Goal: Task Accomplishment & Management: Manage account settings

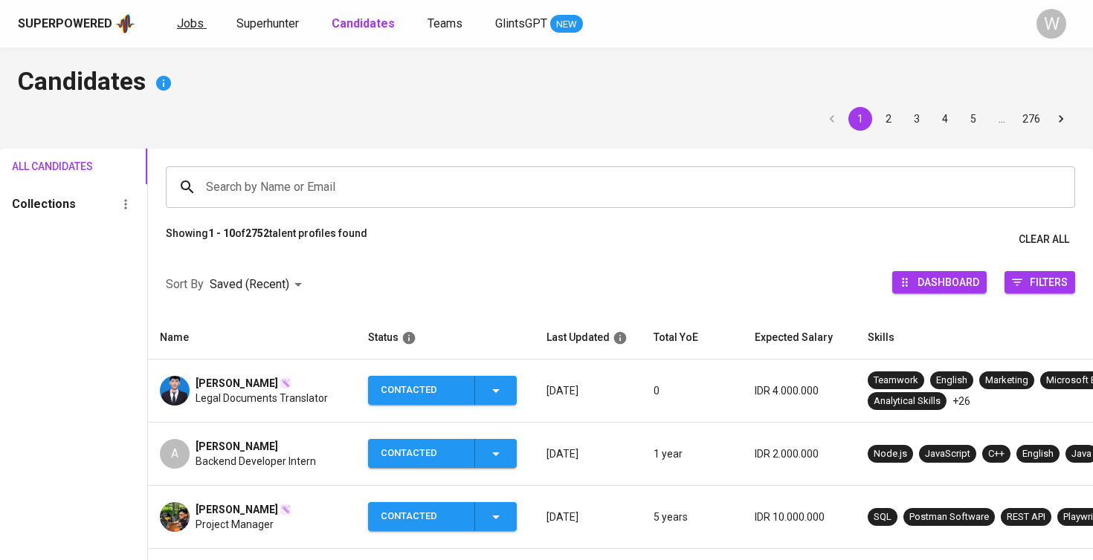
click at [198, 25] on span "Jobs" at bounding box center [190, 23] width 27 height 14
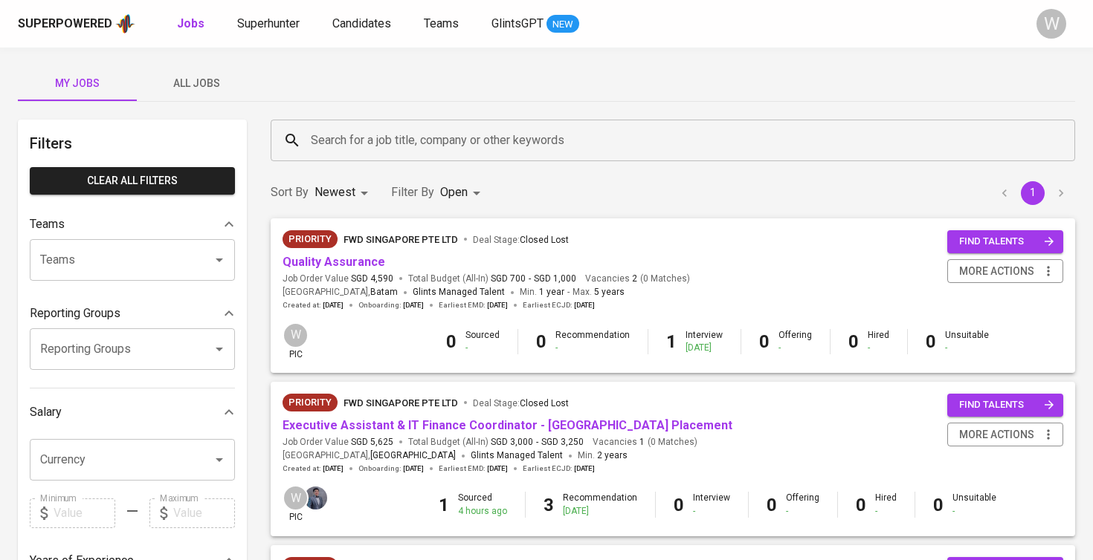
click at [205, 99] on button "All Jobs" at bounding box center [196, 83] width 119 height 36
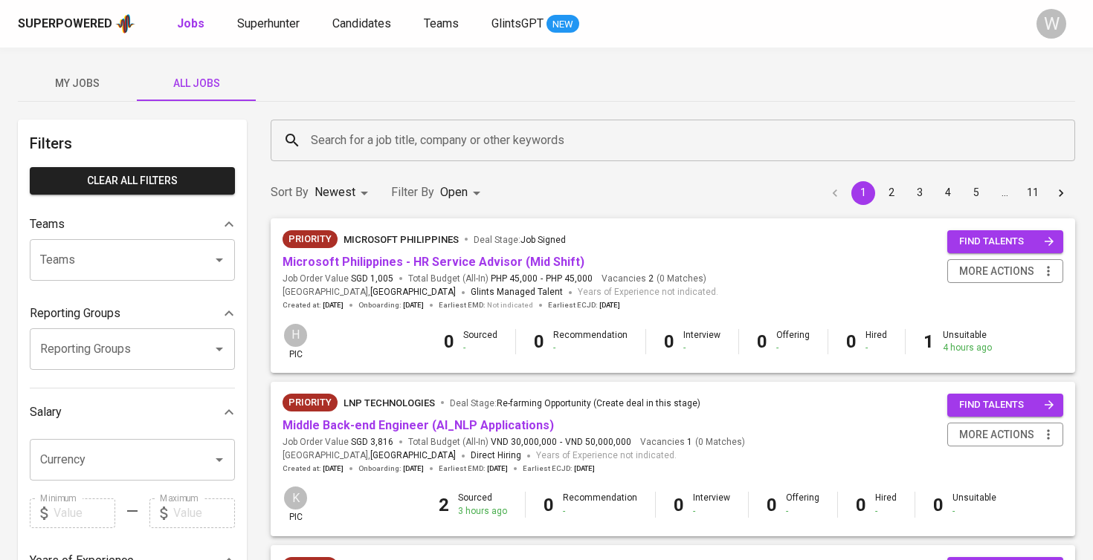
click at [363, 149] on input "Search for a job title, company or other keywords" at bounding box center [676, 140] width 739 height 28
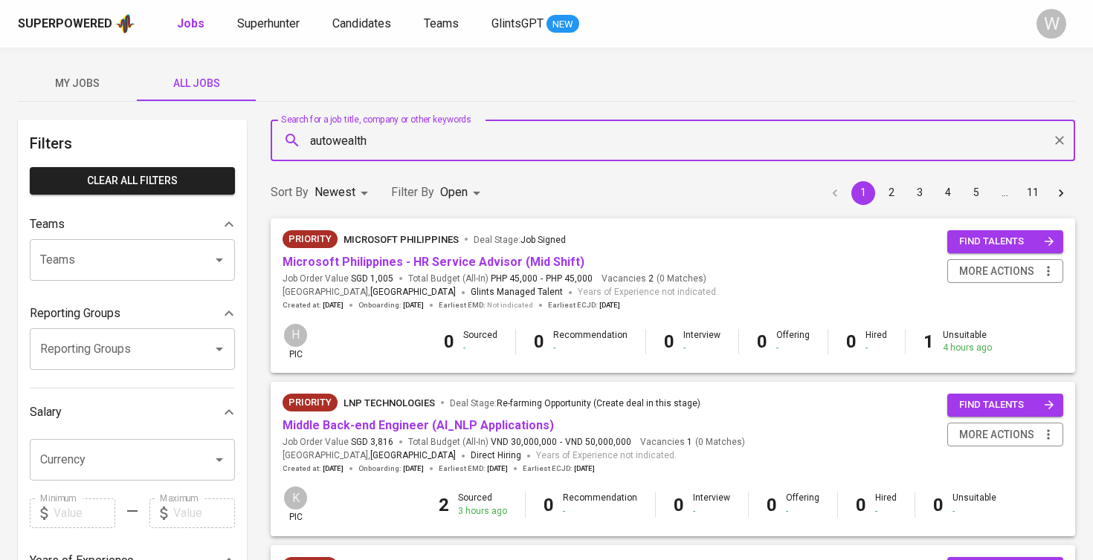
type input "autowealth"
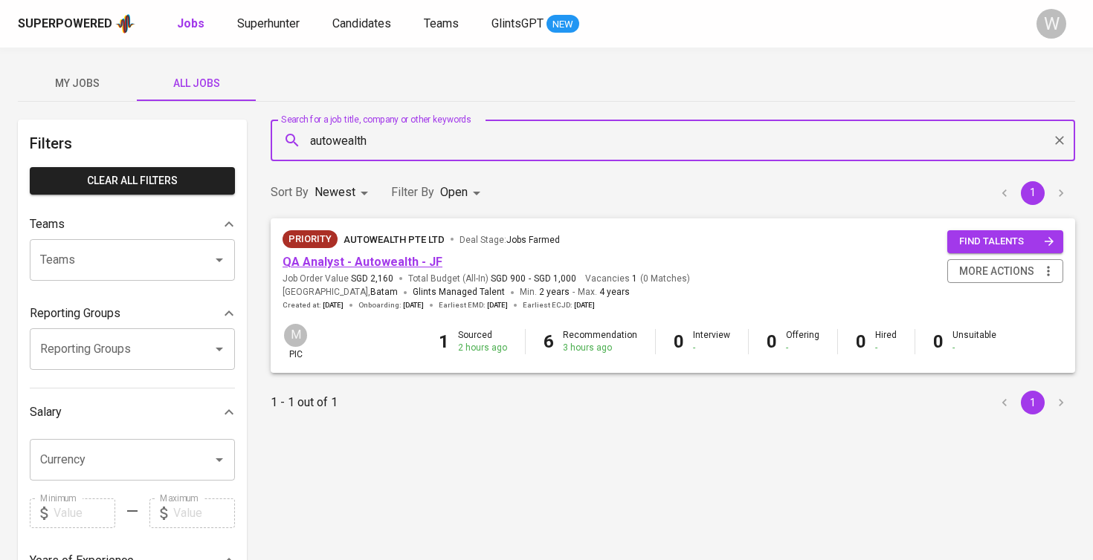
click at [363, 265] on link "QA Analyst - Autowealth - JF" at bounding box center [362, 262] width 160 height 14
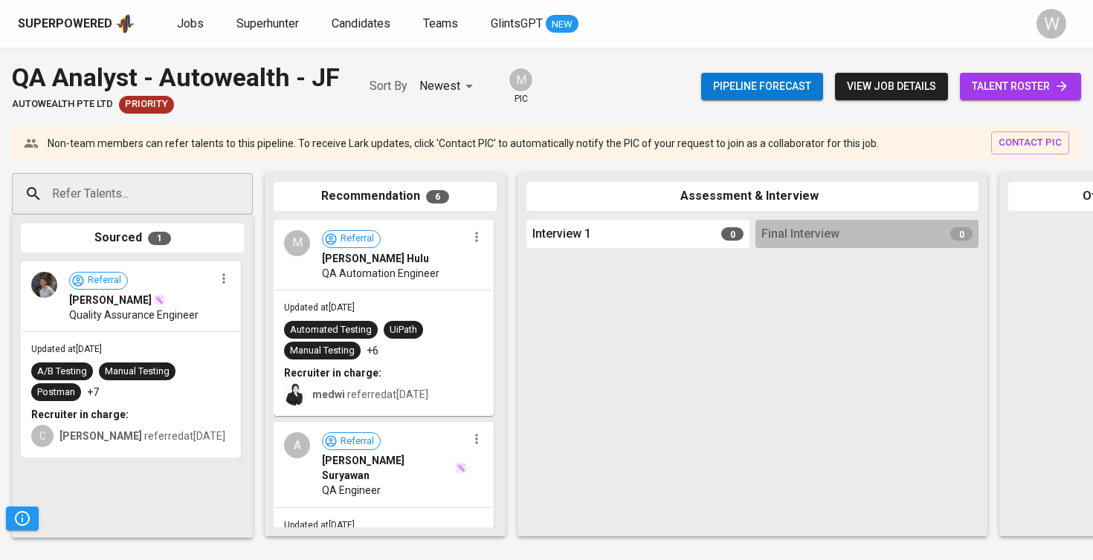
click at [975, 74] on link "talent roster" at bounding box center [1020, 87] width 121 height 28
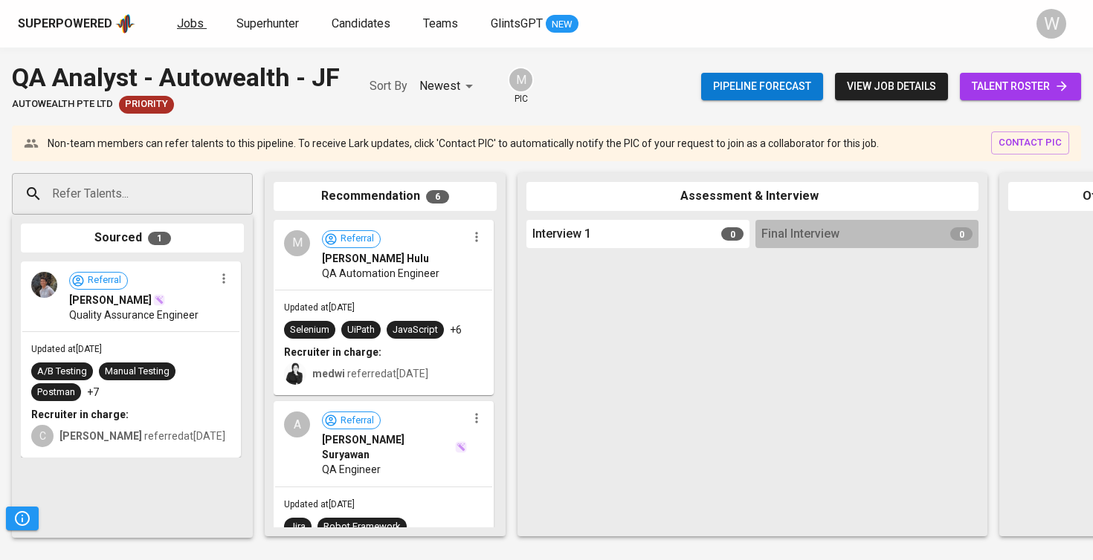
click at [177, 27] on span "Jobs" at bounding box center [190, 23] width 27 height 14
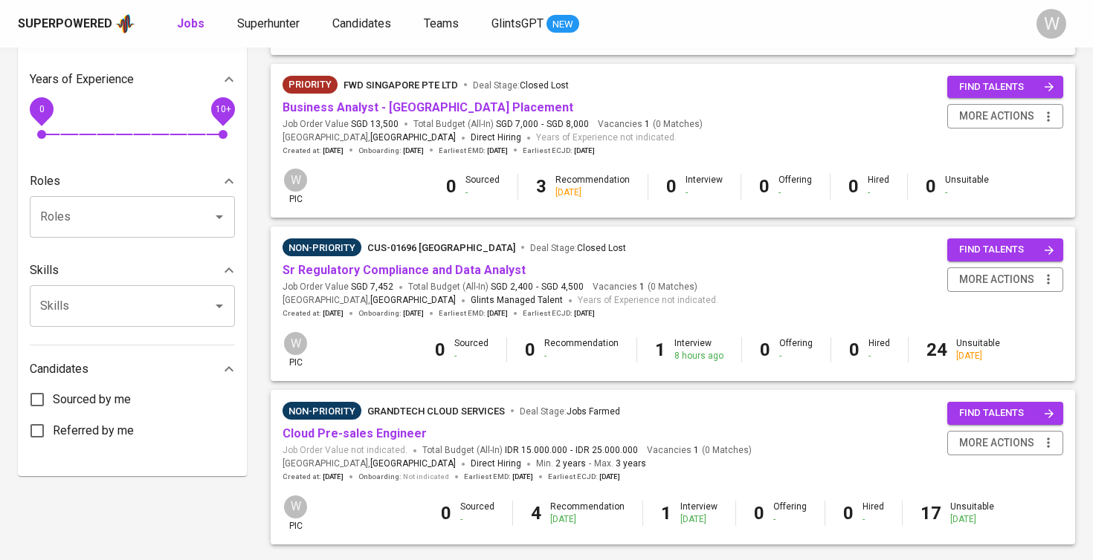
scroll to position [554, 0]
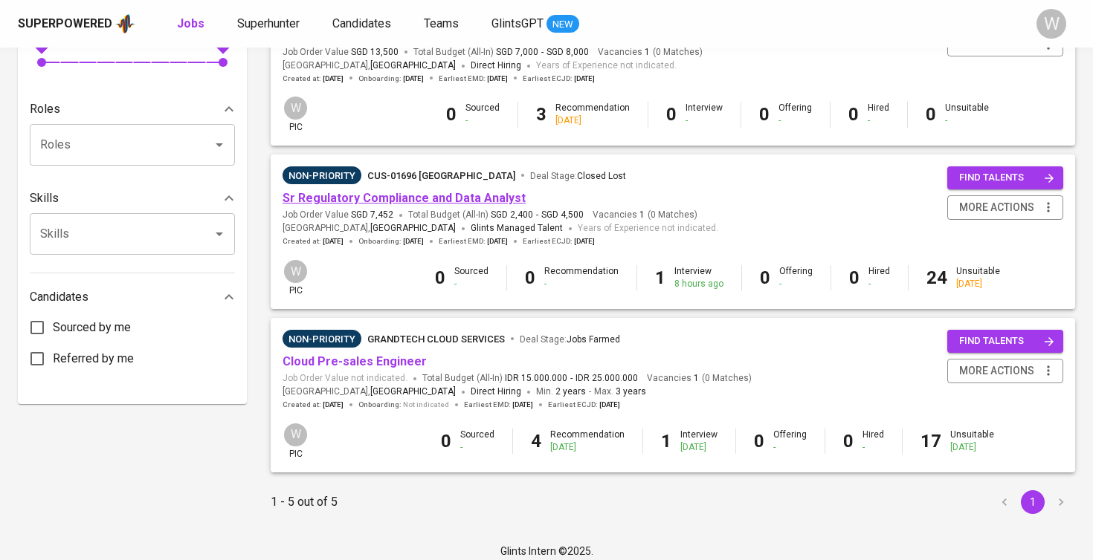
click at [417, 191] on link "Sr Regulatory Compliance and Data Analyst" at bounding box center [403, 198] width 243 height 14
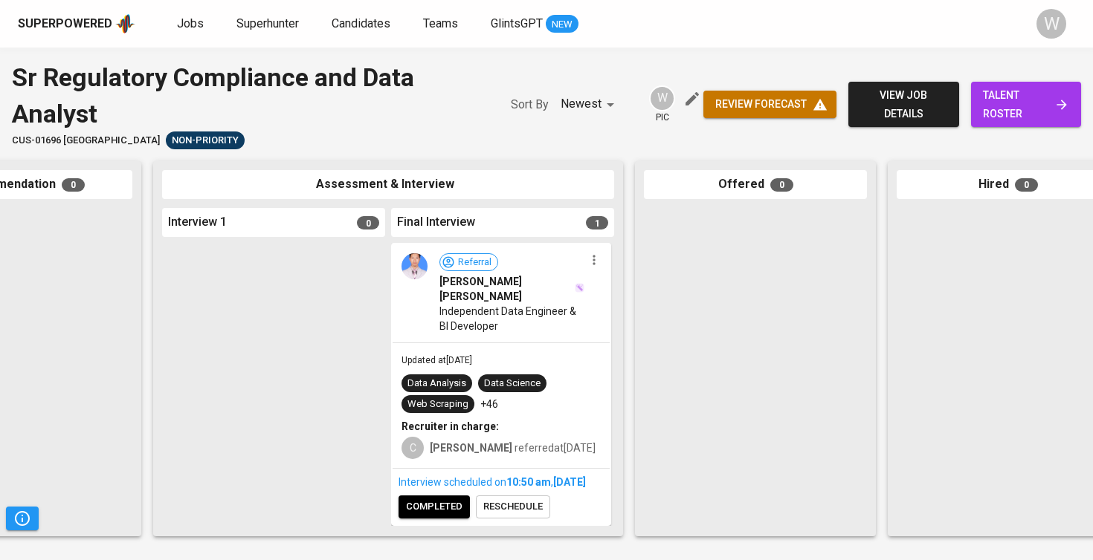
scroll to position [10, 0]
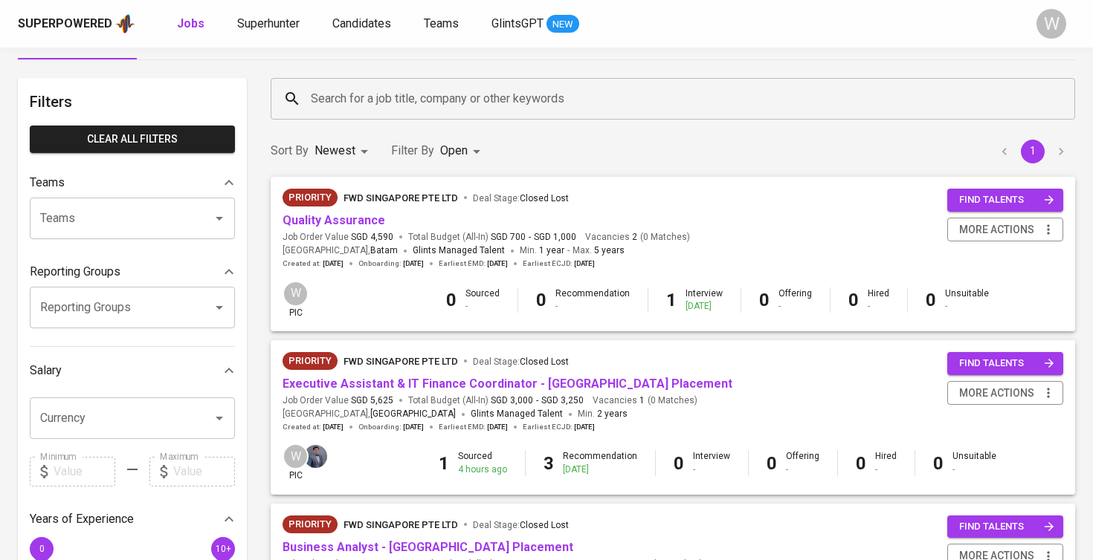
scroll to position [43, 0]
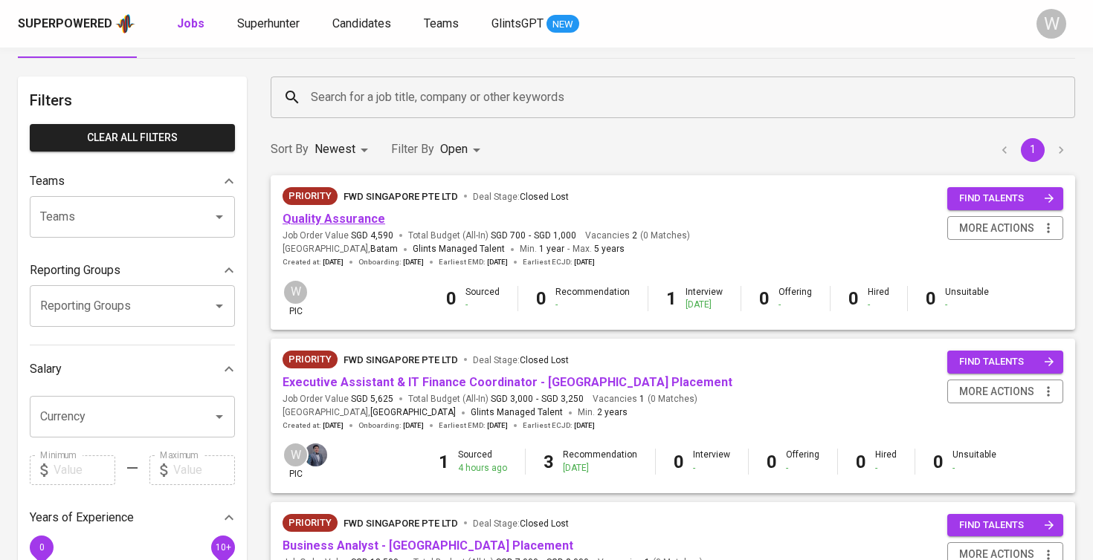
click at [340, 213] on link "Quality Assurance" at bounding box center [333, 219] width 103 height 14
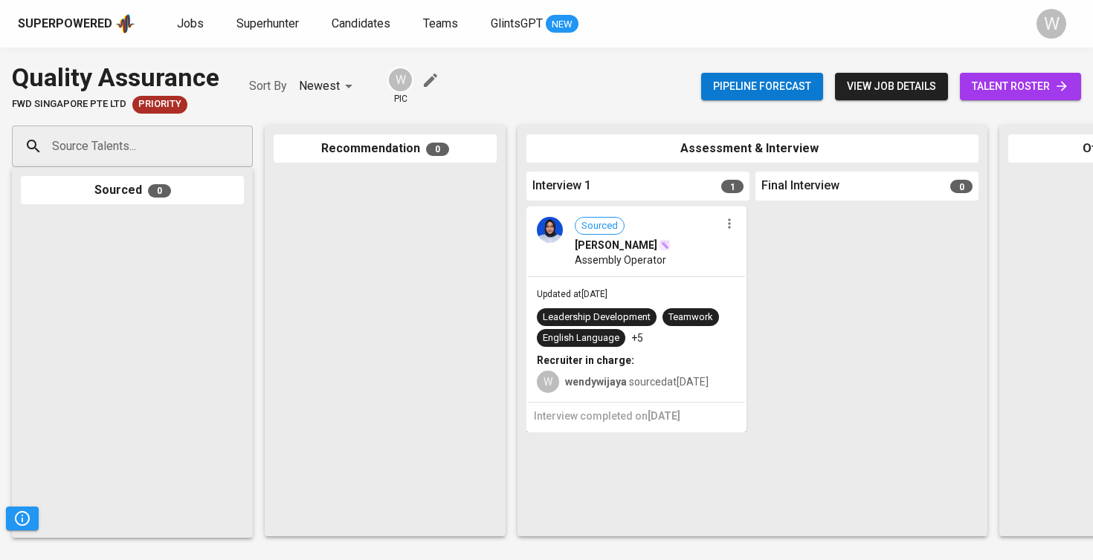
click at [983, 90] on span "talent roster" at bounding box center [1019, 86] width 97 height 19
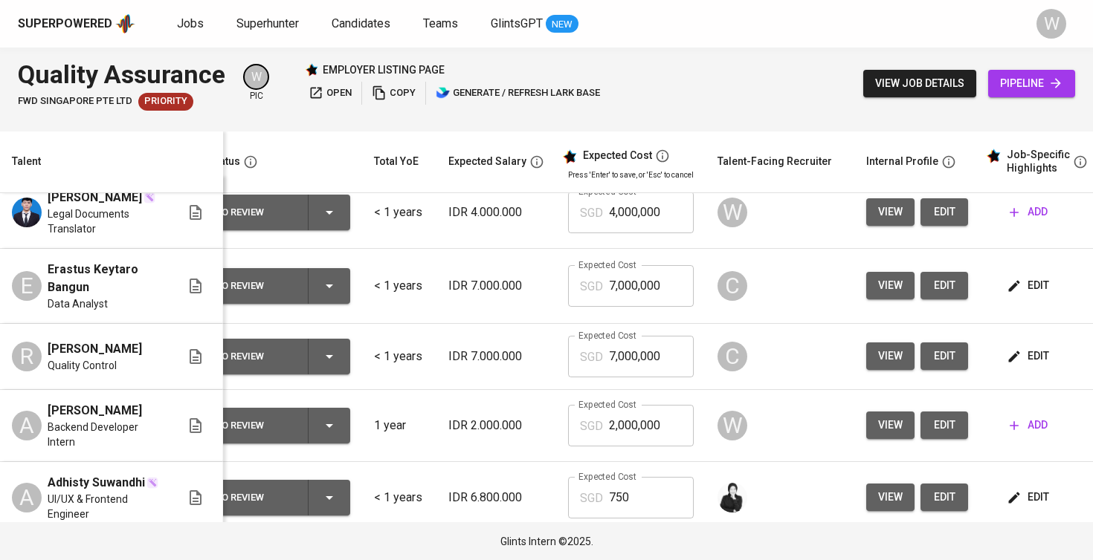
scroll to position [17, 25]
click at [1017, 429] on icon "button" at bounding box center [1013, 425] width 15 height 15
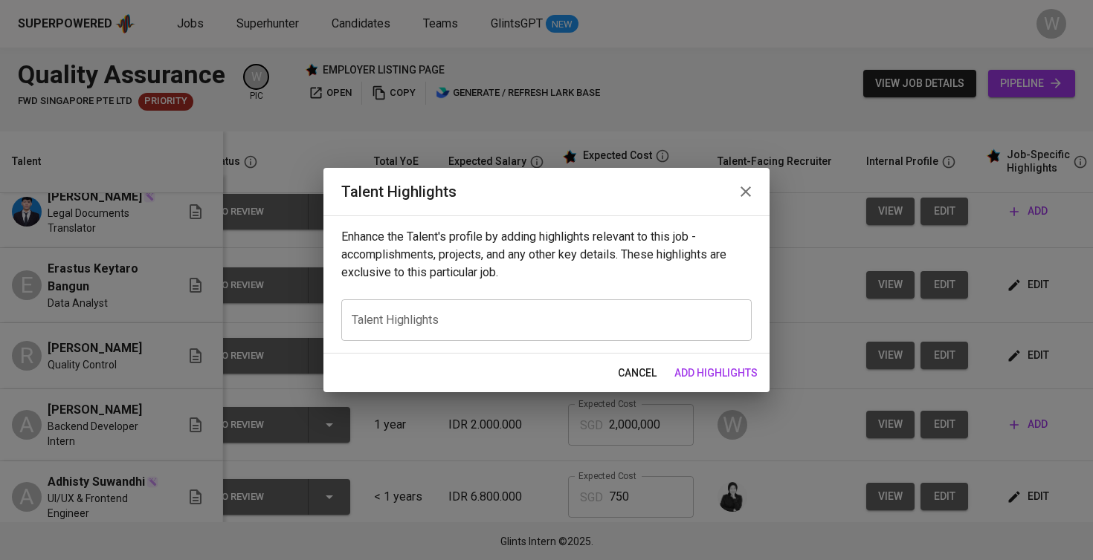
click at [560, 326] on textarea at bounding box center [546, 320] width 389 height 14
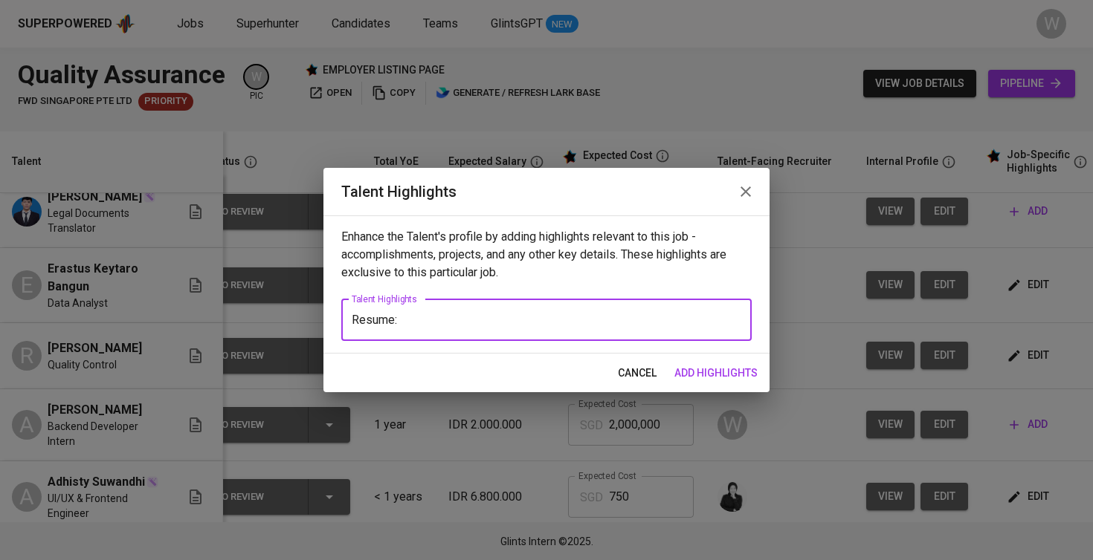
paste textarea "https://glints.sg.larksuite.com/file/KAGqb3ugJomrePxOKsPl6Un6g8f?from=from_copy…"
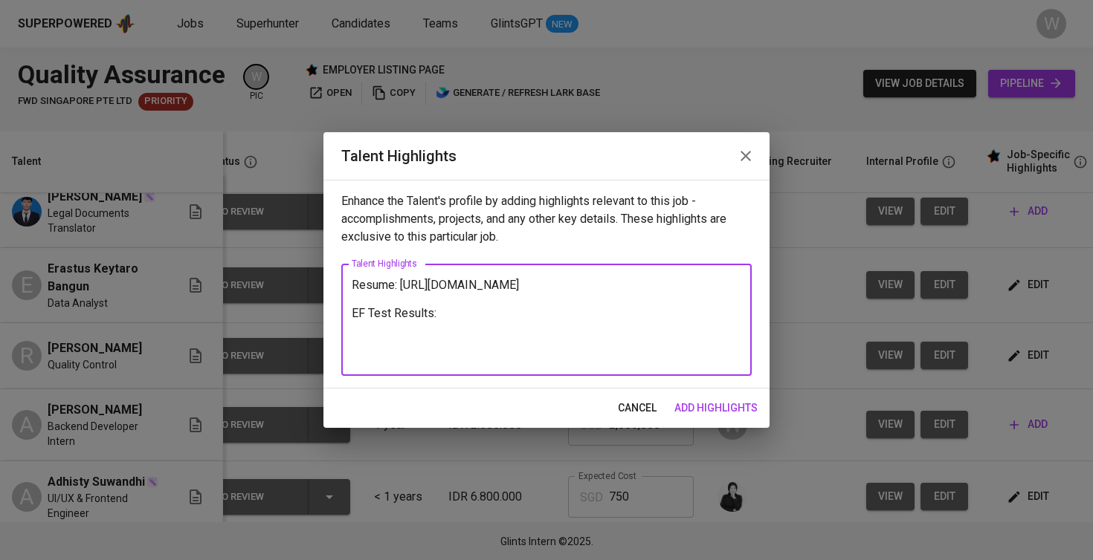
paste textarea "https://glints.sg.larksuite.com/file/YkArbnzUQol3fgx7DDGlTMPWgSg?from=from_copy…"
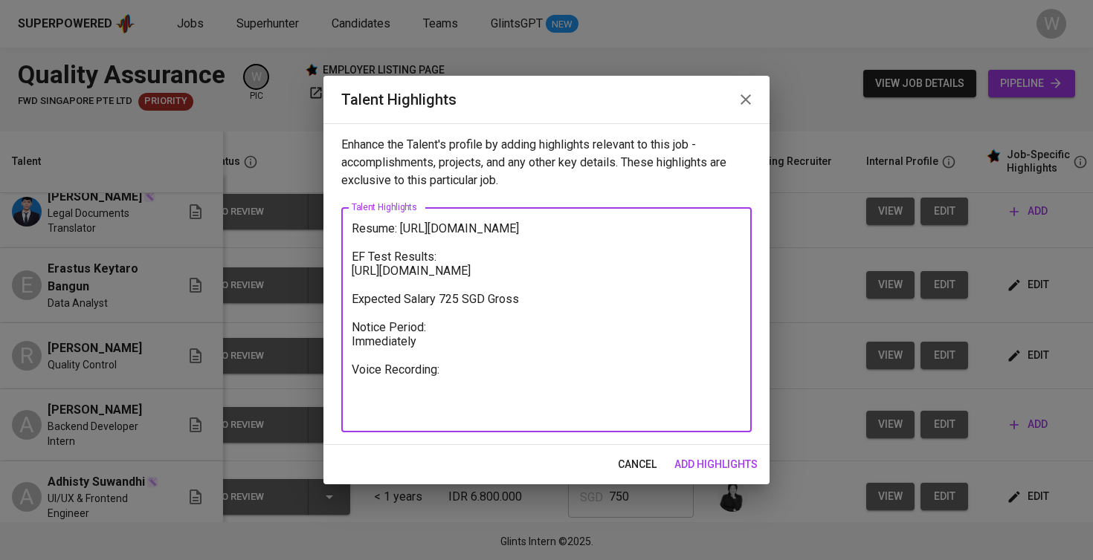
type textarea "Resume: https://glints.sg.larksuite.com/file/KAGqb3ugJomrePxOKsPl6Un6g8f?from=f…"
click at [702, 476] on button "add highlights" at bounding box center [715, 465] width 95 height 28
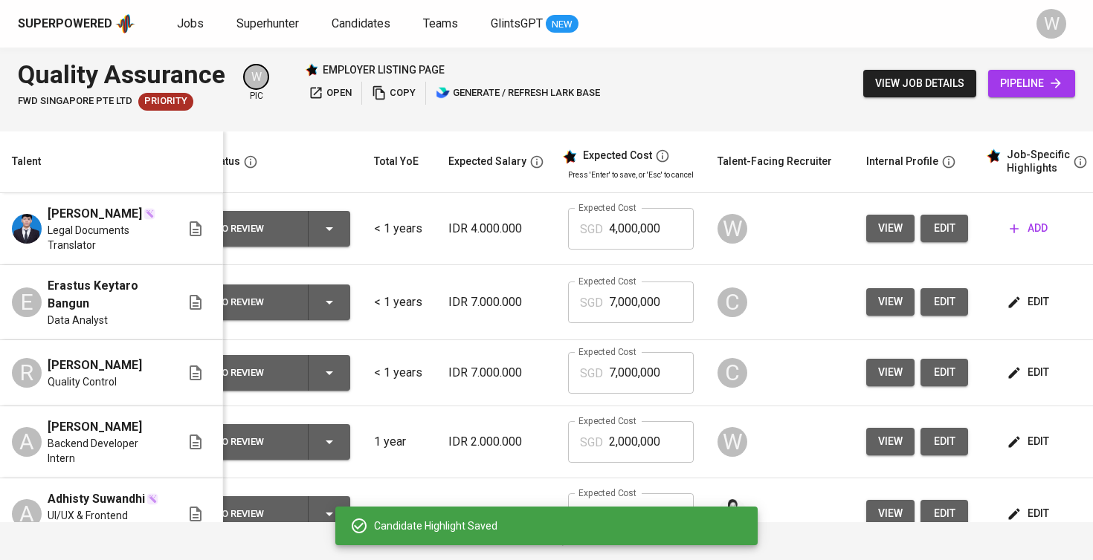
scroll to position [0, 25]
click at [1016, 227] on icon "button" at bounding box center [1013, 228] width 15 height 15
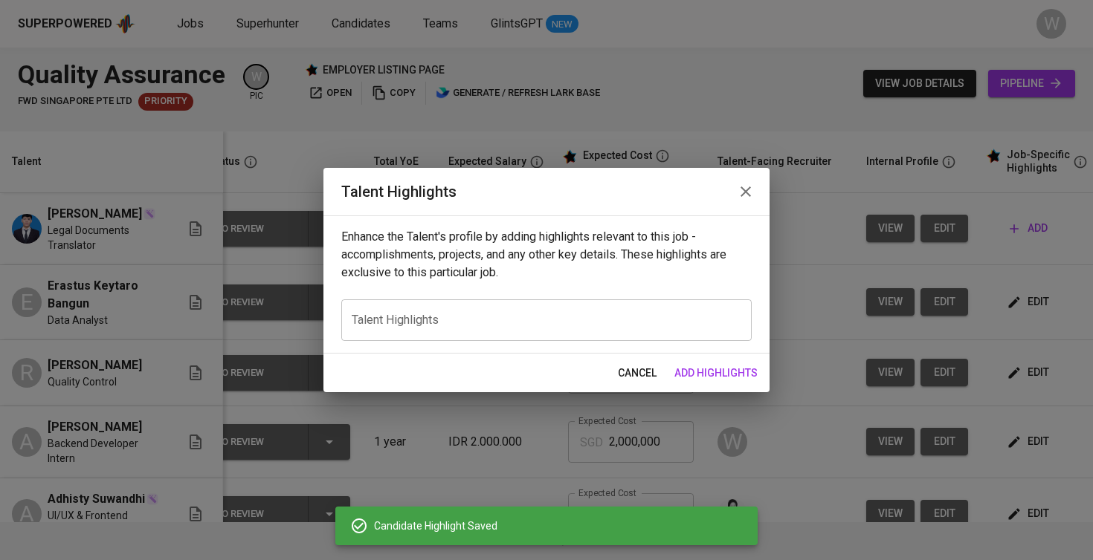
click at [599, 295] on div "Enhance the Talent's profile by adding highlights relevant to this job - accomp…" at bounding box center [546, 285] width 446 height 138
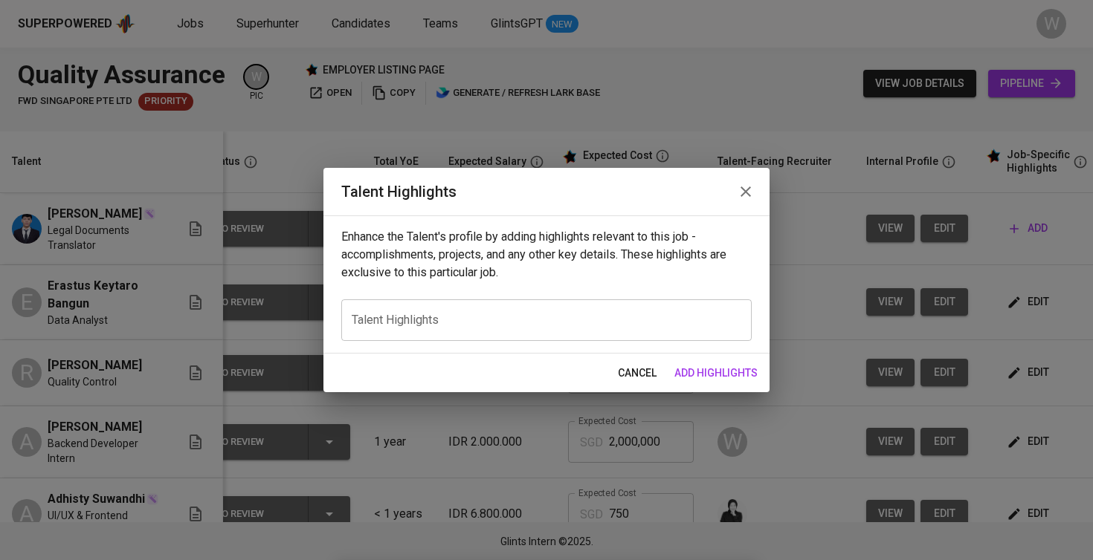
click at [592, 323] on textarea at bounding box center [546, 320] width 389 height 14
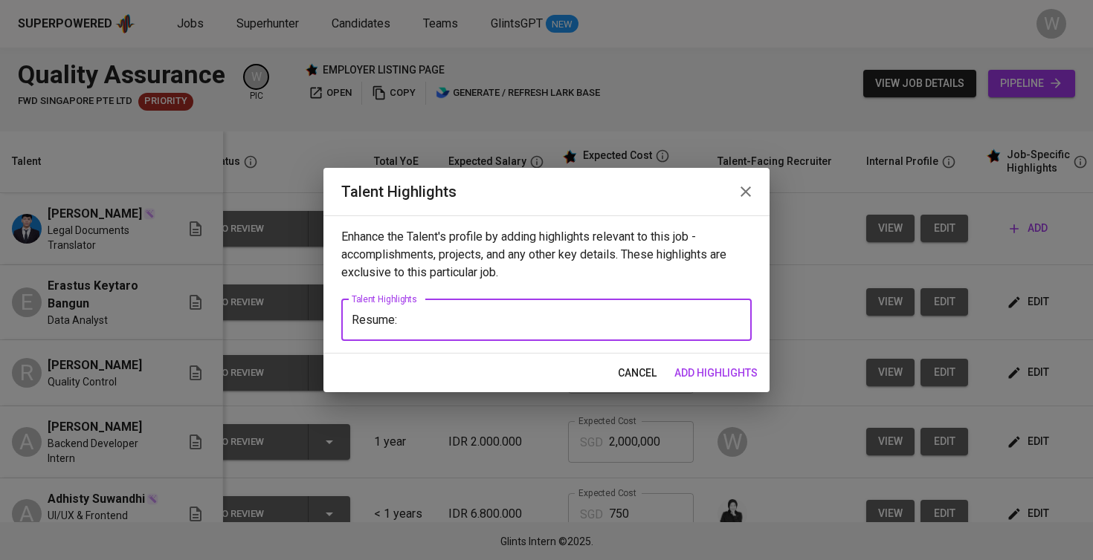
paste textarea "https://glints.sg.larksuite.com/file/UCnlbas3BolzkhxlKA9lF2Hlgig?from=from_copy…"
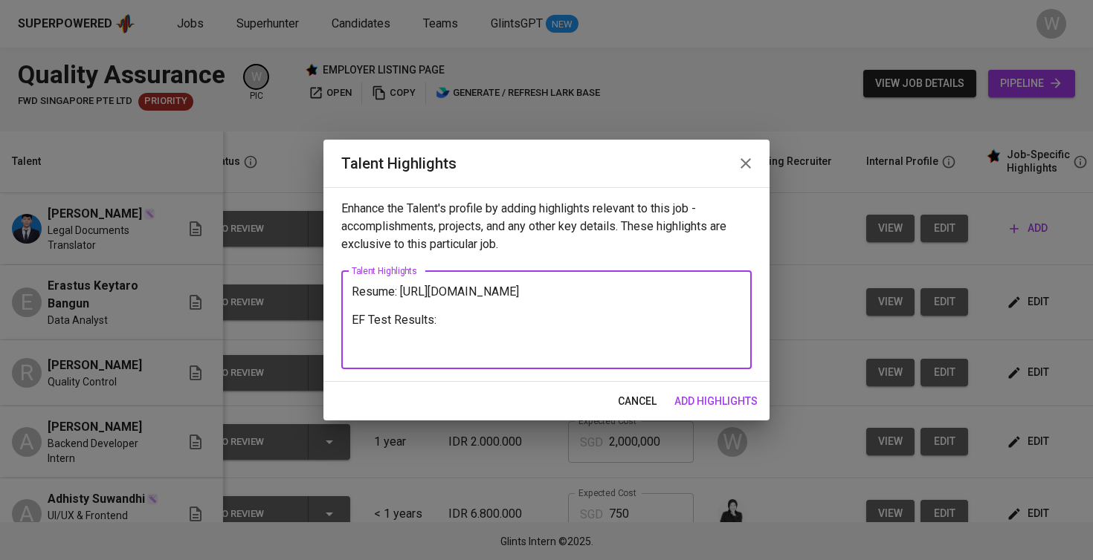
paste textarea "https://glints.sg.larksuite.com/file/H8mUbCBzuopO7ZxsUIIlT2VhgxK?from=from_copy…"
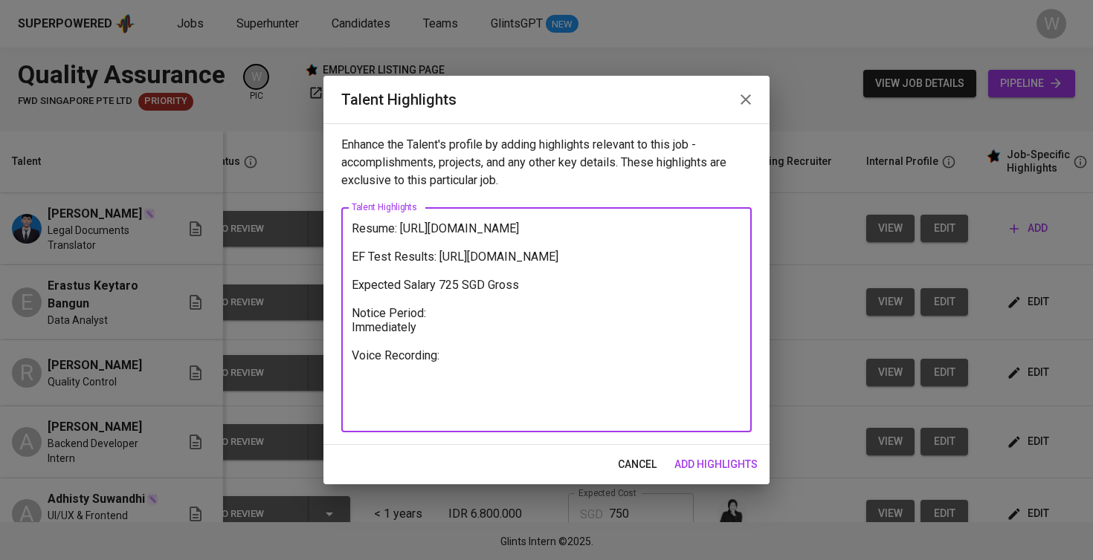
type textarea "Resume: https://glints.sg.larksuite.com/file/UCnlbas3BolzkhxlKA9lF2Hlgig?from=f…"
click at [667, 456] on div "cancel add highlights" at bounding box center [546, 464] width 446 height 39
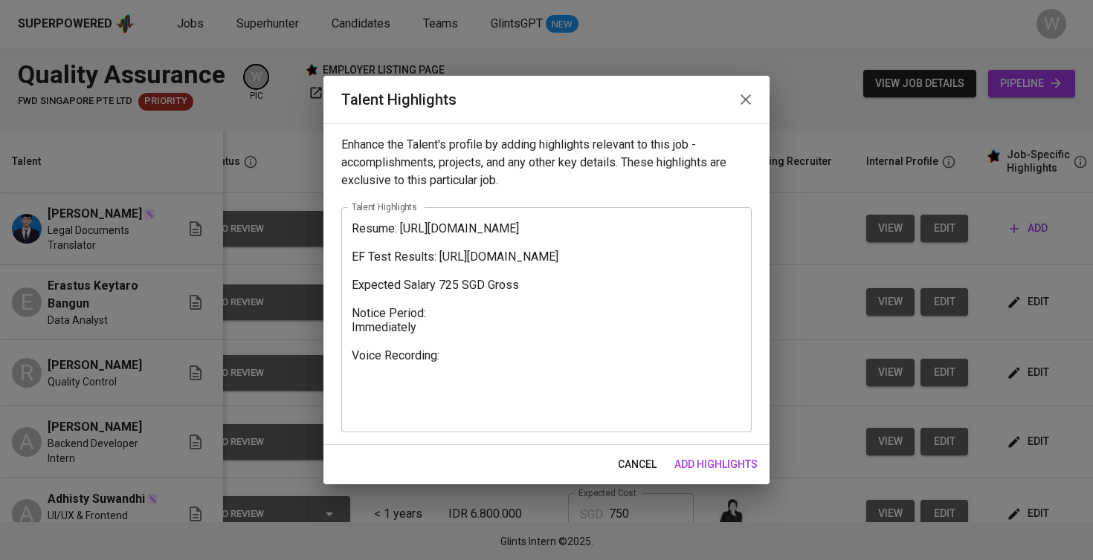
click at [684, 465] on span "add highlights" at bounding box center [715, 465] width 83 height 19
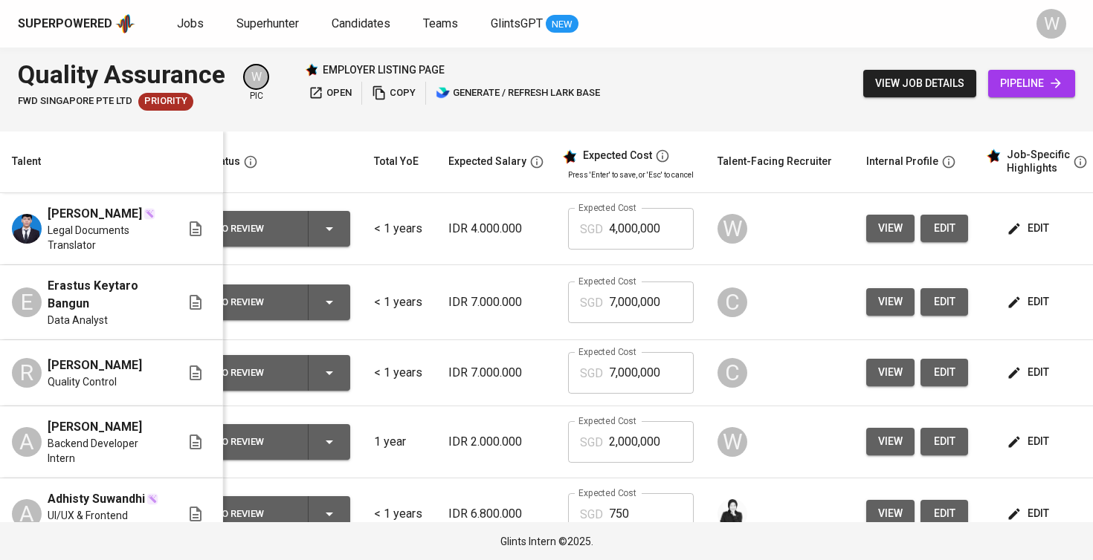
click at [1007, 224] on icon "button" at bounding box center [1013, 228] width 15 height 15
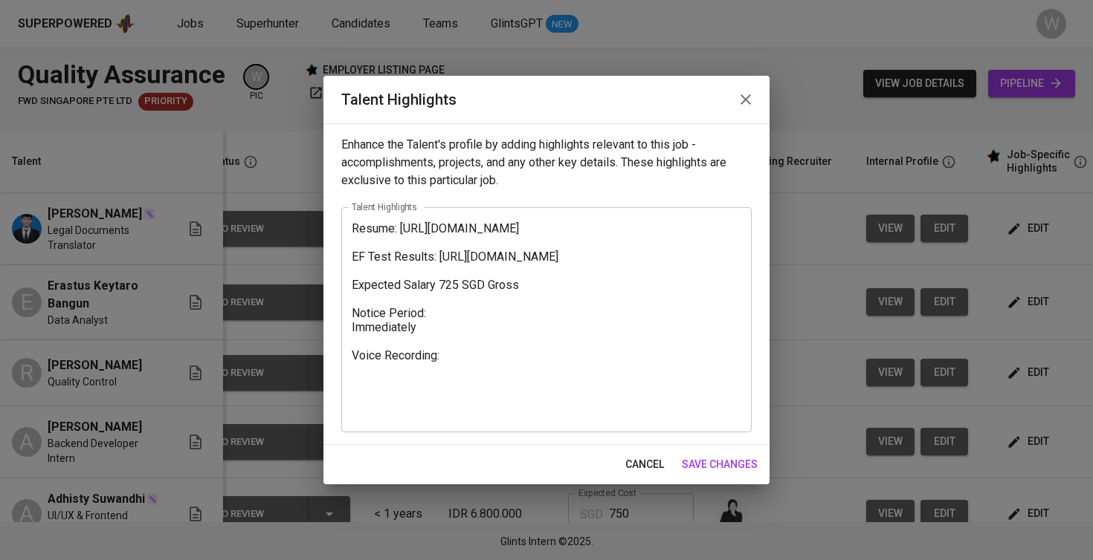
click at [488, 423] on div "Resume: https://glints.sg.larksuite.com/file/UCnlbas3BolzkhxlKA9lF2Hlgig?from=f…" at bounding box center [546, 319] width 410 height 225
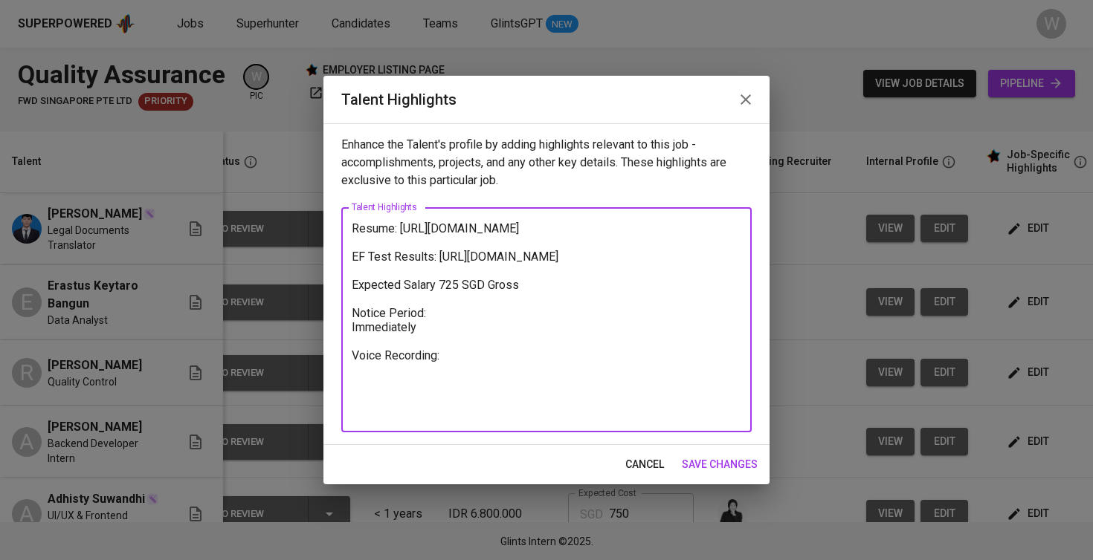
click at [488, 423] on div "Resume: https://glints.sg.larksuite.com/file/UCnlbas3BolzkhxlKA9lF2Hlgig?from=f…" at bounding box center [546, 319] width 410 height 225
click at [488, 410] on textarea "Resume: https://glints.sg.larksuite.com/file/UCnlbas3BolzkhxlKA9lF2Hlgig?from=f…" at bounding box center [546, 320] width 389 height 198
paste textarea "https://glints.sg.larksuite.com/minutes/obsg3b499895o4dy83mq8pli?from=from_copy…"
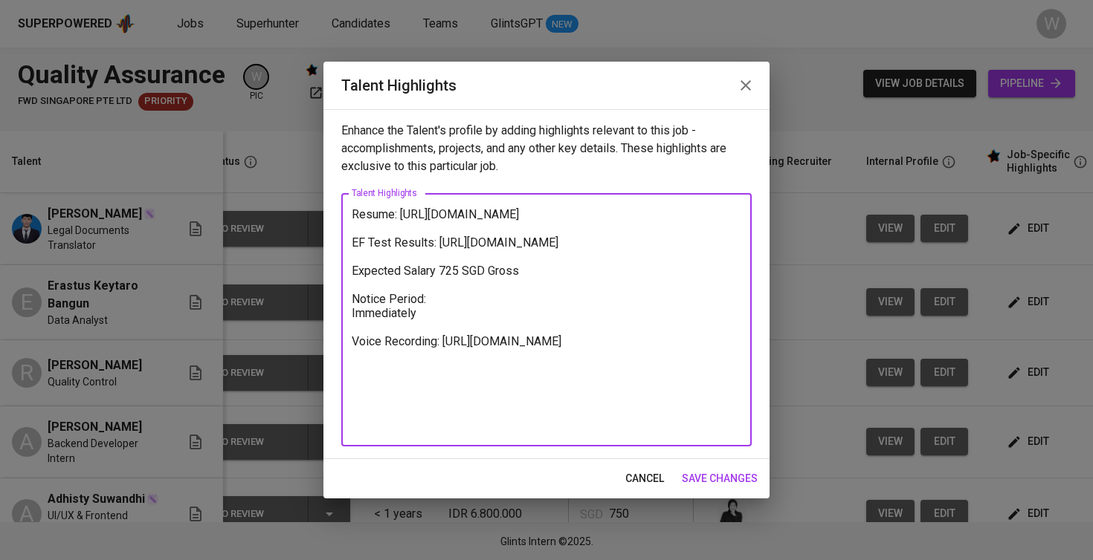
type textarea "Resume: https://glints.sg.larksuite.com/file/UCnlbas3BolzkhxlKA9lF2Hlgig?from=f…"
click at [708, 473] on span "save changes" at bounding box center [720, 479] width 76 height 19
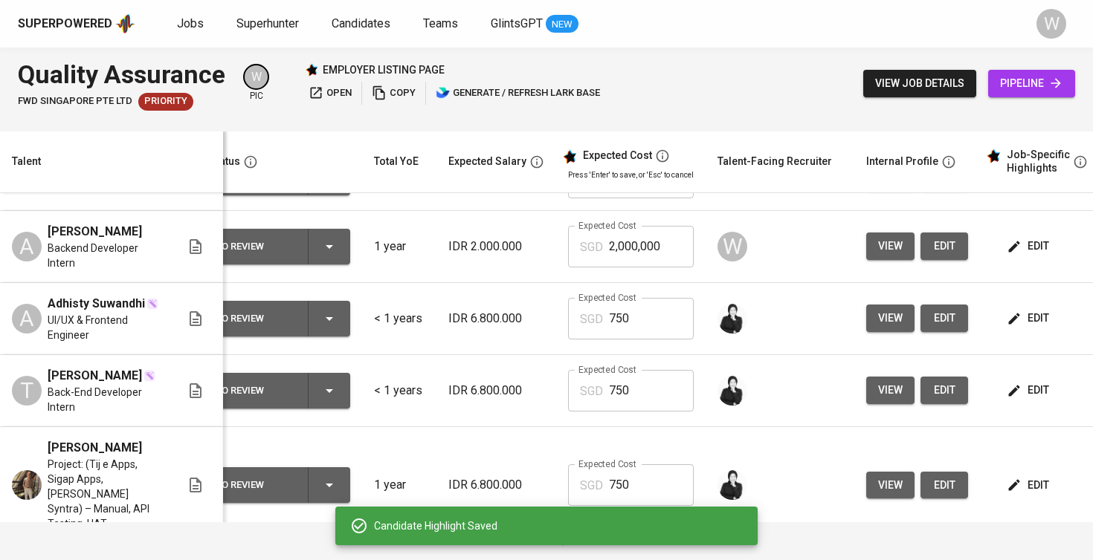
scroll to position [187, 25]
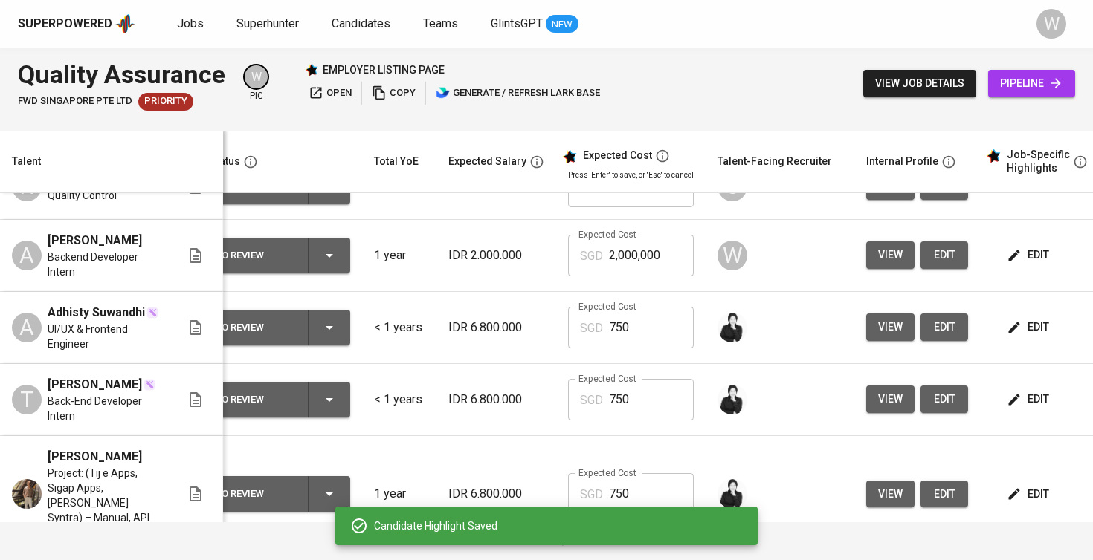
click at [1013, 262] on icon "button" at bounding box center [1013, 255] width 15 height 15
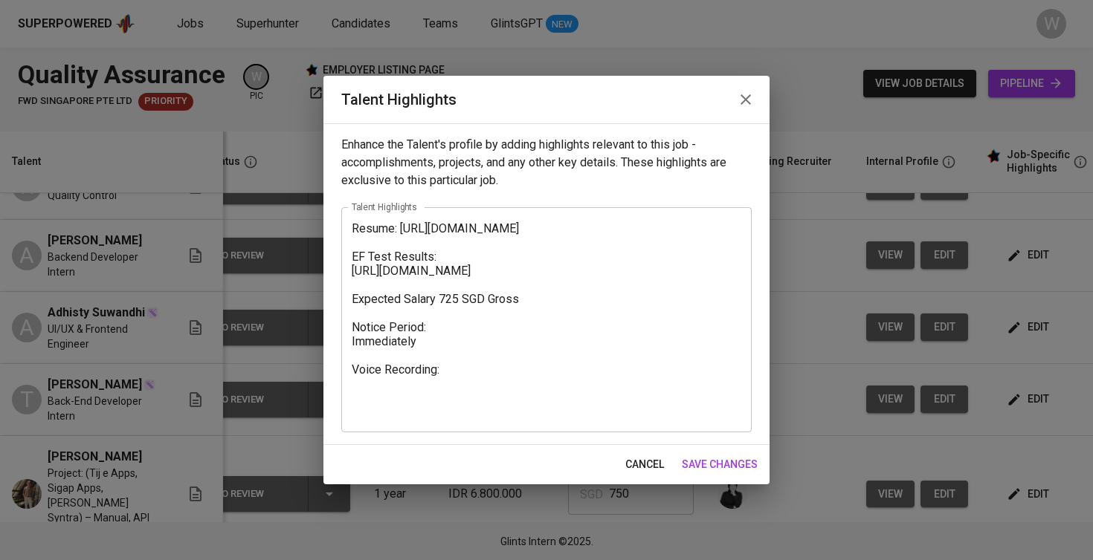
click at [575, 395] on textarea "Resume: https://glints.sg.larksuite.com/file/KAGqb3ugJomrePxOKsPl6Un6g8f?from=f…" at bounding box center [546, 320] width 389 height 198
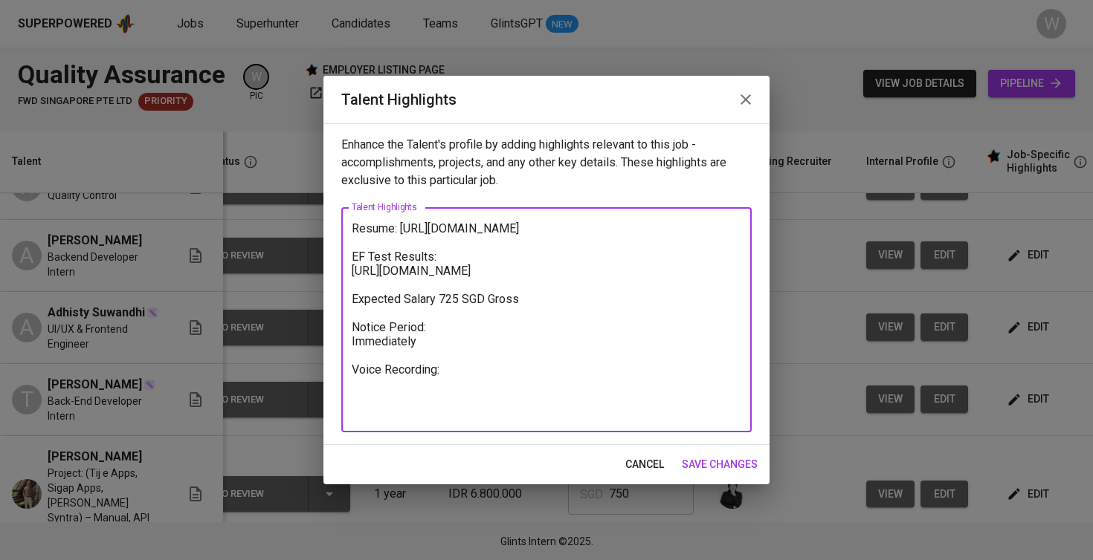
click at [565, 407] on textarea "Resume: https://glints.sg.larksuite.com/file/KAGqb3ugJomrePxOKsPl6Un6g8f?from=f…" at bounding box center [546, 320] width 389 height 198
paste textarea "https://glints.sg.larksuite.com/minutes/obsg3b81837k2d58234z384a?from=from_copy…"
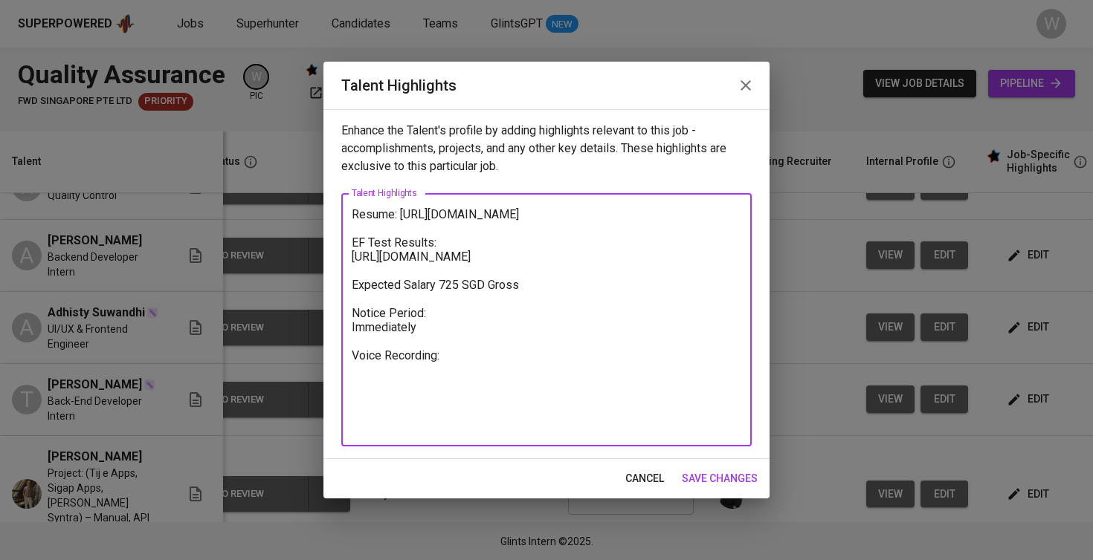
type textarea "Resume: https://glints.sg.larksuite.com/file/KAGqb3ugJomrePxOKsPl6Un6g8f?from=f…"
click at [725, 489] on button "save changes" at bounding box center [720, 479] width 88 height 28
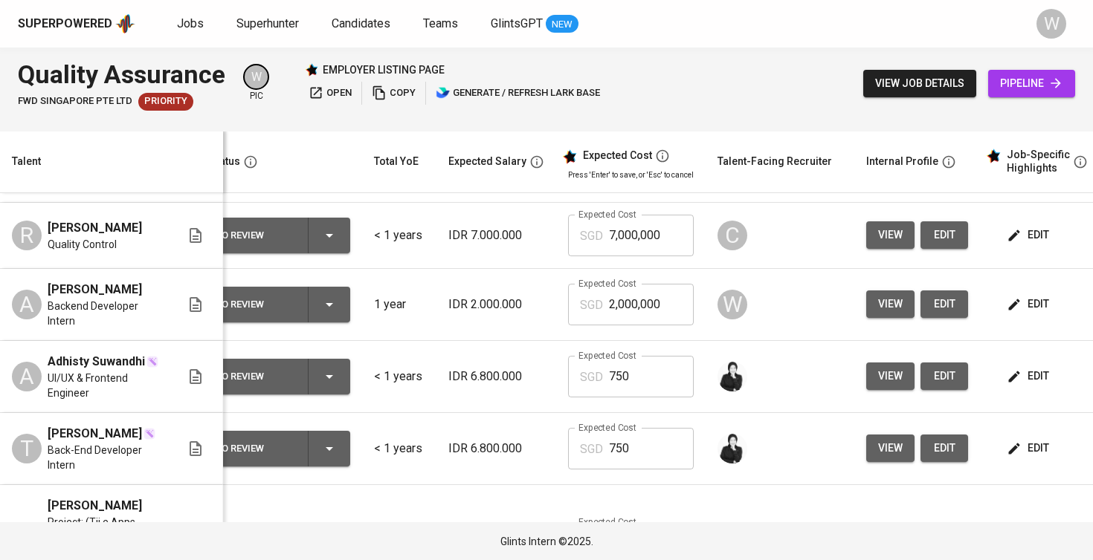
scroll to position [135, 25]
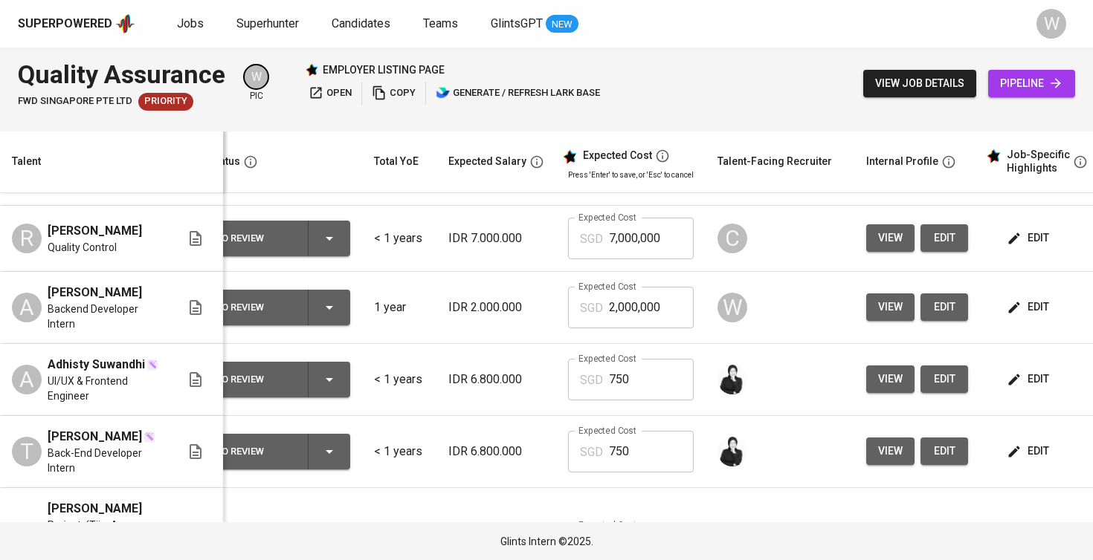
click at [1021, 321] on button "edit" at bounding box center [1028, 308] width 51 height 28
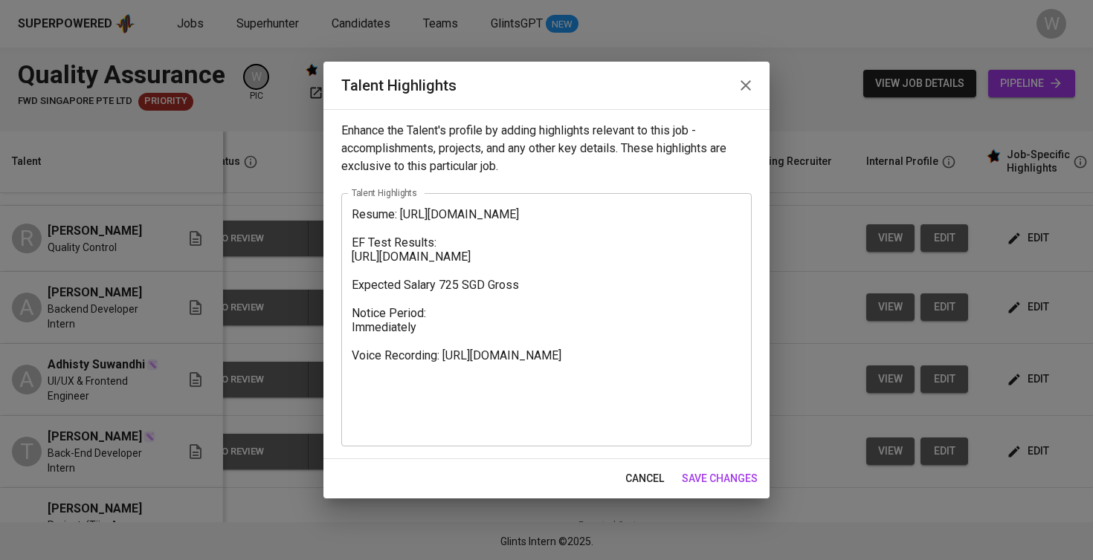
click at [347, 210] on div "Resume: https://glints.sg.larksuite.com/file/KAGqb3ugJomrePxOKsPl6Un6g8f?from=f…" at bounding box center [546, 319] width 410 height 253
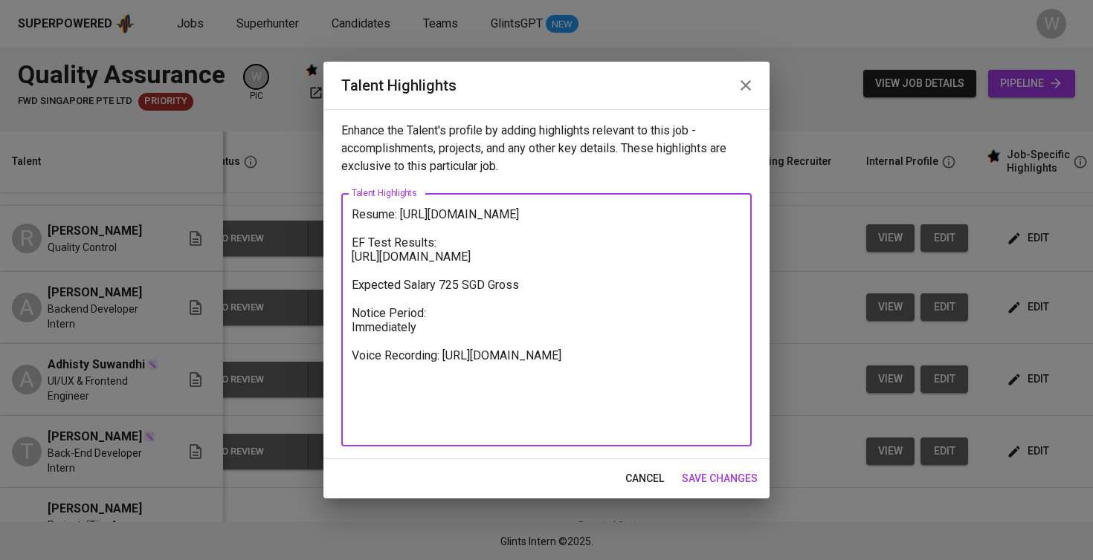
paste textarea "Thank you for pointing that out — let me integrate the QA part properly while s…"
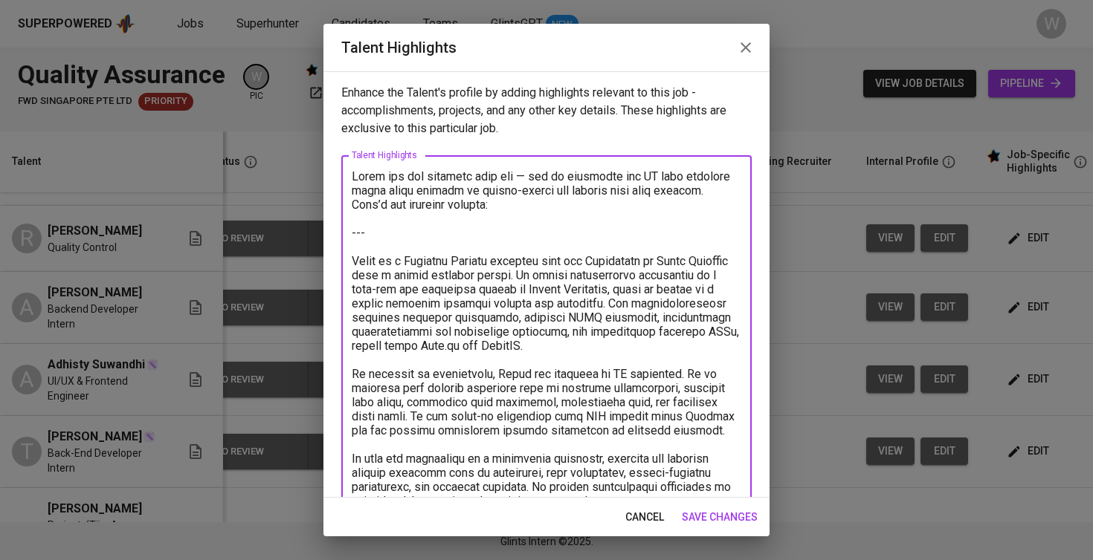
scroll to position [456, 0]
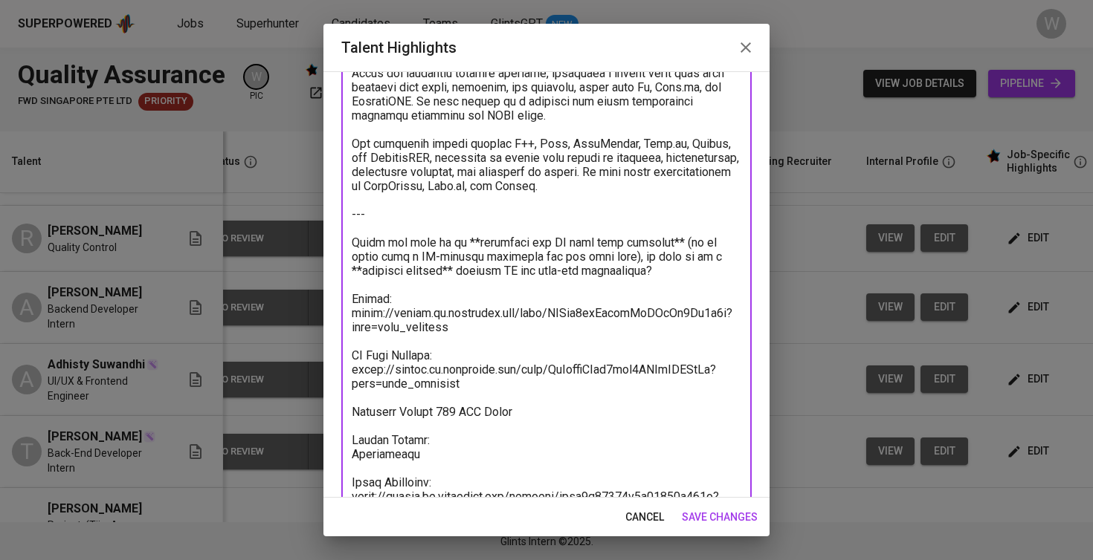
drag, startPoint x: 680, startPoint y: 274, endPoint x: 241, endPoint y: 219, distance: 442.7
click at [241, 219] on div "Talent Highlights Enhance the Talent's profile by adding highlights relevant to…" at bounding box center [546, 280] width 1093 height 560
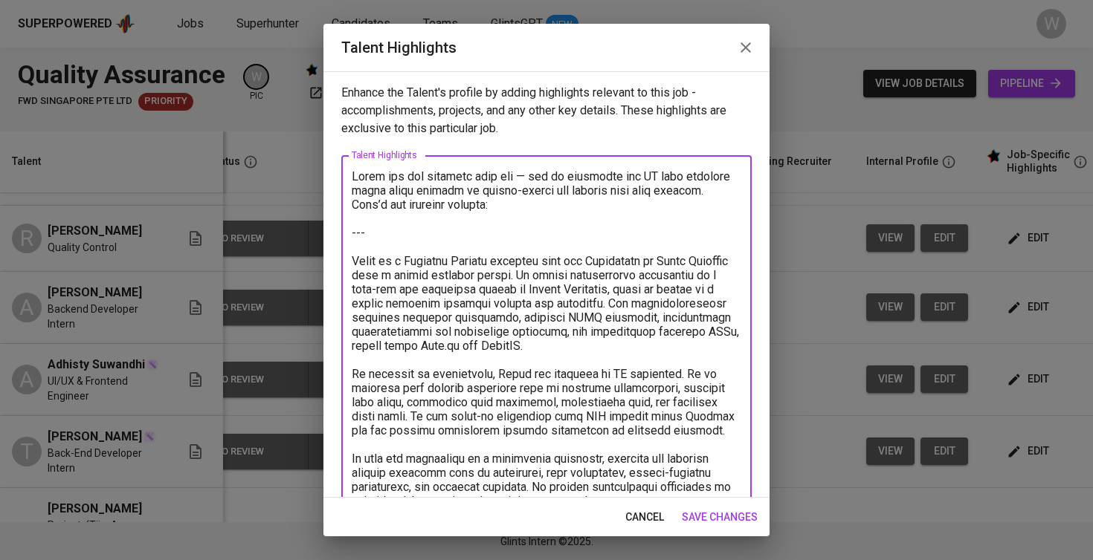
scroll to position [0, 0]
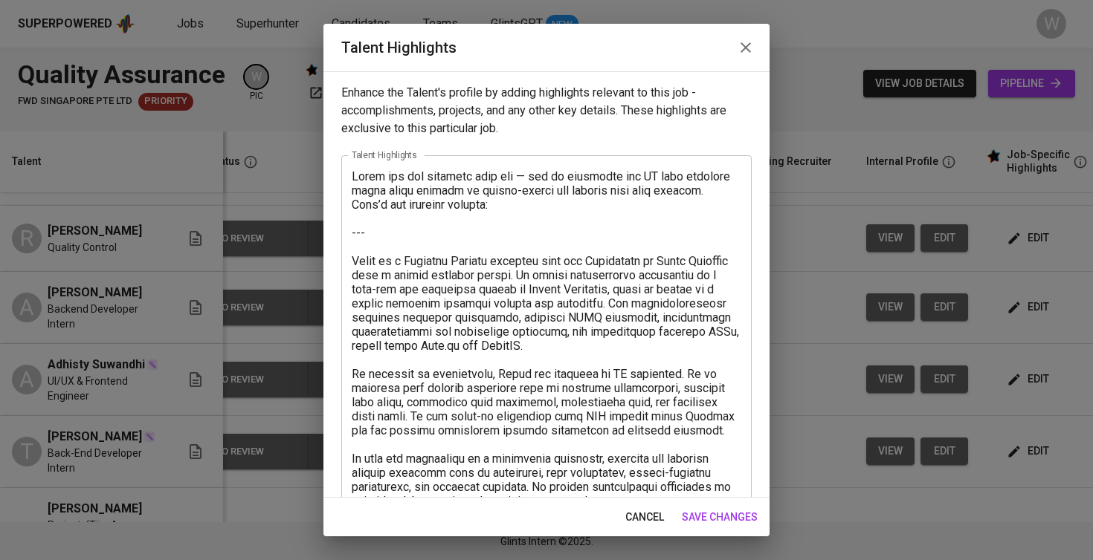
drag, startPoint x: 350, startPoint y: 259, endPoint x: 356, endPoint y: 185, distance: 74.6
click at [355, 184] on div "x Talent Highlights" at bounding box center [546, 529] width 410 height 748
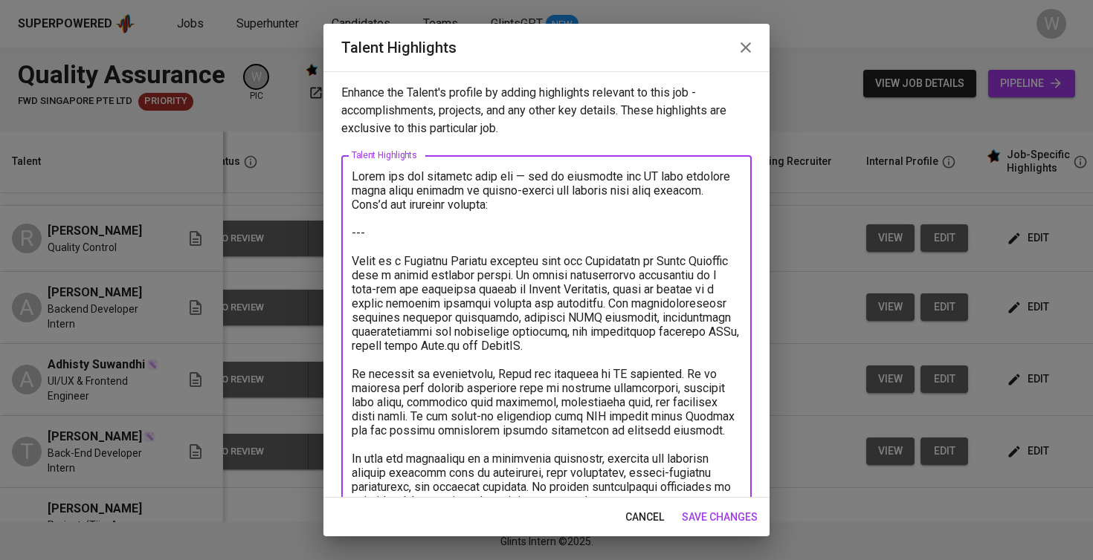
drag, startPoint x: 371, startPoint y: 233, endPoint x: 349, endPoint y: 171, distance: 65.3
click at [349, 171] on div "x Talent Highlights" at bounding box center [546, 529] width 410 height 748
type textarea "Arvin is a Computer Science graduate from the University of North Sumatera with…"
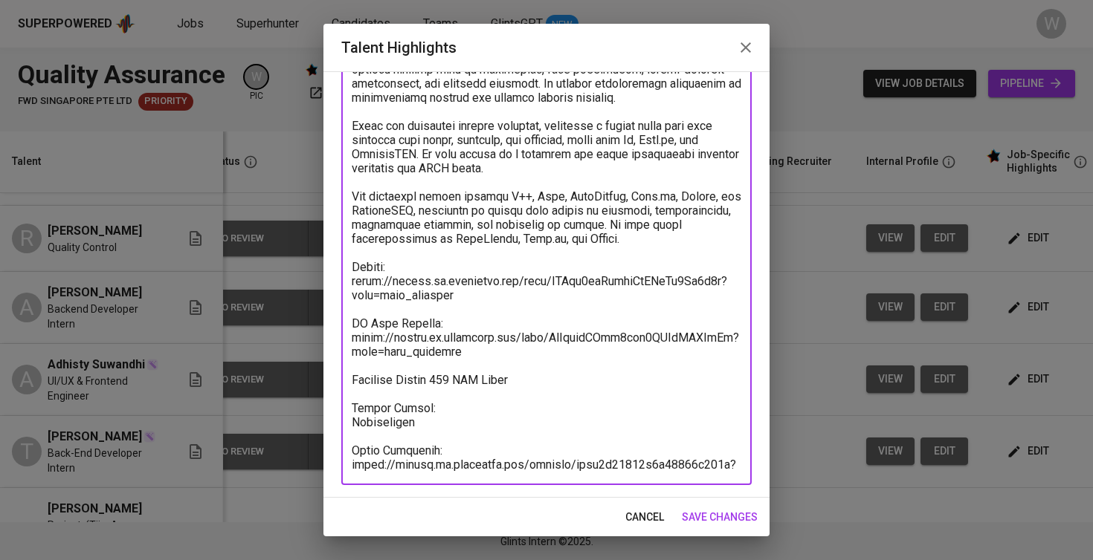
scroll to position [333, 0]
click at [722, 530] on button "save changes" at bounding box center [720, 518] width 88 height 28
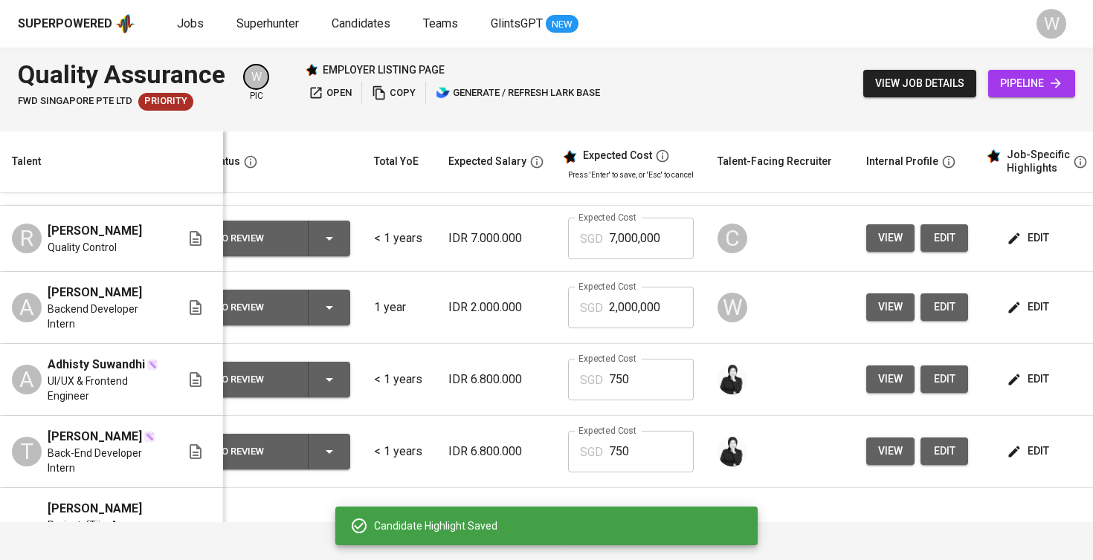
click at [833, 1] on div "Superpowered Jobs Superhunter Candidates Teams GlintsGPT NEW W" at bounding box center [546, 24] width 1093 height 48
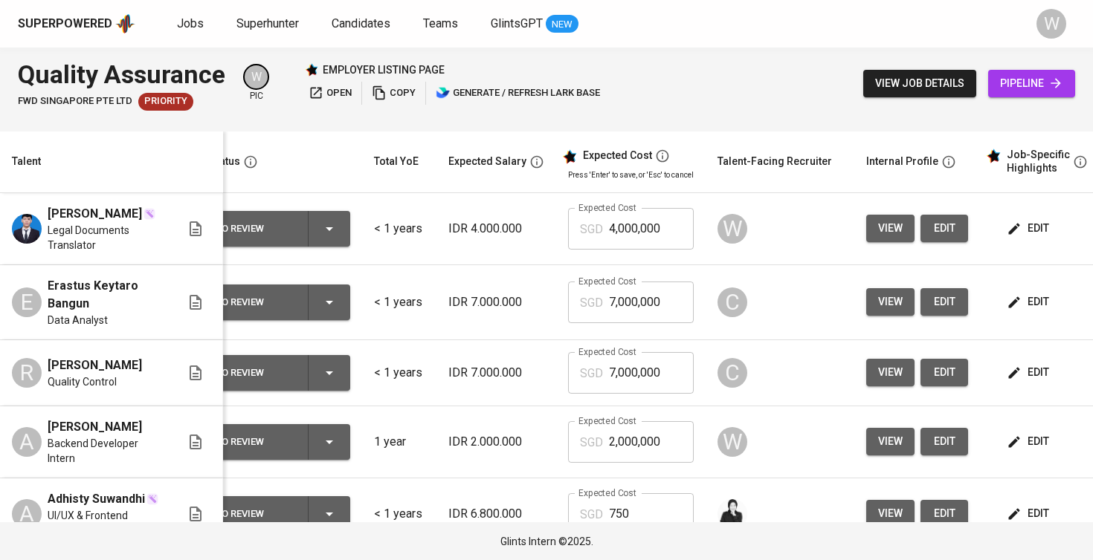
scroll to position [0, 25]
click at [1009, 226] on icon "button" at bounding box center [1013, 228] width 15 height 15
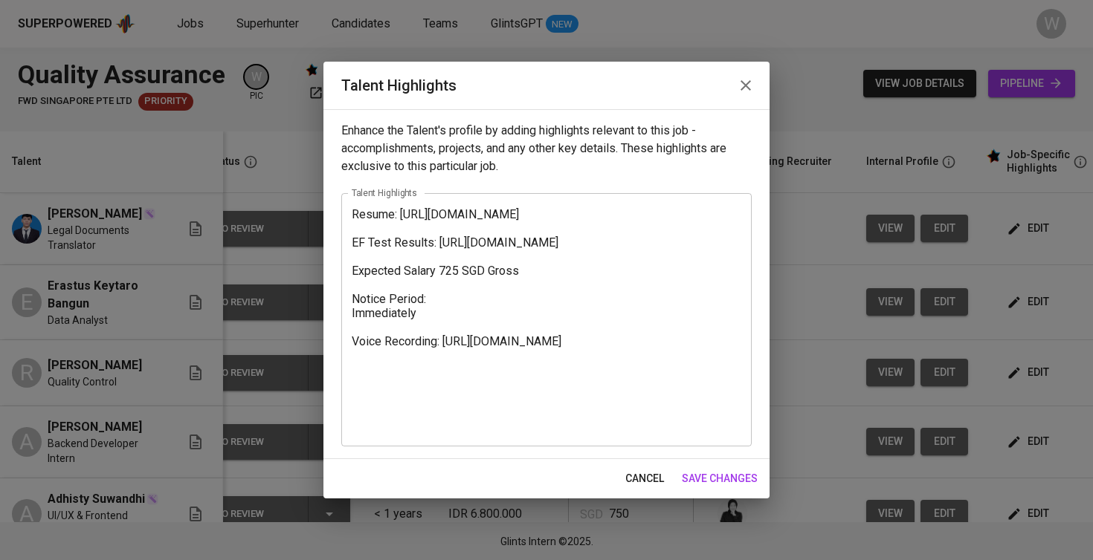
click at [351, 212] on div "Resume: https://glints.sg.larksuite.com/file/UCnlbas3BolzkhxlKA9lF2Hlgig?from=f…" at bounding box center [546, 319] width 410 height 253
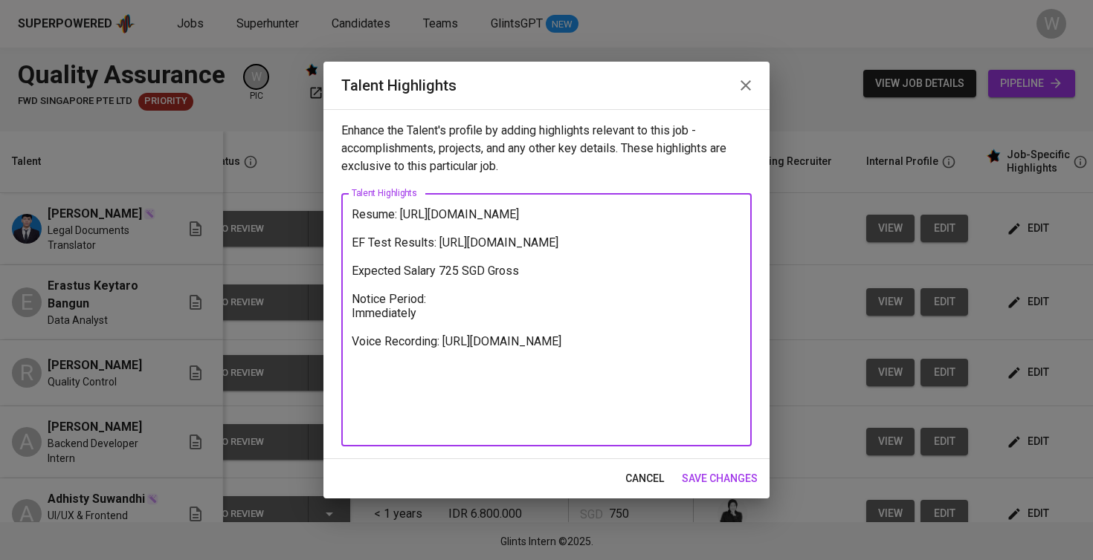
paste textarea "Here are the highlighted notes about Johan, refined for client viewing and focu…"
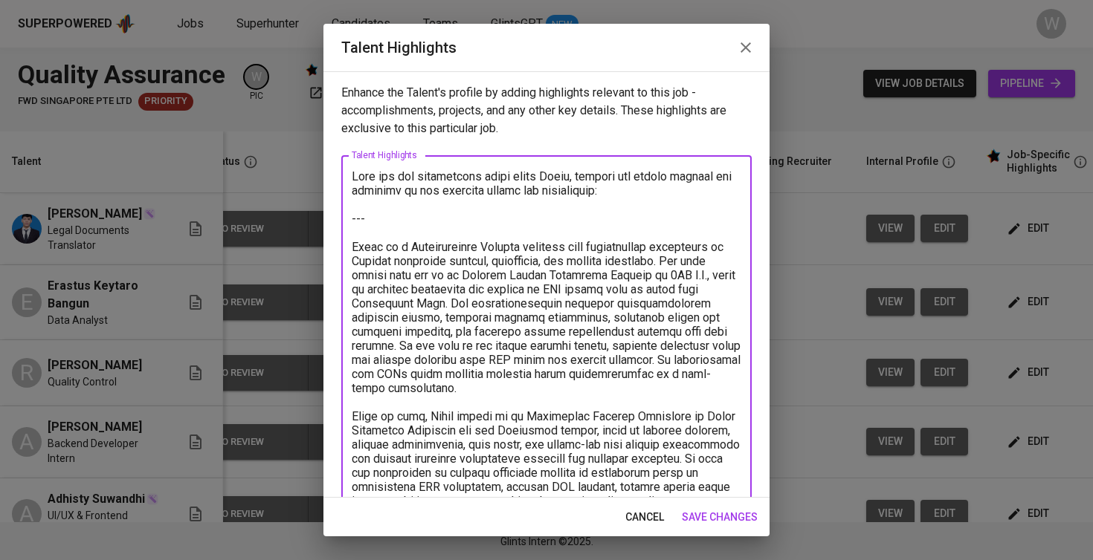
scroll to position [569, 0]
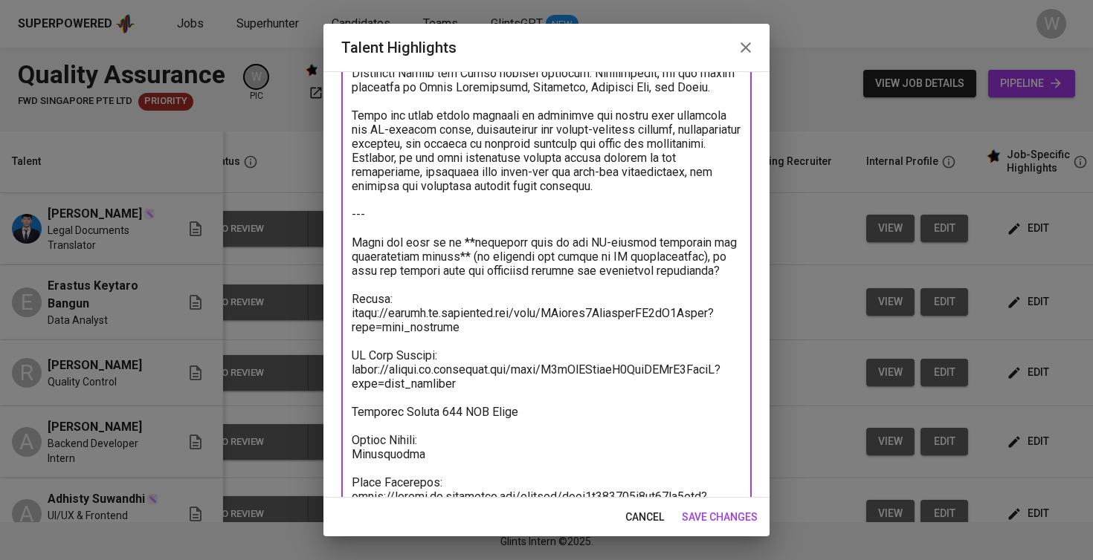
drag, startPoint x: 710, startPoint y: 271, endPoint x: 342, endPoint y: 225, distance: 370.7
click at [342, 225] on div "x Talent Highlights" at bounding box center [546, 58] width 410 height 945
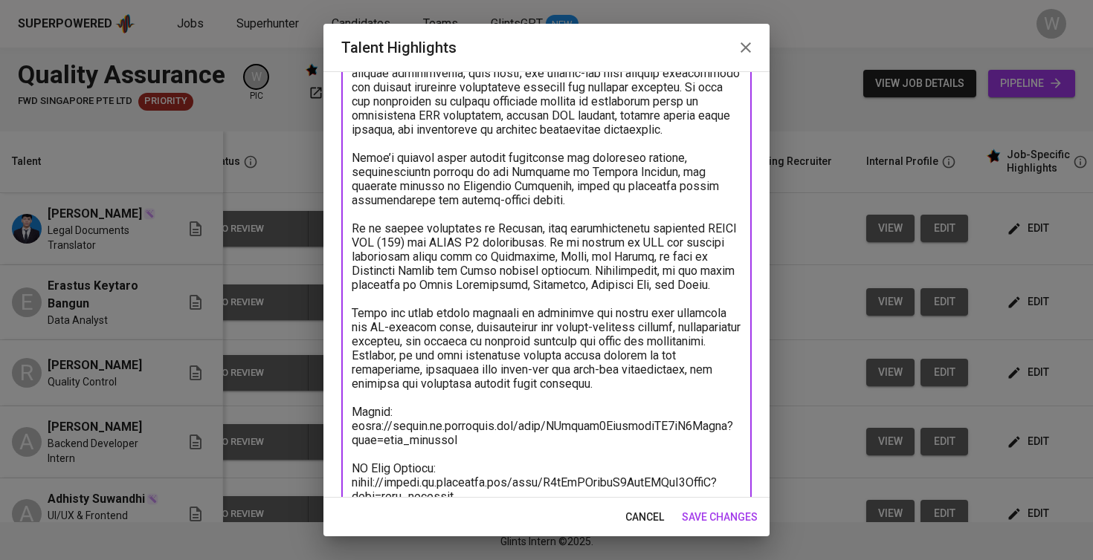
scroll to position [369, 0]
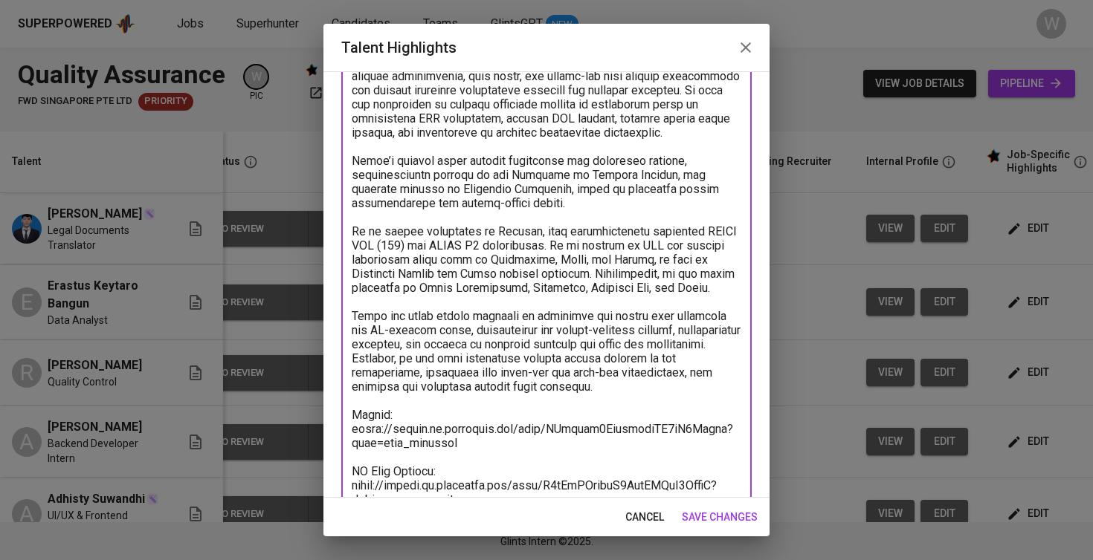
drag, startPoint x: 494, startPoint y: 201, endPoint x: 343, endPoint y: 163, distance: 154.8
click at [343, 163] on div "x Talent Highlights" at bounding box center [546, 217] width 410 height 861
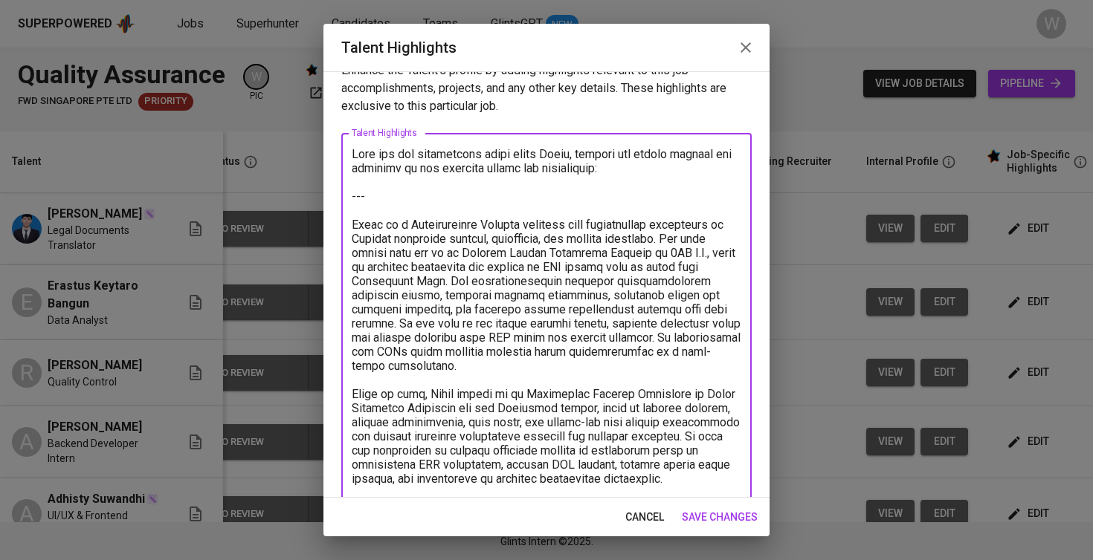
scroll to position [22, 0]
drag, startPoint x: 371, startPoint y: 209, endPoint x: 314, endPoint y: 119, distance: 106.6
click at [314, 119] on div "Talent Highlights Enhance the Talent's profile by adding highlights relevant to…" at bounding box center [546, 280] width 1093 height 560
type textarea "Johan is a Communication Studies graduate with professional experience in Engli…"
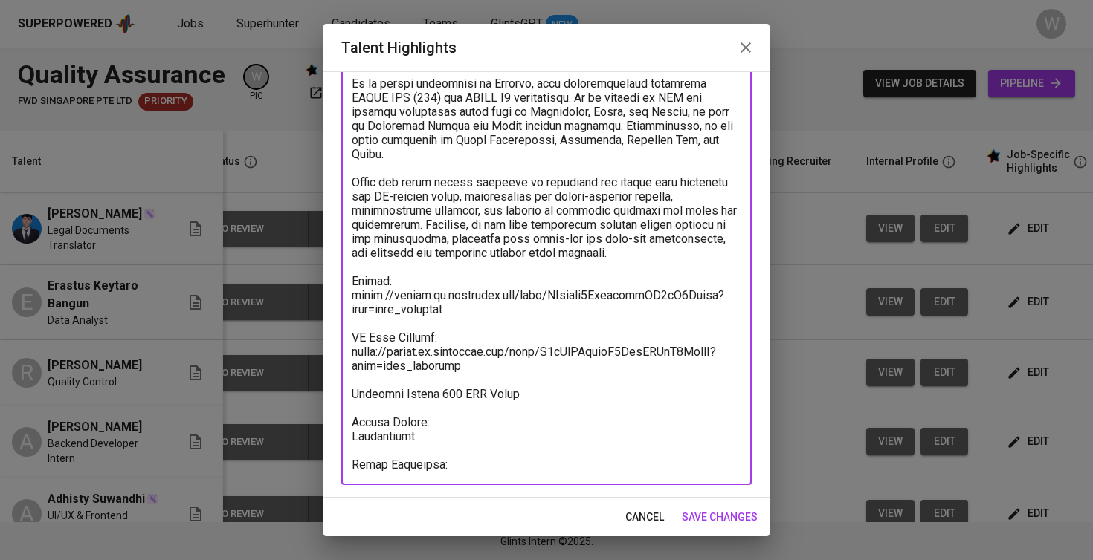
scroll to position [389, 0]
click at [708, 508] on span "save changes" at bounding box center [720, 517] width 76 height 19
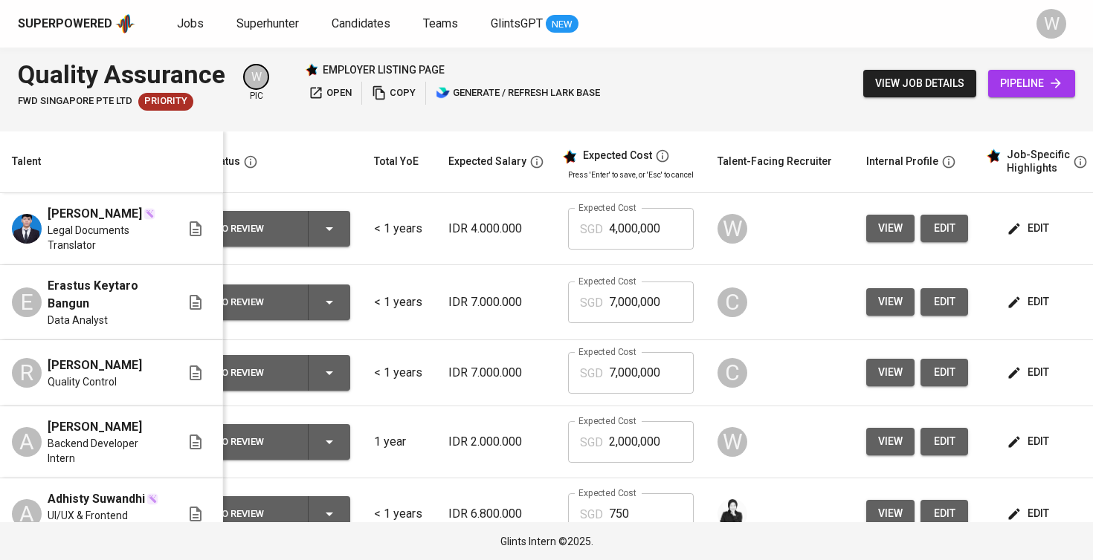
click at [644, 227] on input "4,000,000" at bounding box center [651, 229] width 85 height 42
type input "725"
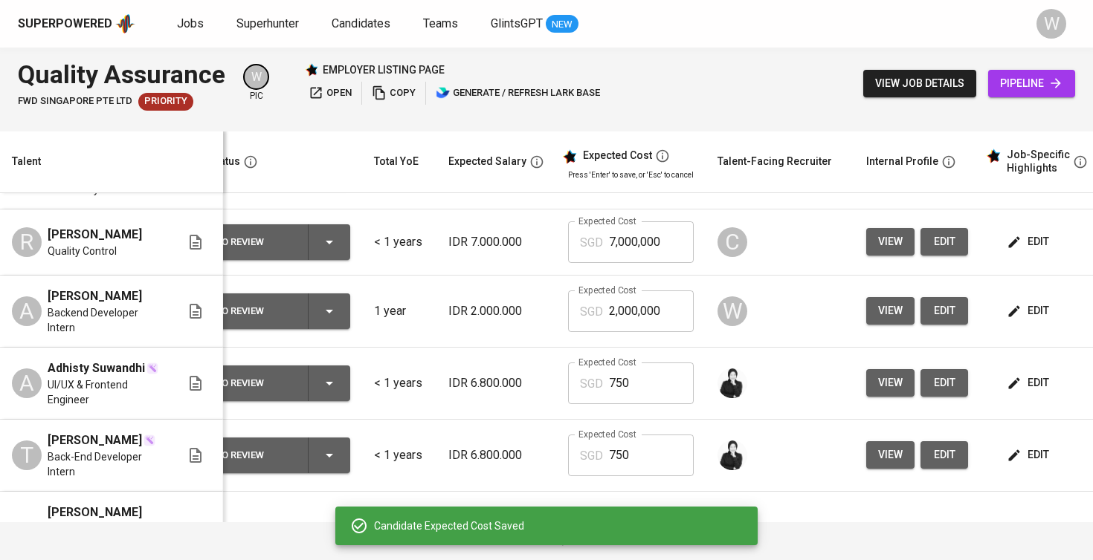
scroll to position [140, 25]
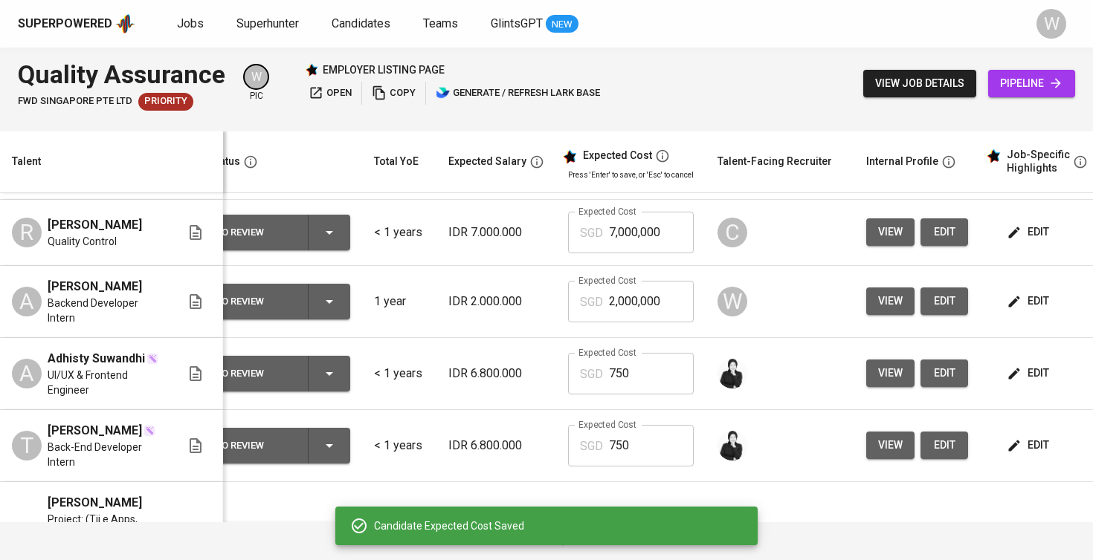
click at [654, 287] on td "Expected Cost SGD 2,000,000 Expected Cost" at bounding box center [630, 302] width 149 height 72
click at [656, 309] on input "2,000,000" at bounding box center [651, 302] width 85 height 42
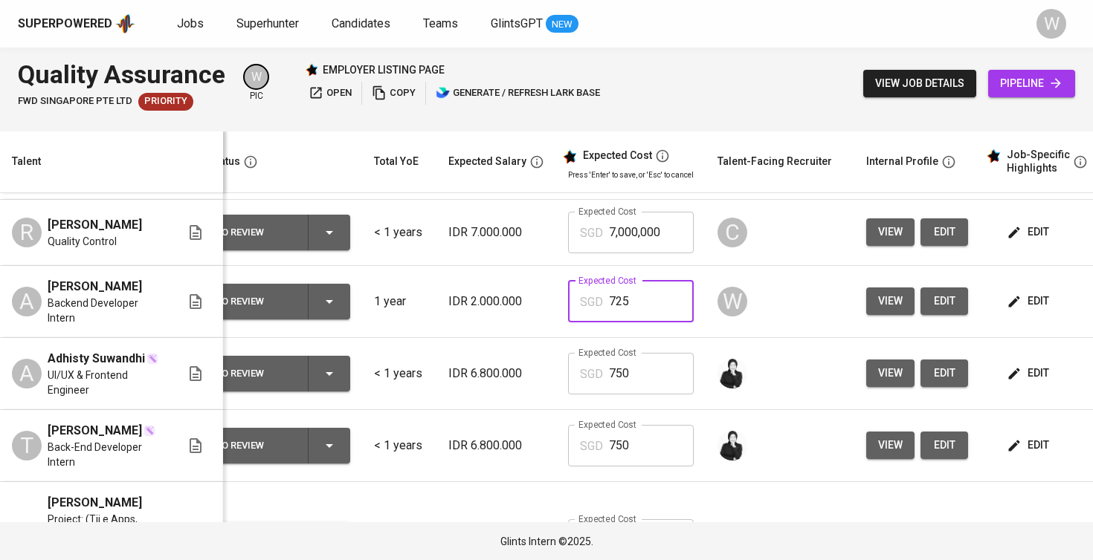
type input "725"
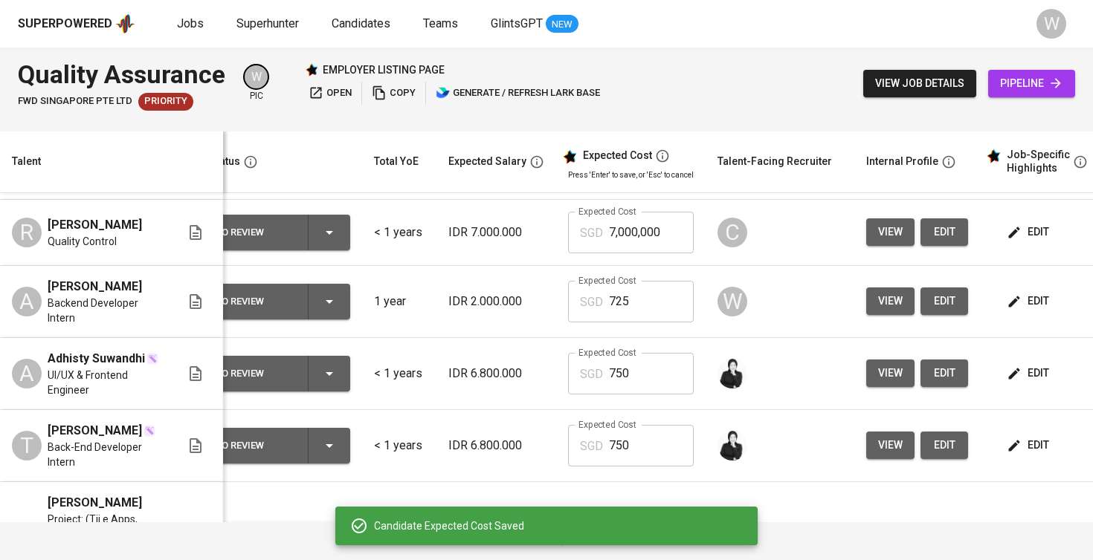
click at [938, 306] on span "edit" at bounding box center [944, 301] width 24 height 19
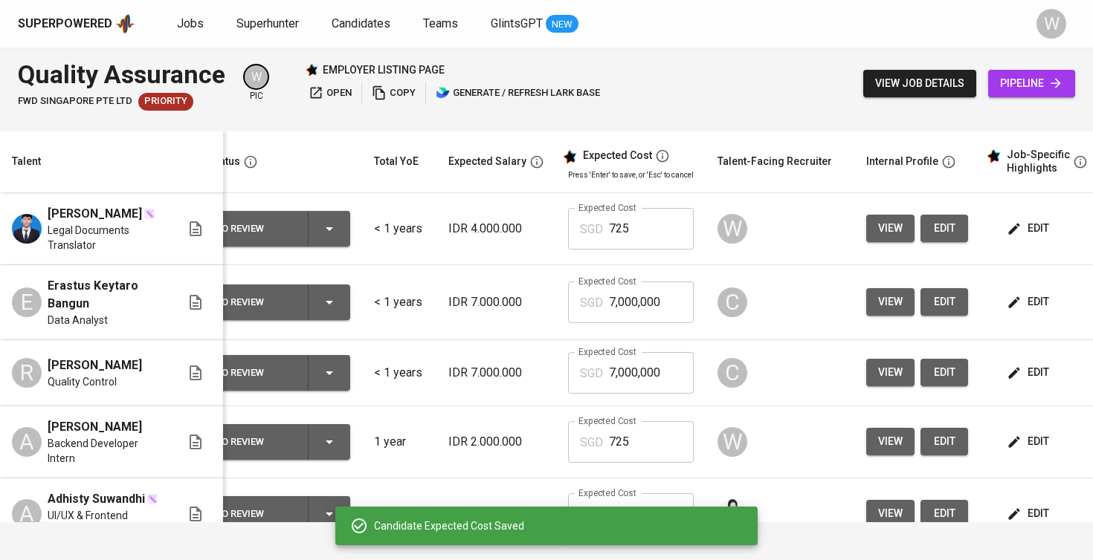
scroll to position [0, 25]
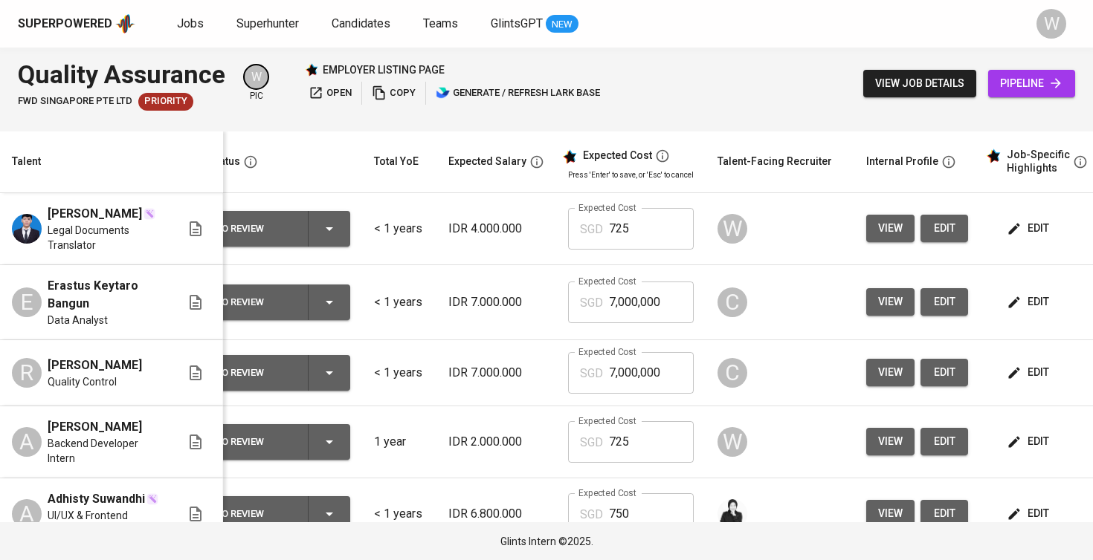
click at [948, 226] on span "edit" at bounding box center [944, 228] width 24 height 19
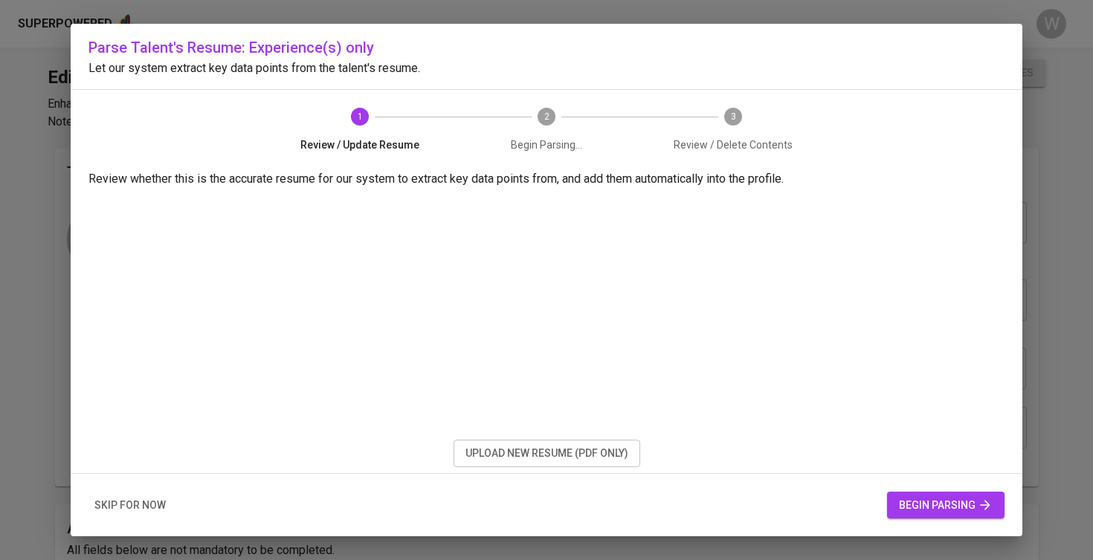
click at [462, 465] on button "upload new resume (pdf only)" at bounding box center [546, 454] width 187 height 28
click at [917, 511] on span "begin parsing" at bounding box center [946, 505] width 94 height 19
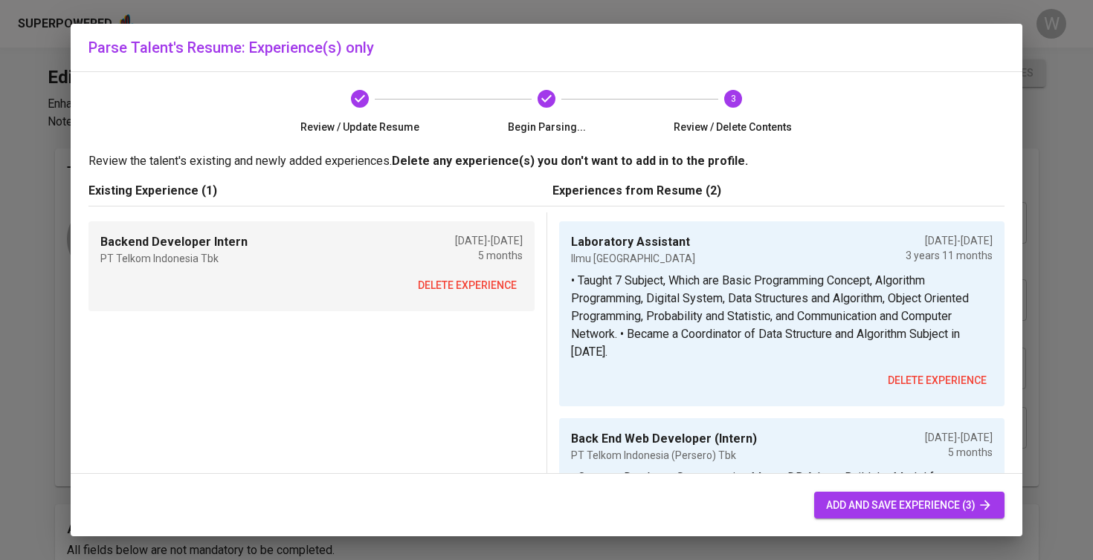
click at [434, 285] on span "delete experience" at bounding box center [467, 285] width 99 height 19
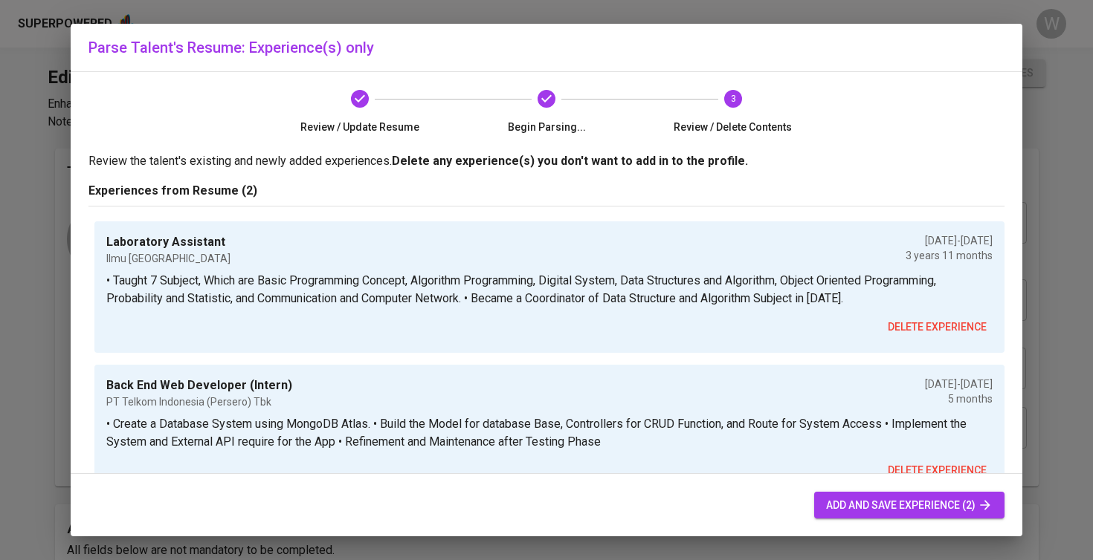
click at [829, 499] on span "add and save experience (2)" at bounding box center [909, 505] width 166 height 19
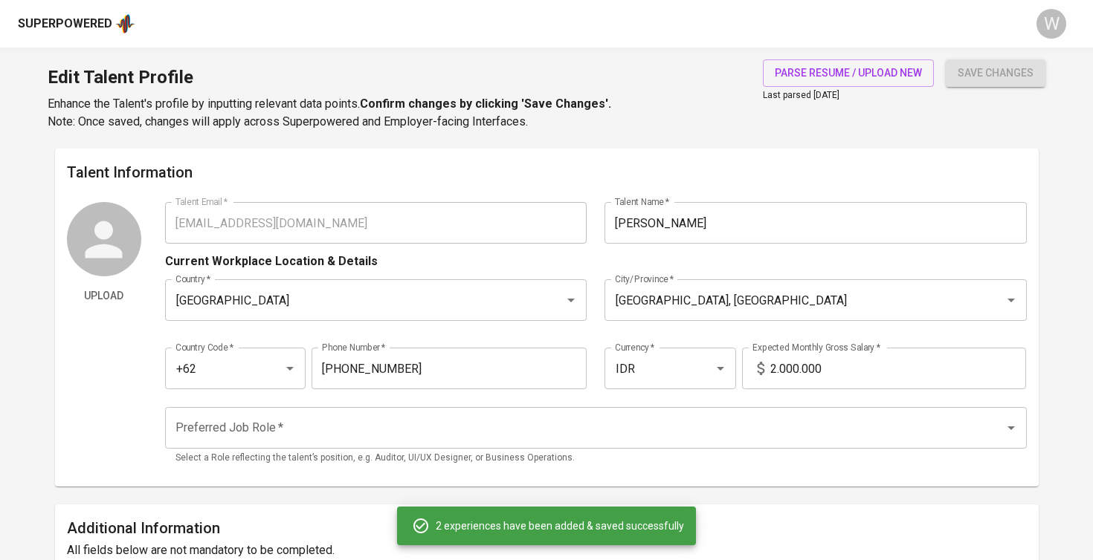
type input "Laboratory Assistant"
type input "Ilmu Komputer Laboratory Center"
type input "01/01/2019"
type input "12/01/2022"
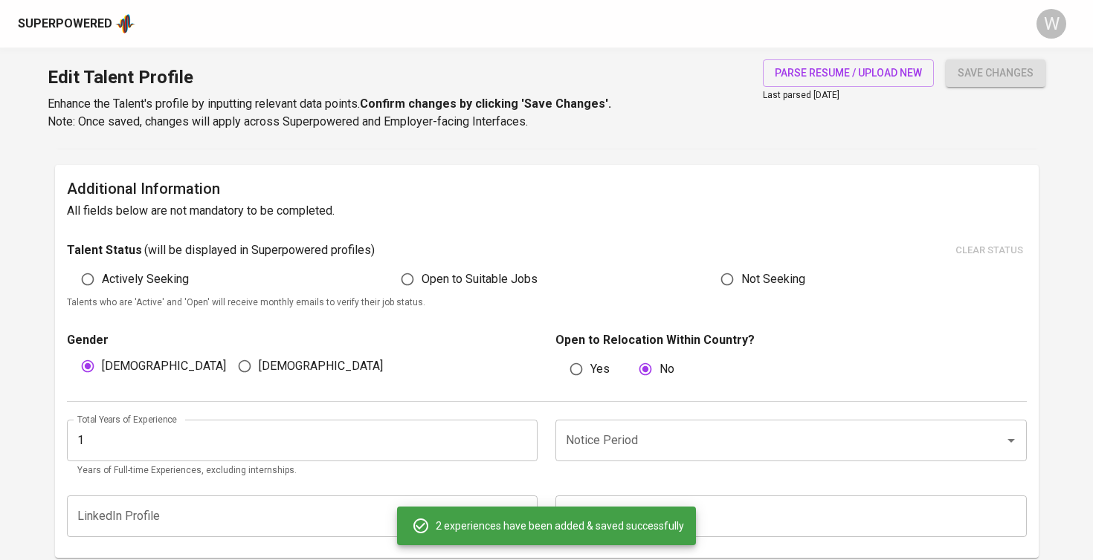
scroll to position [400, 0]
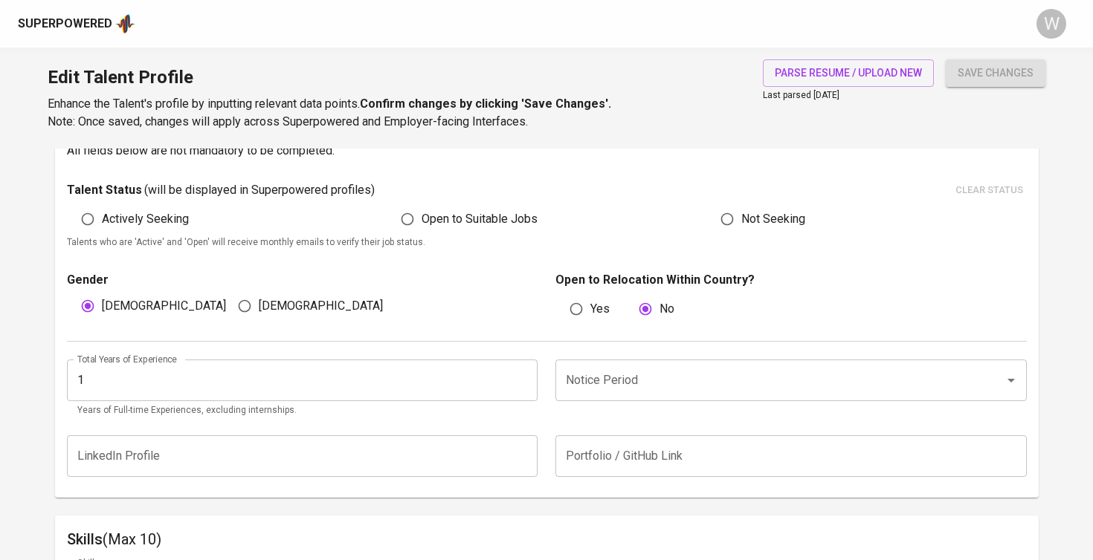
click at [634, 396] on div "Notice Period" at bounding box center [790, 381] width 471 height 42
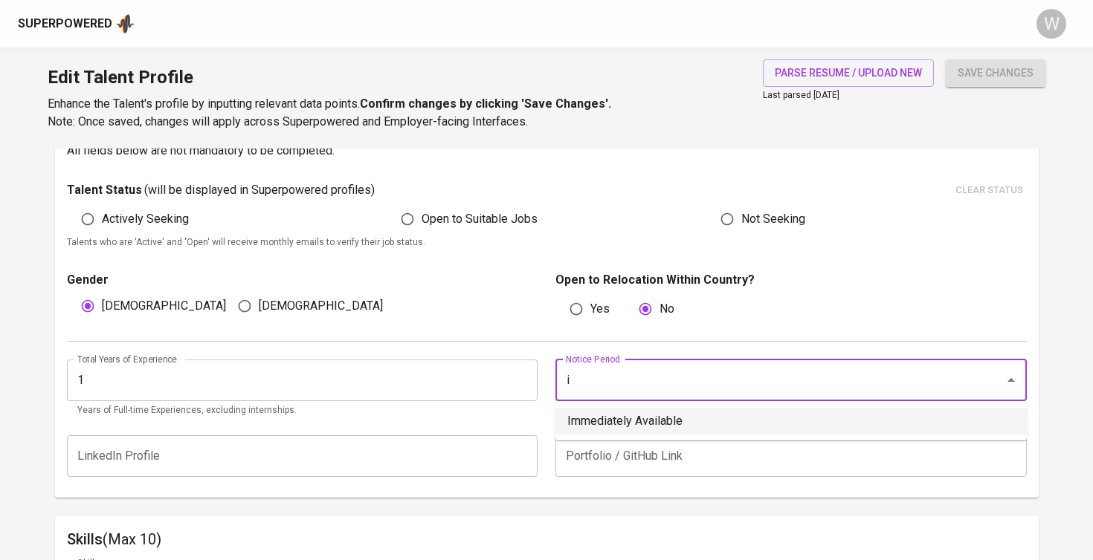
click at [626, 420] on li "Immediately Available" at bounding box center [790, 421] width 471 height 27
type input "Immediately Available"
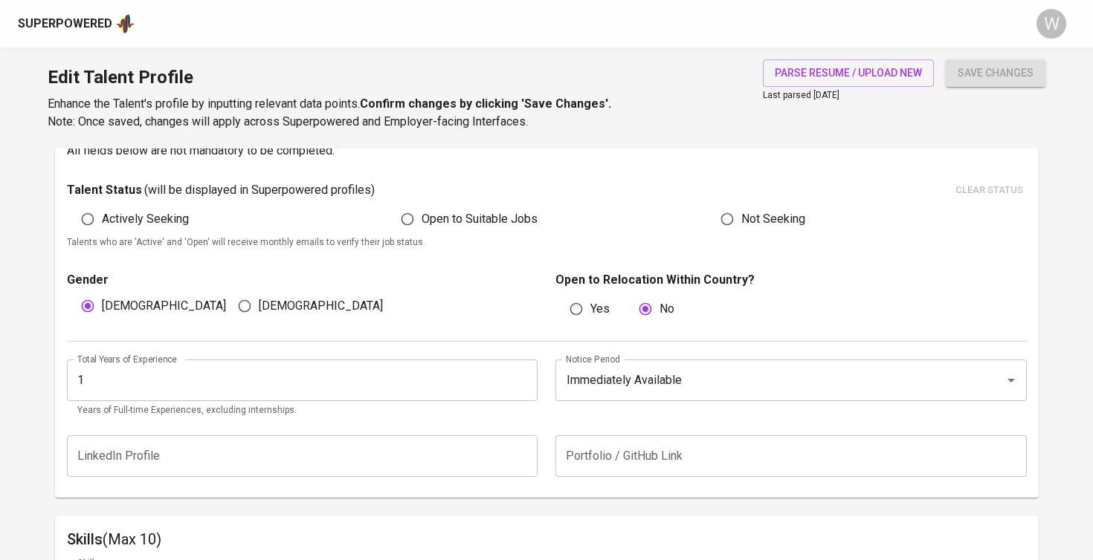
click at [456, 214] on span "Open to Suitable Jobs" at bounding box center [479, 219] width 116 height 18
click at [421, 214] on input "Open to Suitable Jobs" at bounding box center [407, 219] width 28 height 28
radio input "true"
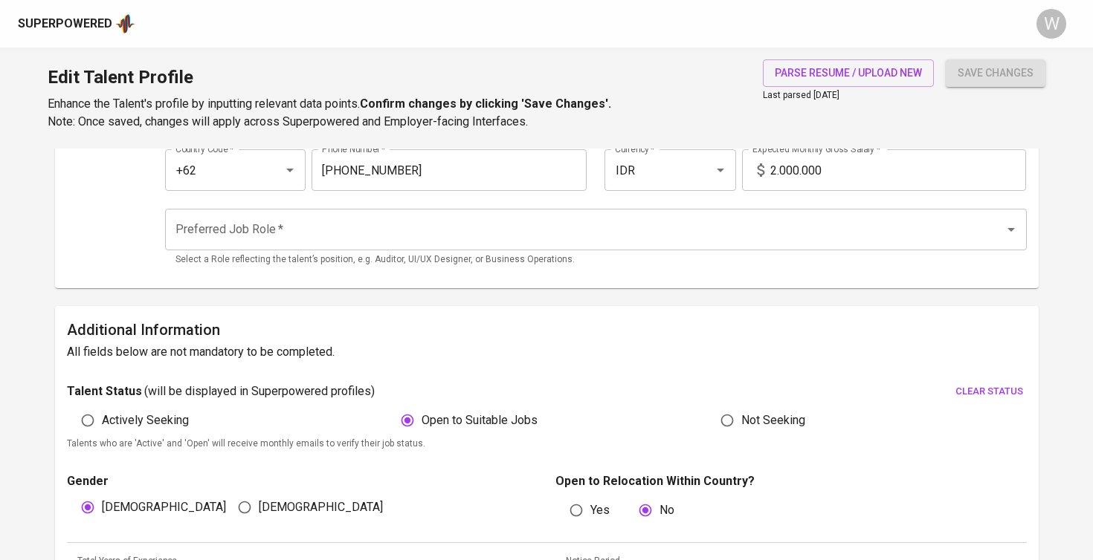
scroll to position [173, 0]
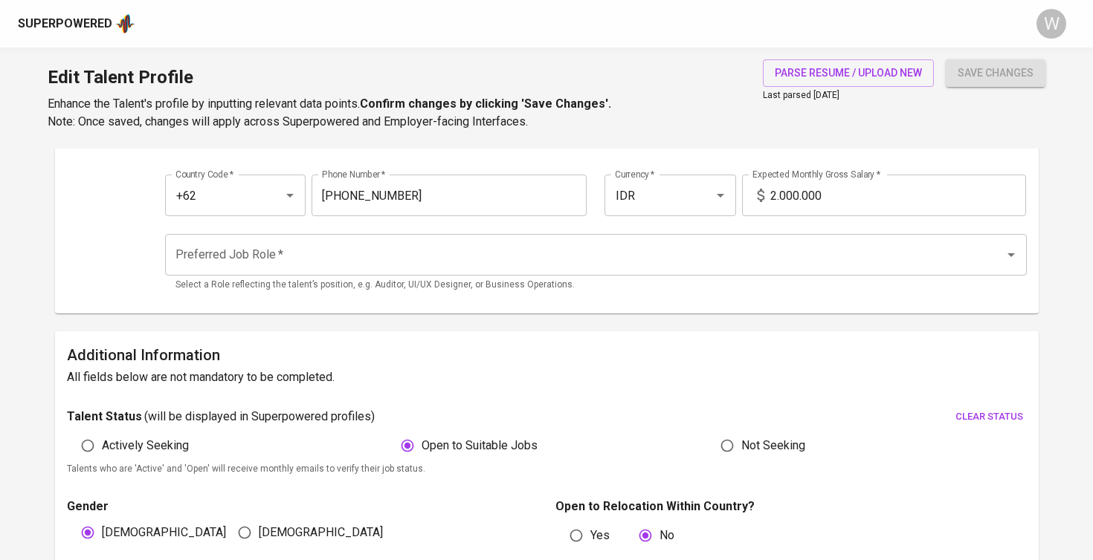
click at [771, 193] on input "2.000.000" at bounding box center [898, 196] width 256 height 42
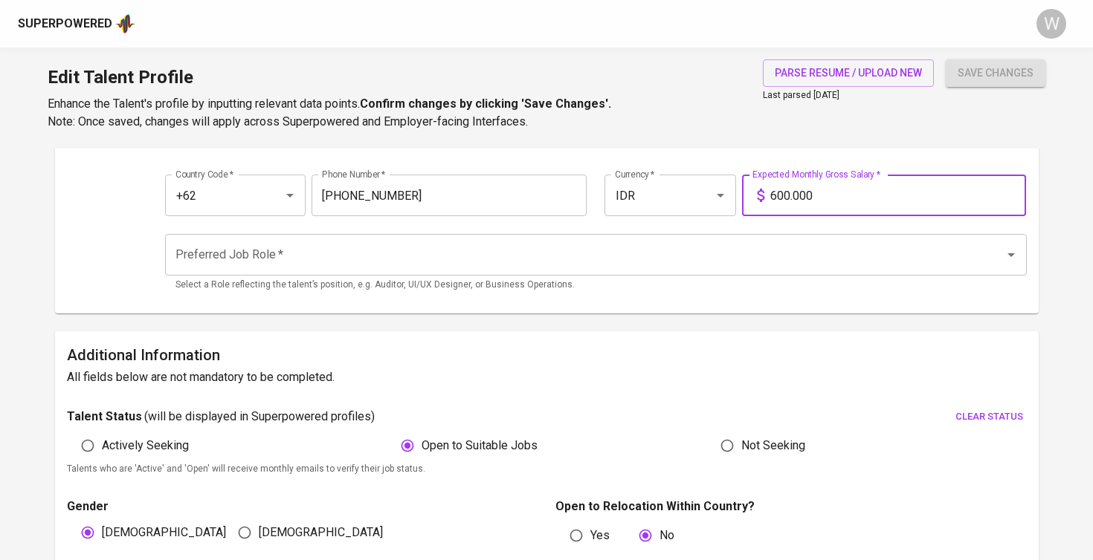
type input "6.800.000"
click at [725, 300] on div "Preferred Job Role   * Preferred Job Role * Select a Role reflecting the talent…" at bounding box center [595, 263] width 861 height 77
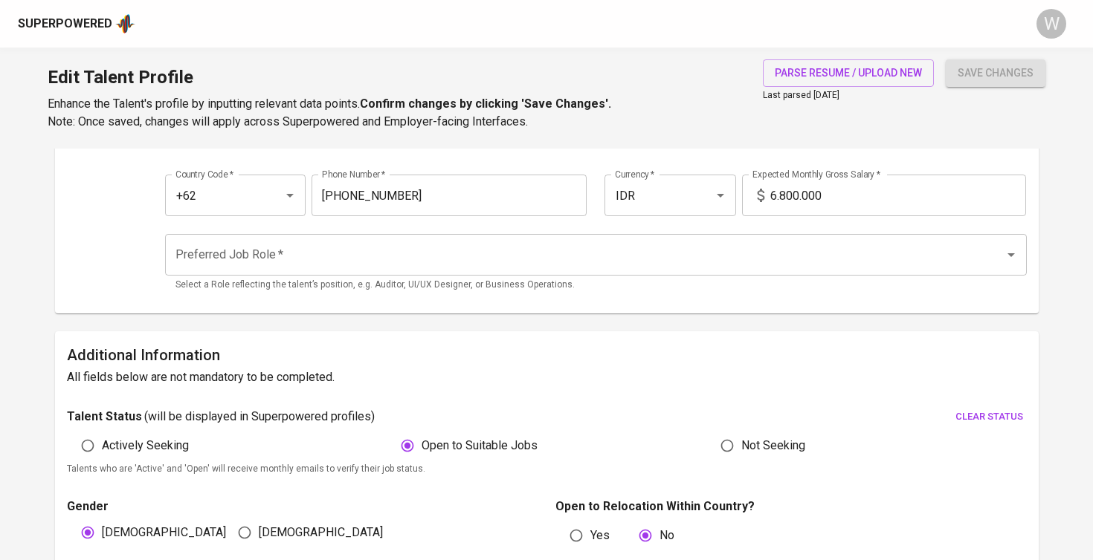
click at [713, 259] on input "Preferred Job Role   *" at bounding box center [575, 255] width 806 height 28
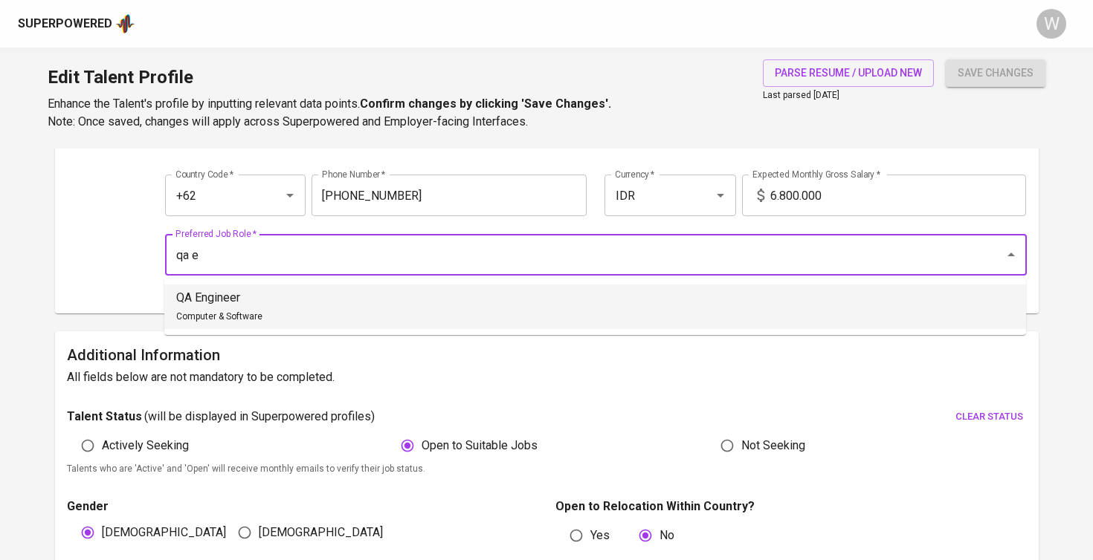
click at [637, 300] on li "QA Engineer Computer & Software" at bounding box center [594, 307] width 861 height 45
type input "QA Engineer"
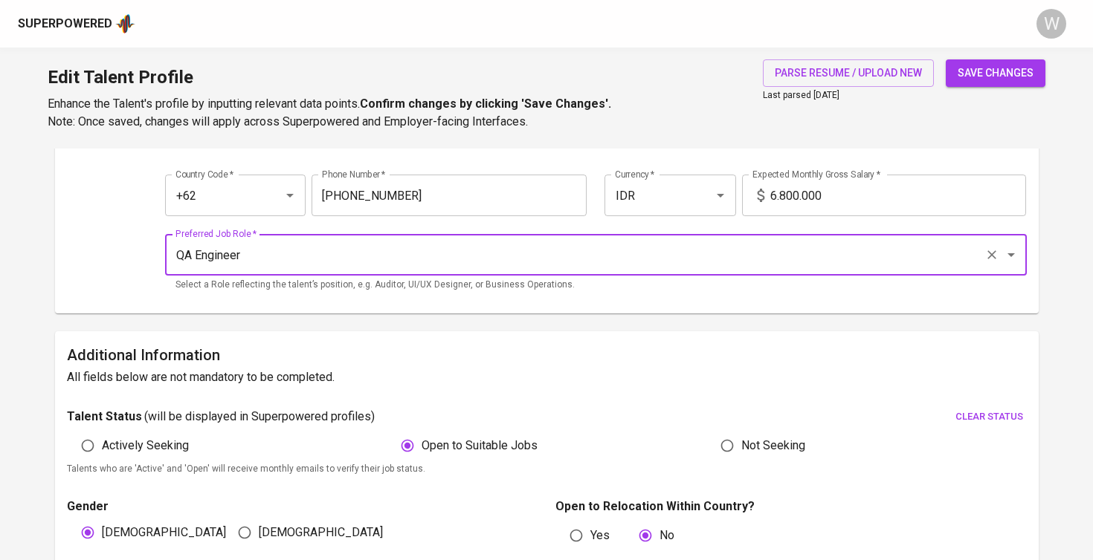
click at [993, 66] on span "save changes" at bounding box center [995, 73] width 76 height 19
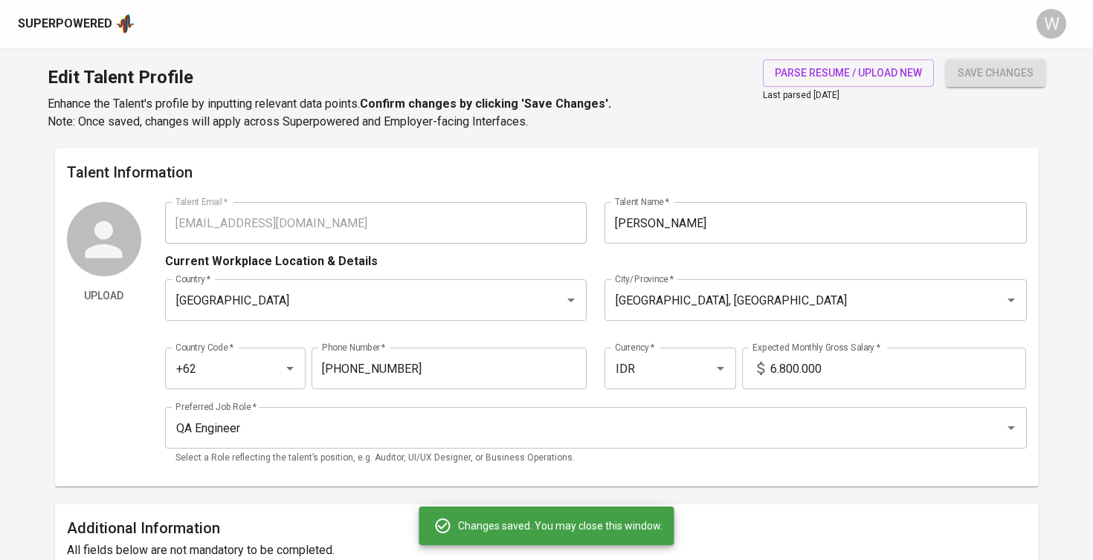
scroll to position [0, 0]
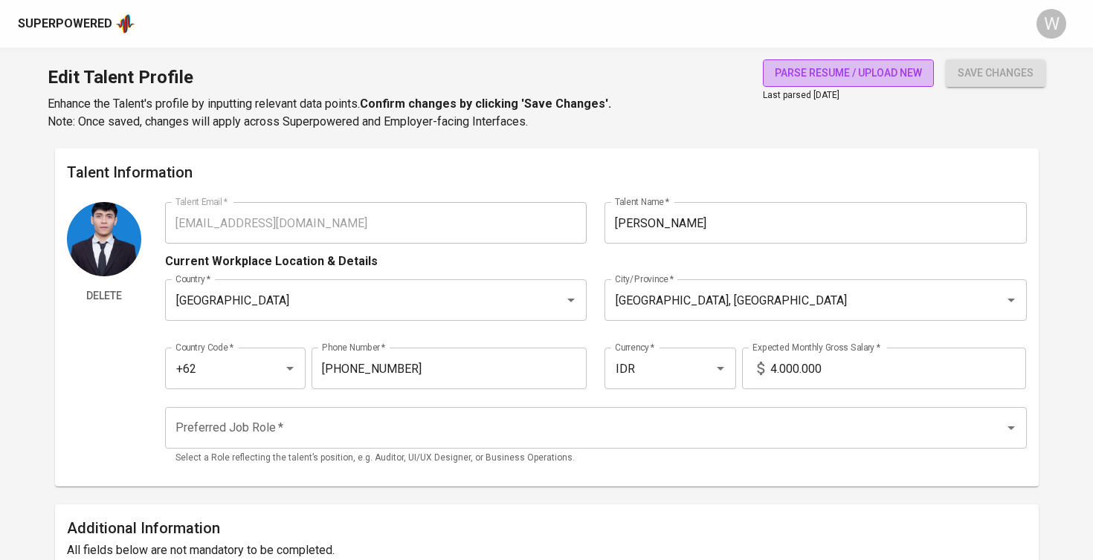
click at [846, 71] on span "parse resume / upload new" at bounding box center [847, 73] width 147 height 19
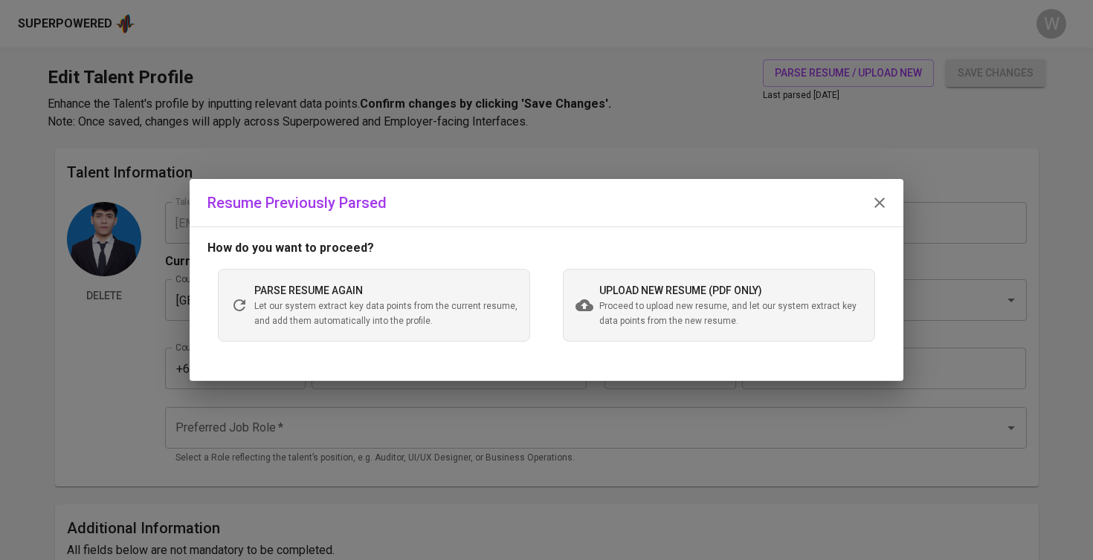
click at [652, 320] on span "Proceed to upload new resume, and let our system extract key data points from t…" at bounding box center [730, 315] width 263 height 30
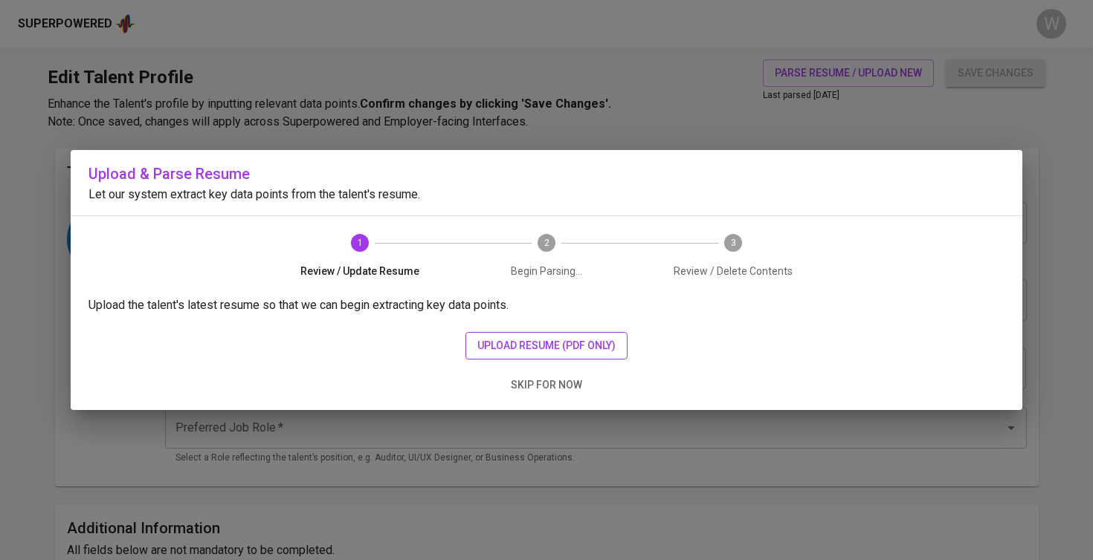
click at [542, 345] on span "upload resume (pdf only)" at bounding box center [546, 346] width 138 height 19
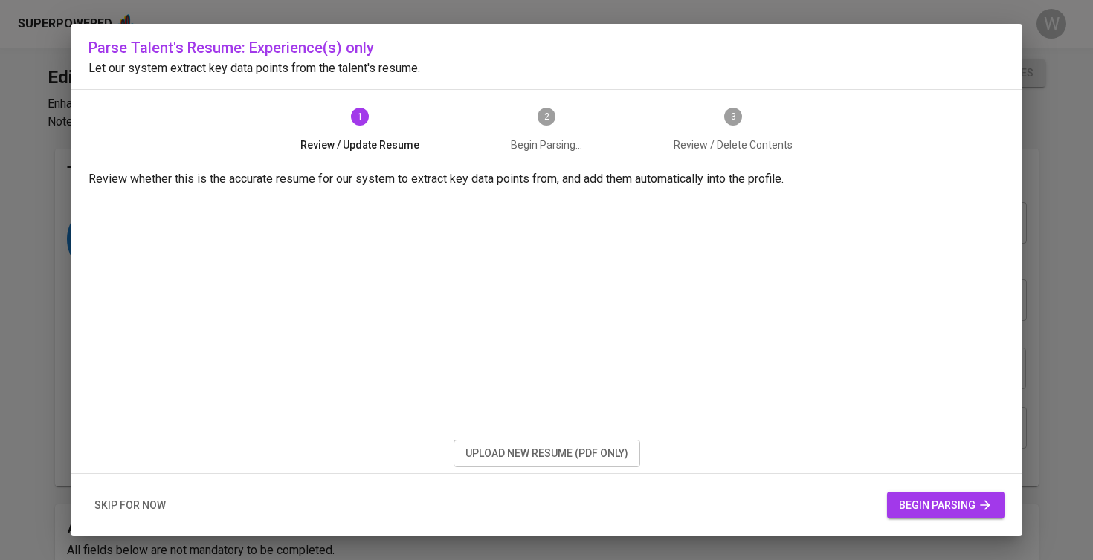
click at [917, 507] on span "begin parsing" at bounding box center [946, 505] width 94 height 19
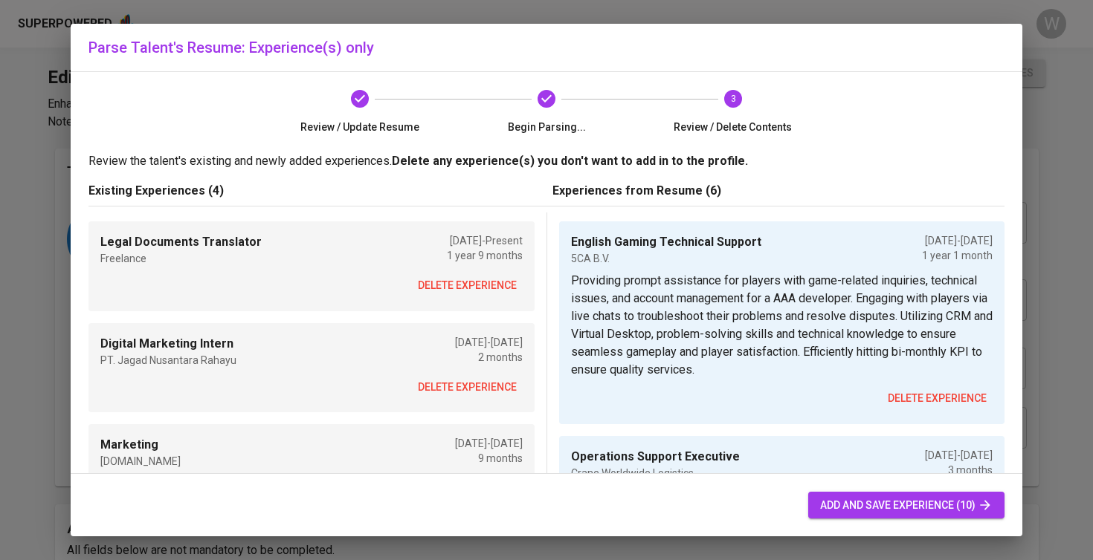
click at [433, 277] on span "delete experience" at bounding box center [467, 285] width 99 height 19
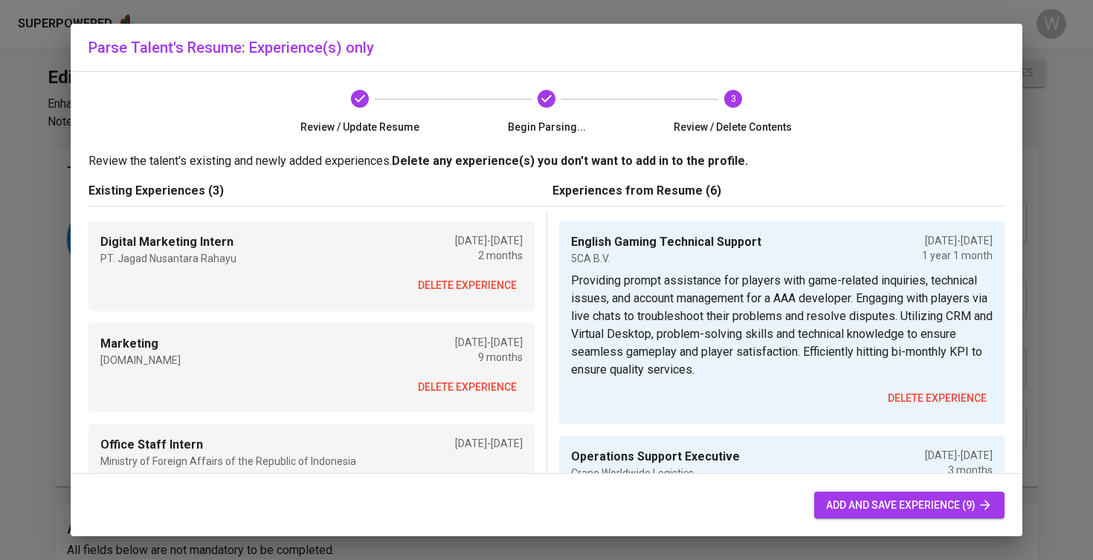
click at [433, 277] on span "delete experience" at bounding box center [467, 285] width 99 height 19
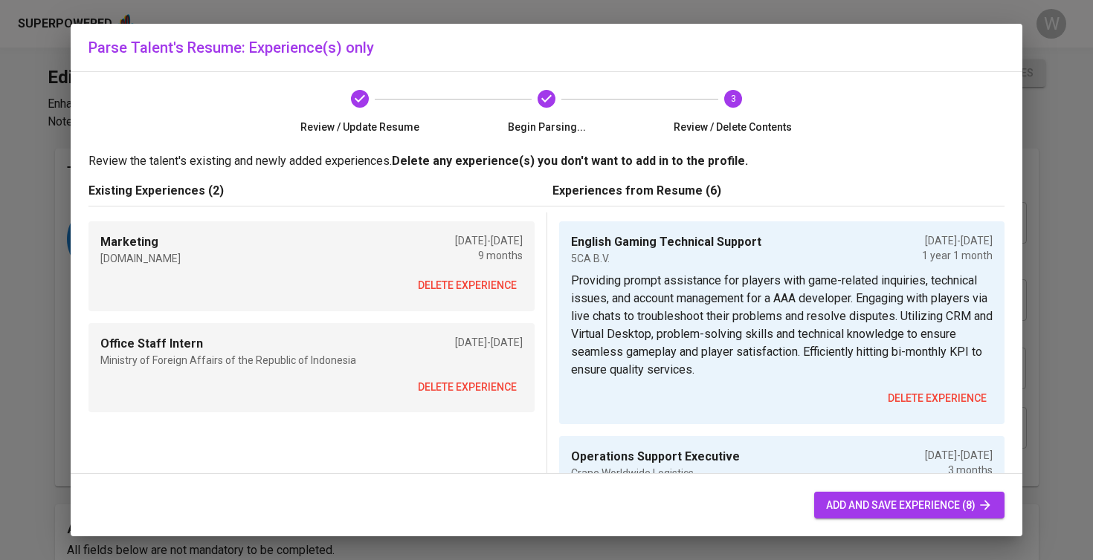
click at [433, 277] on span "delete experience" at bounding box center [467, 285] width 99 height 19
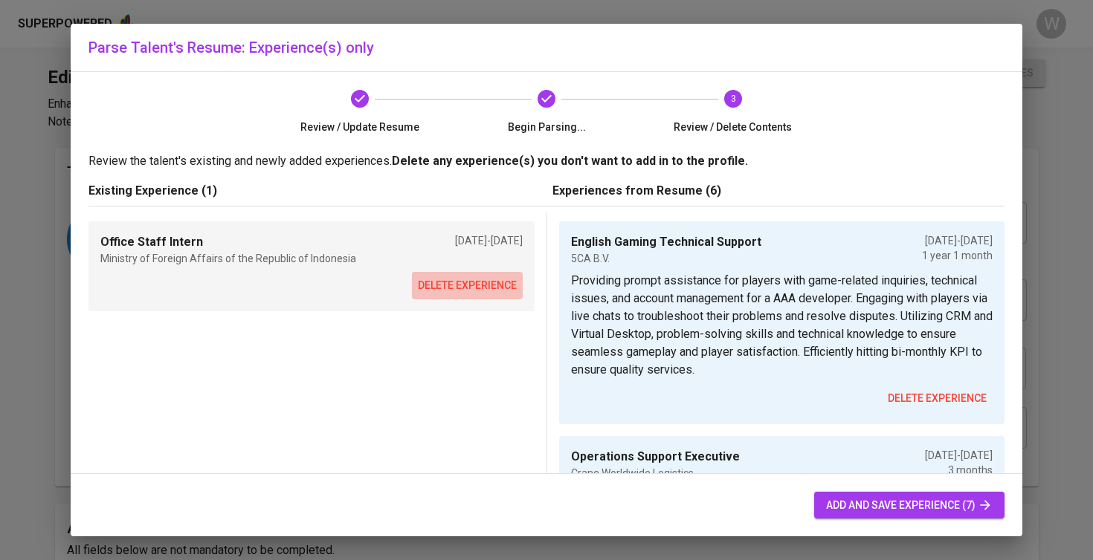
click at [433, 277] on span "delete experience" at bounding box center [467, 285] width 99 height 19
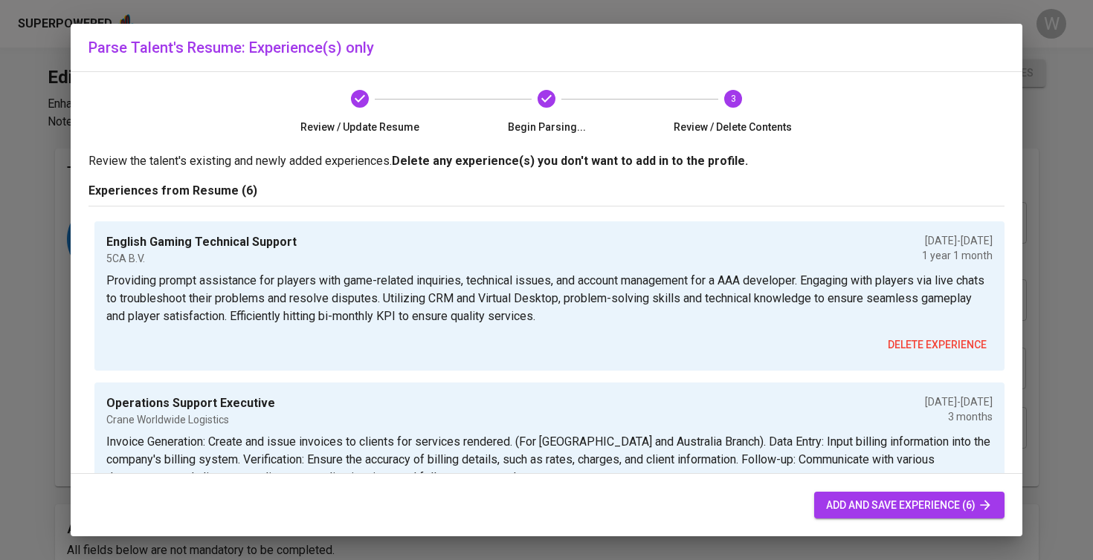
click at [909, 497] on span "add and save experience (6)" at bounding box center [909, 505] width 166 height 19
type input "English Gaming Technical Support"
type input "5CA B.V."
checkbox input "false"
type input "06/01/2024"
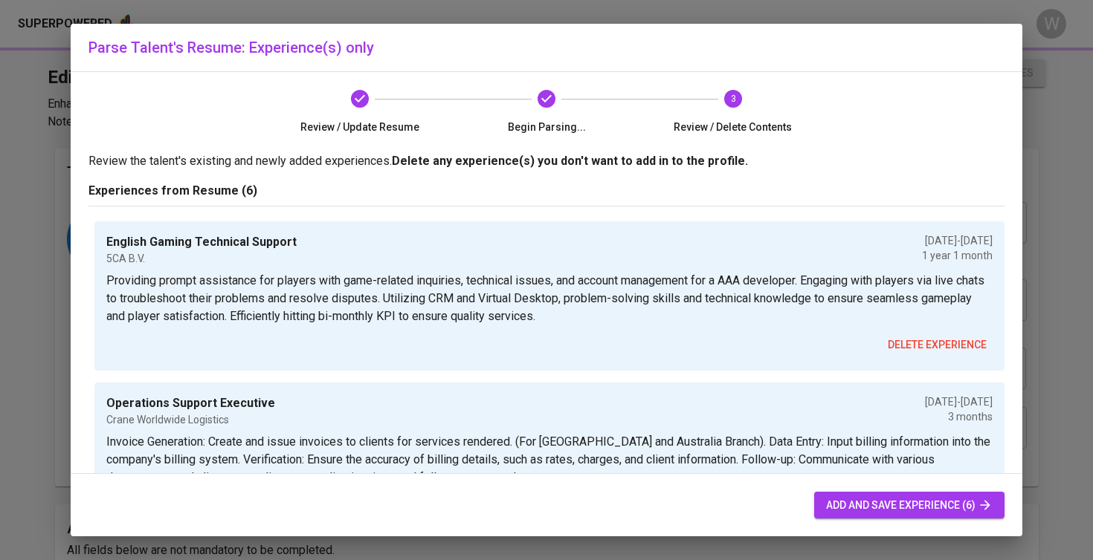
type input "07/01/2025"
type textarea "Providing prompt assistance for players with game-related inquiries, technical …"
type input "Operations Support Executive"
type input "Crane Worldwide Logistics"
type input "03/01/2024"
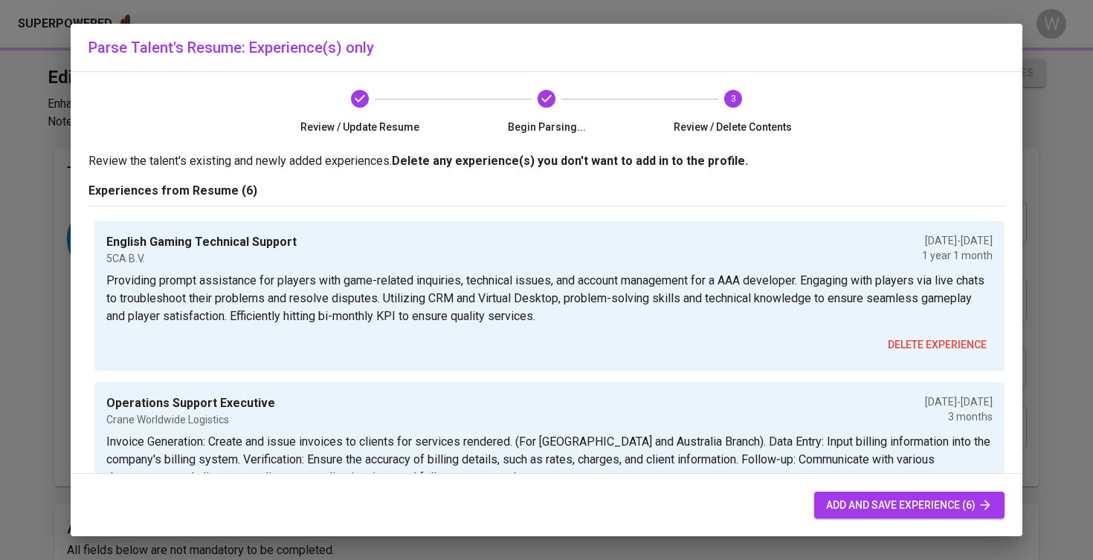
type input "06/01/2024"
type textarea "Invoice Generation: Create and issue invoices to clients for services rendered.…"
type input "Digital Marketing Intern"
type input "PT. Jagad Nusantara Rahayu"
type input "03/01/2021"
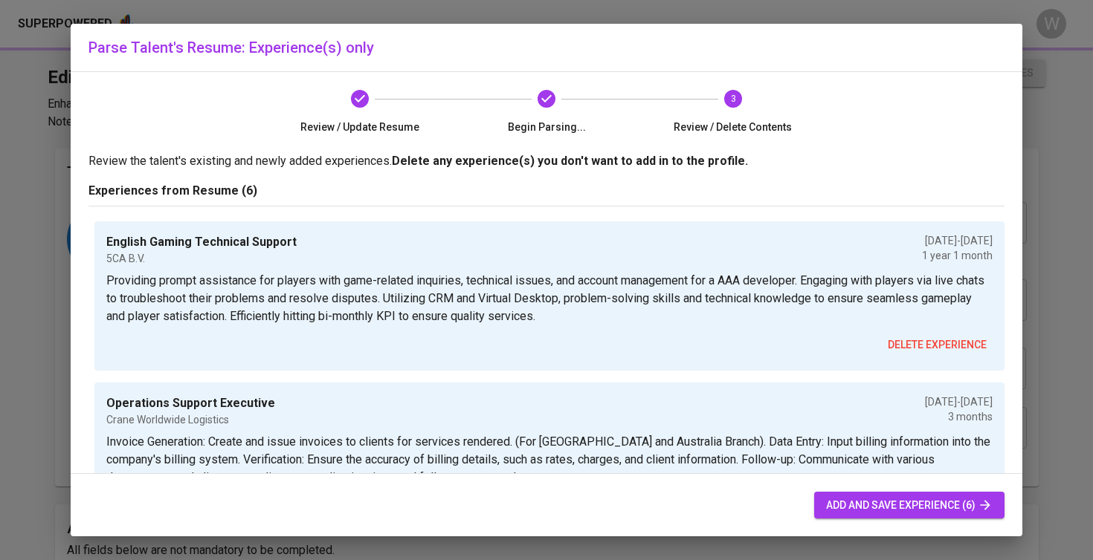
type input "06/01/2021"
type textarea "Successfully implemented SE Optimization using on-page technique (web article w…"
type input "Operations & Marketing Support"
type input "coffegato.id"
type input "04/01/2020"
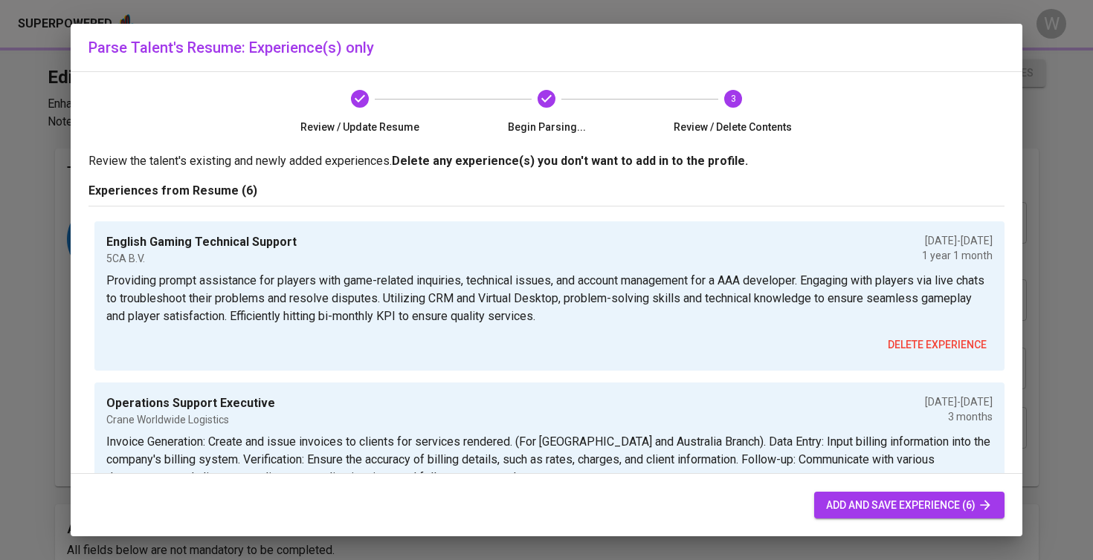
type input "02/01/2021"
type textarea "Supported owner by providing administrative related jobs Attended meeting with …"
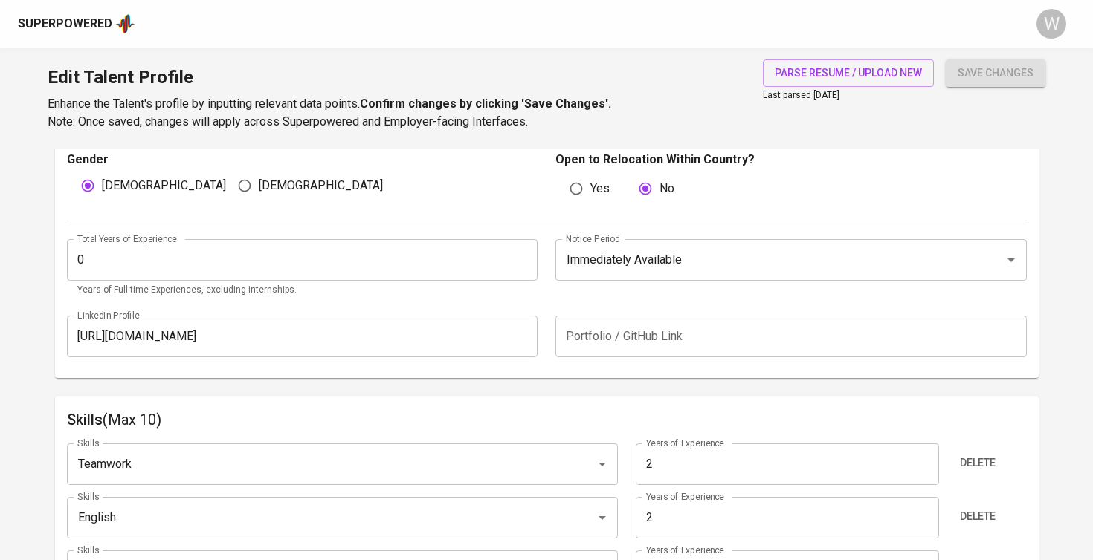
scroll to position [321, 0]
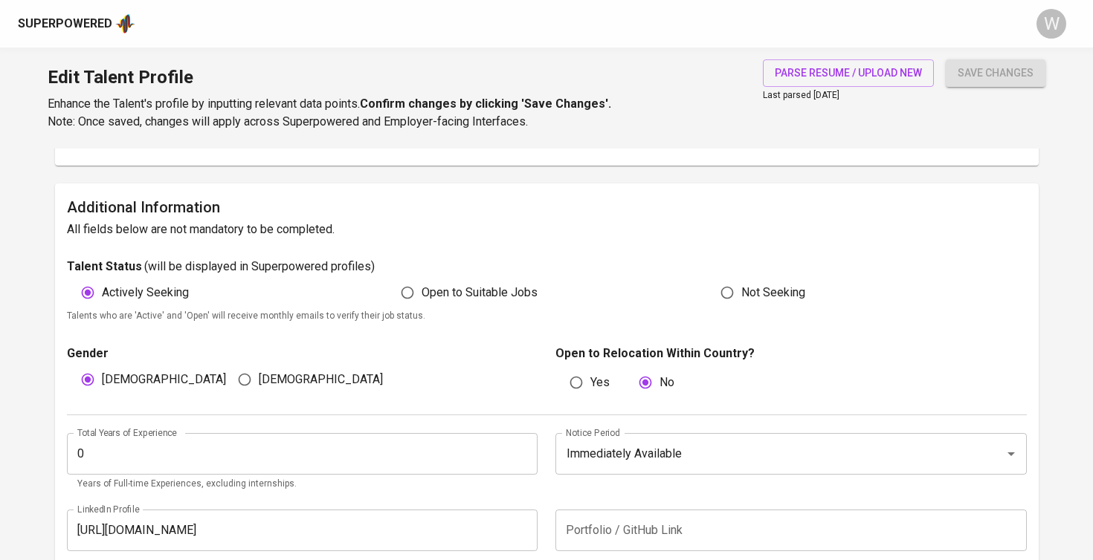
click at [454, 470] on input "0" at bounding box center [302, 454] width 471 height 42
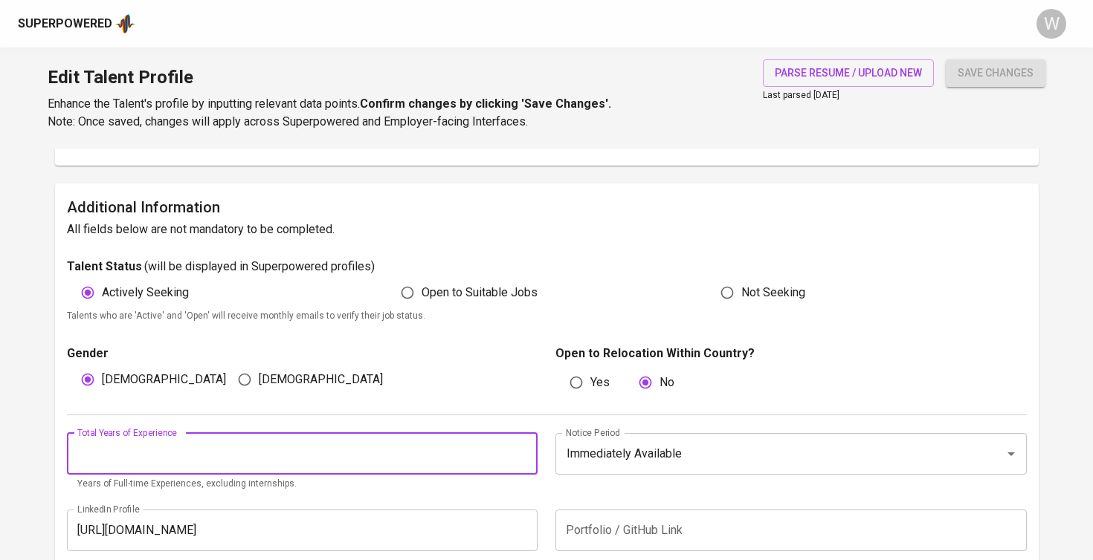
type input "1"
type input "2"
click at [439, 300] on span "Open to Suitable Jobs" at bounding box center [479, 293] width 116 height 18
click at [421, 300] on input "Open to Suitable Jobs" at bounding box center [407, 293] width 28 height 28
radio input "true"
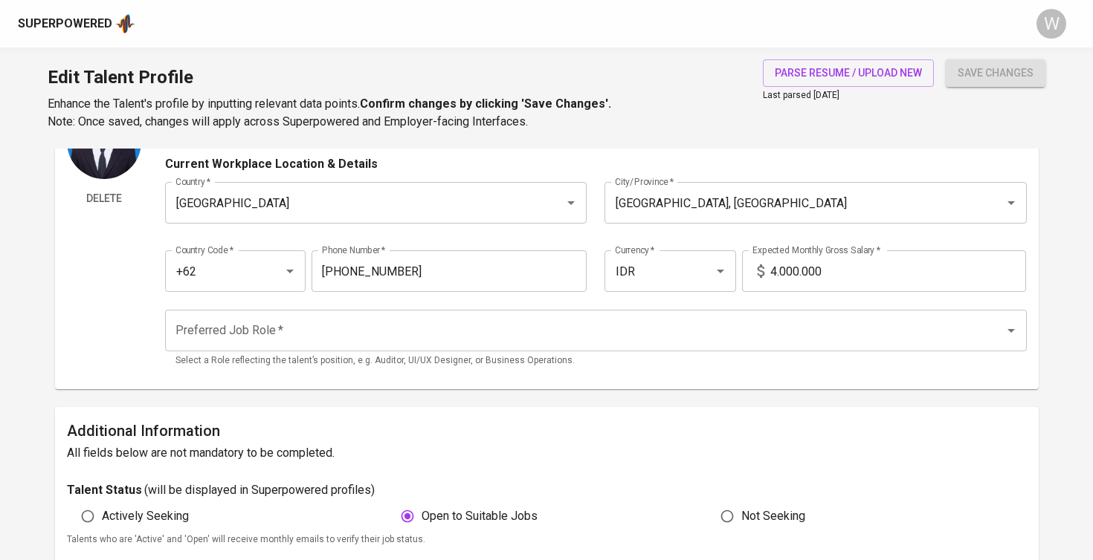
scroll to position [78, 0]
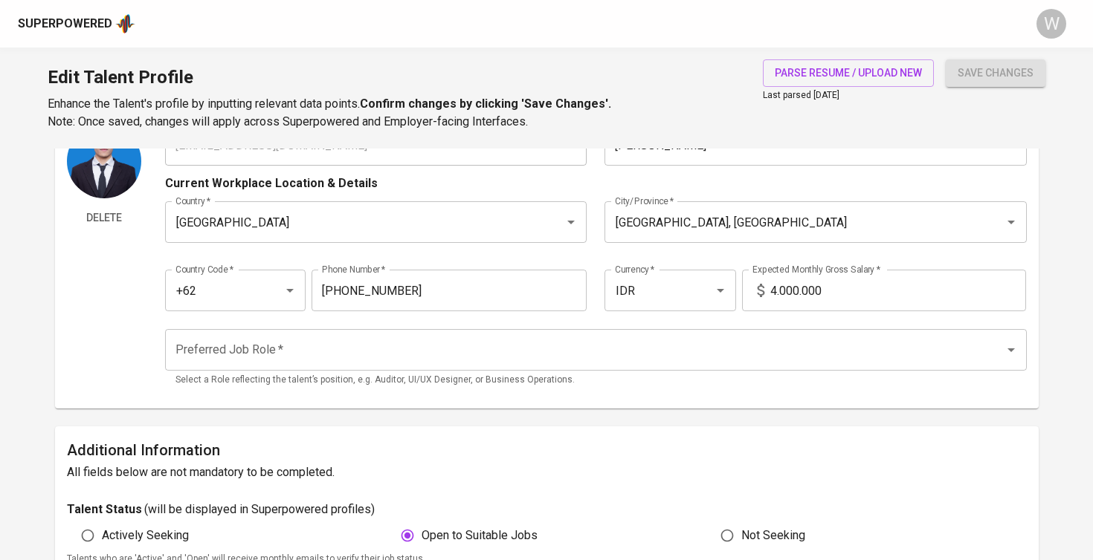
click at [82, 531] on input "Actively Seeking" at bounding box center [88, 536] width 28 height 28
radio input "true"
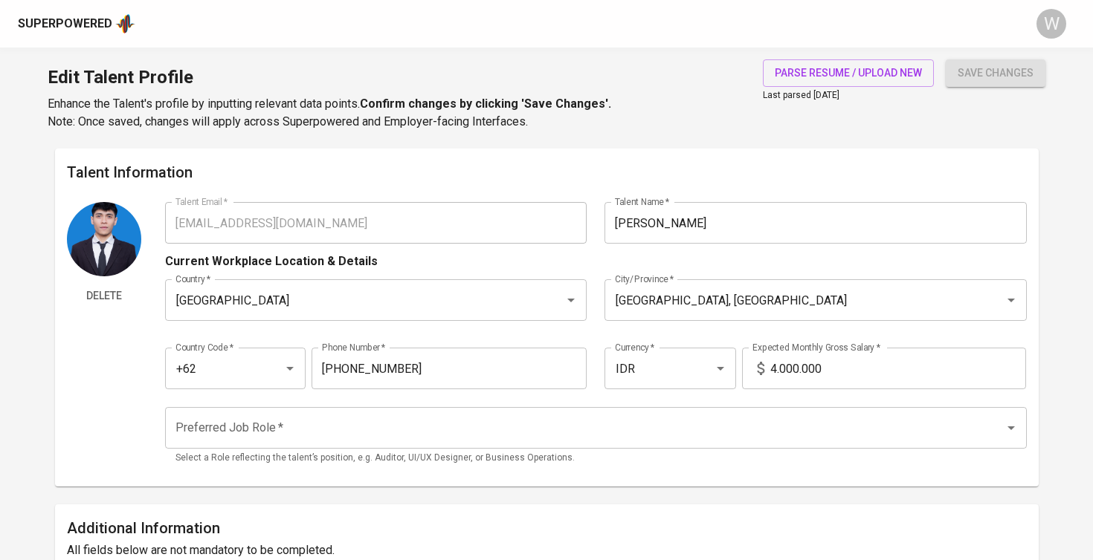
scroll to position [1, 0]
click at [774, 363] on input "4.000.000" at bounding box center [898, 367] width 256 height 42
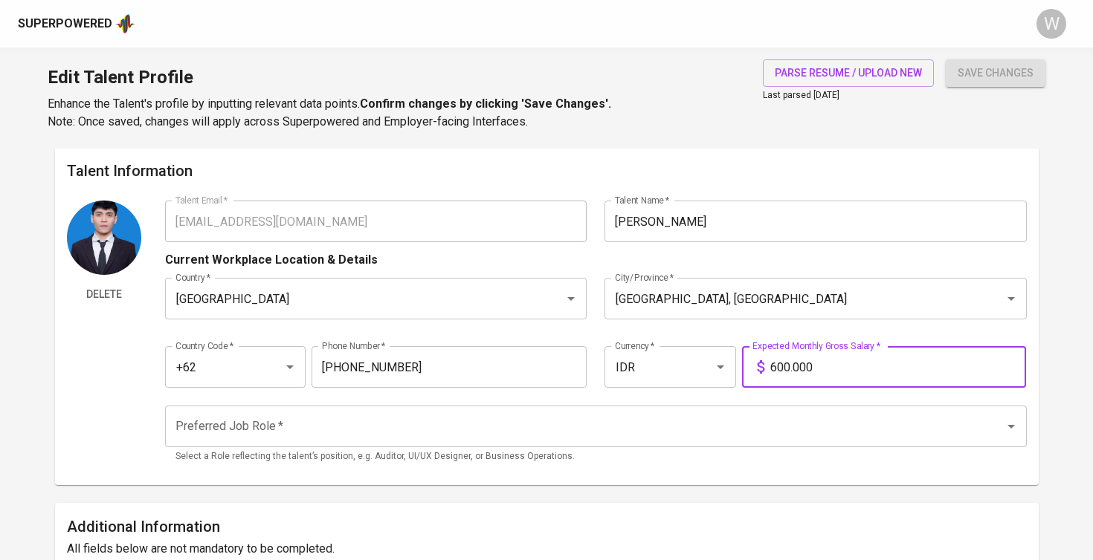
type input "6.800.000"
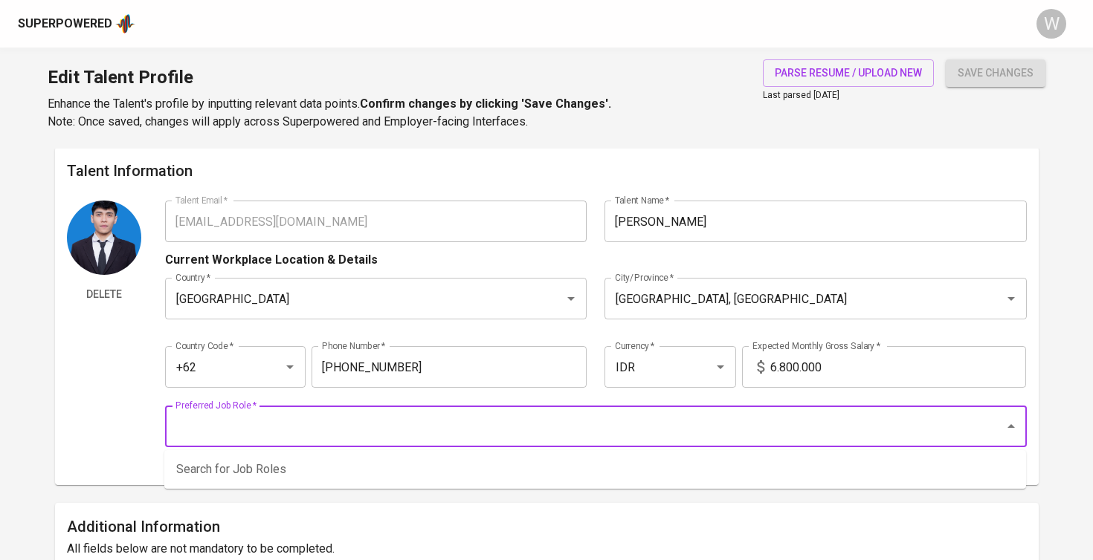
click at [786, 418] on input "Preferred Job Role   *" at bounding box center [575, 427] width 806 height 28
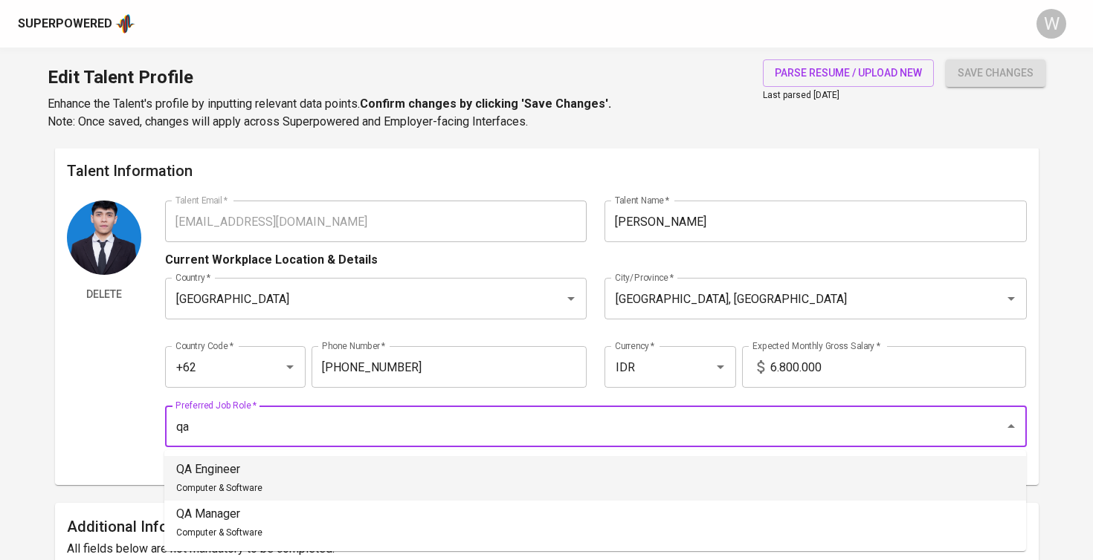
click at [676, 473] on li "QA Engineer Computer & Software" at bounding box center [594, 478] width 861 height 45
type input "QA Engineer"
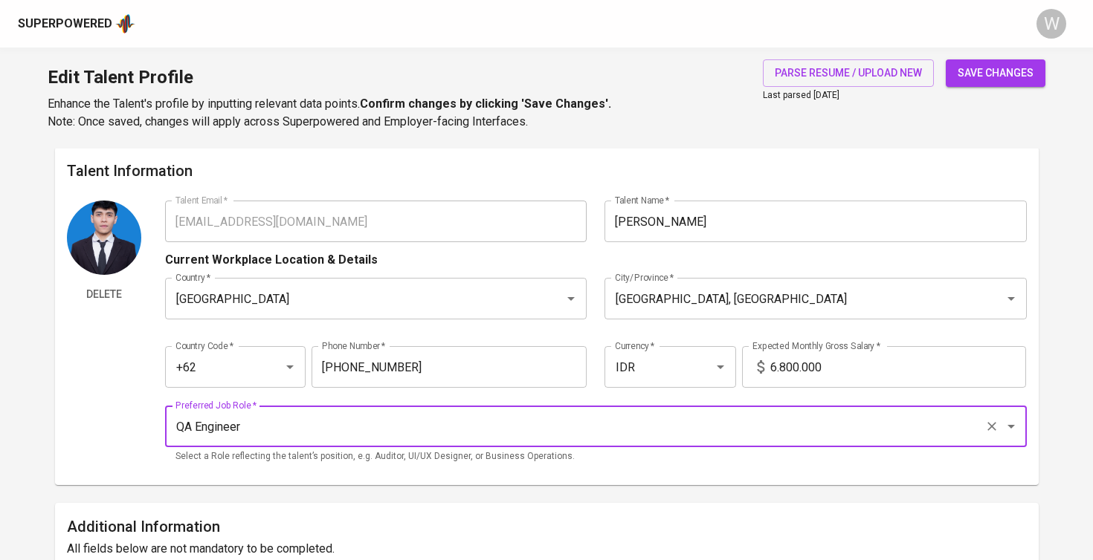
click at [994, 75] on span "save changes" at bounding box center [995, 73] width 76 height 19
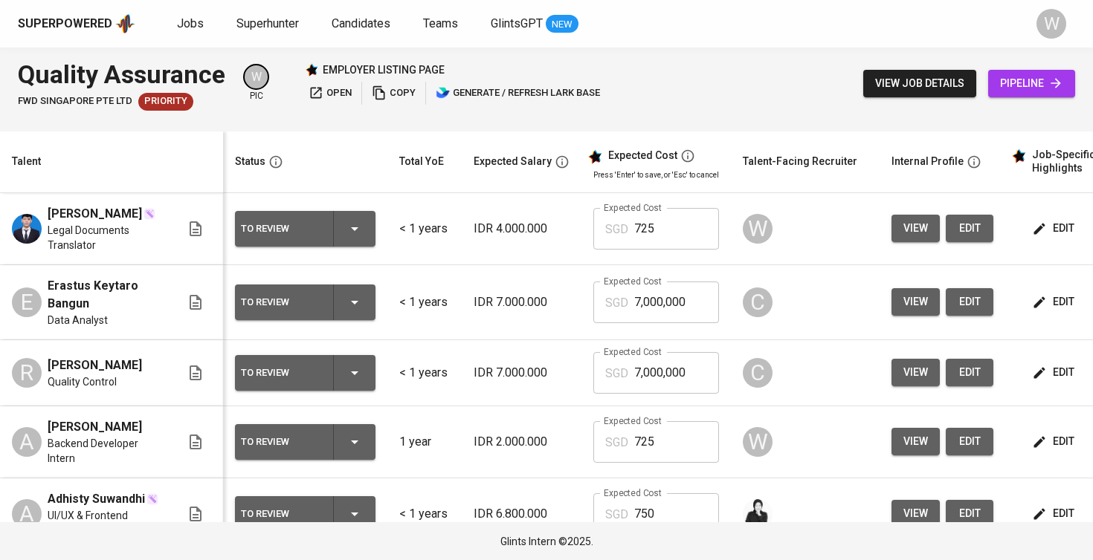
scroll to position [0, 25]
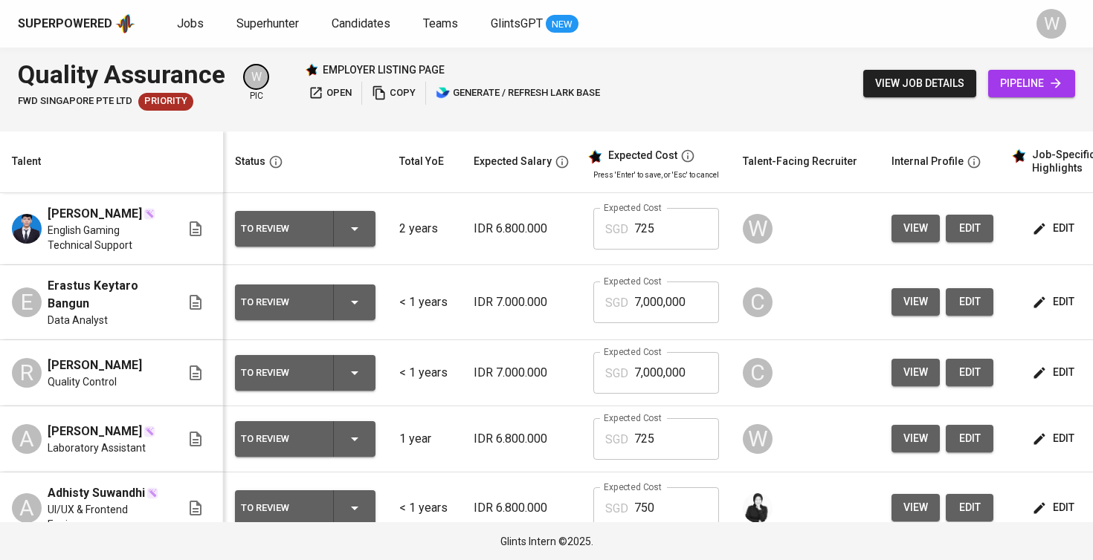
click at [341, 241] on div "To Review" at bounding box center [305, 229] width 129 height 36
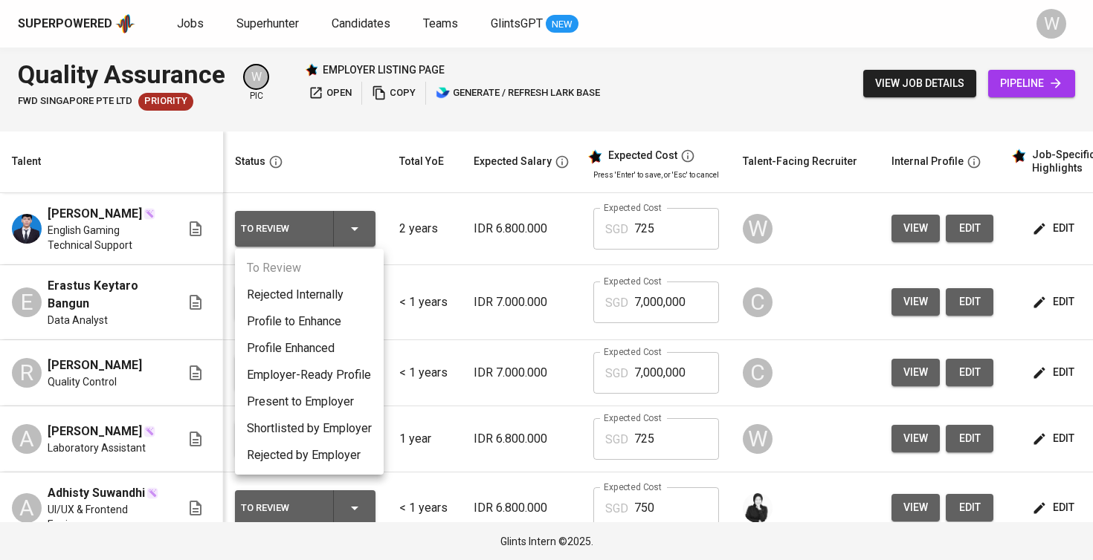
click at [328, 378] on li "Employer-Ready Profile" at bounding box center [309, 375] width 149 height 27
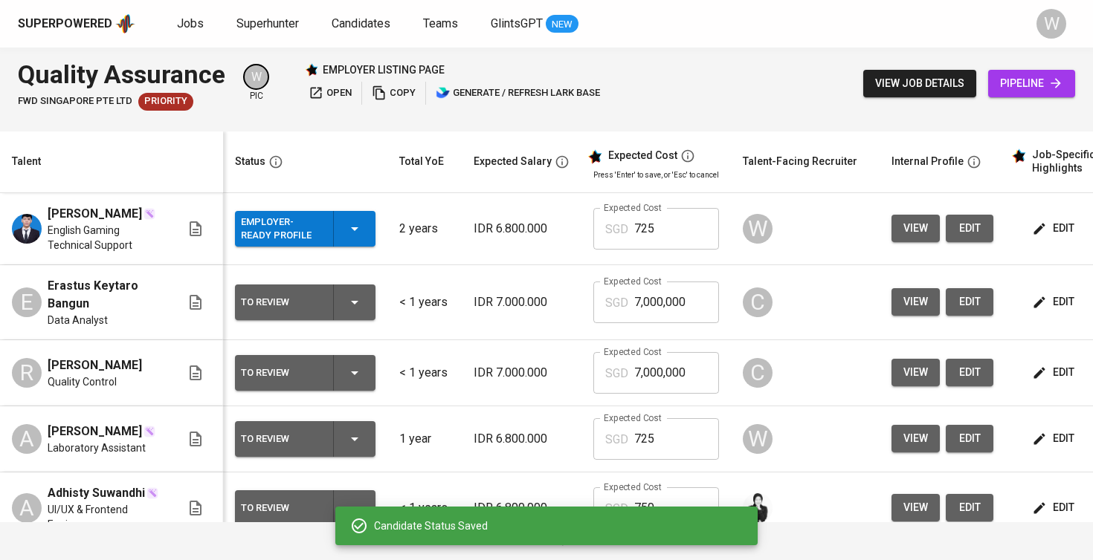
scroll to position [131, 0]
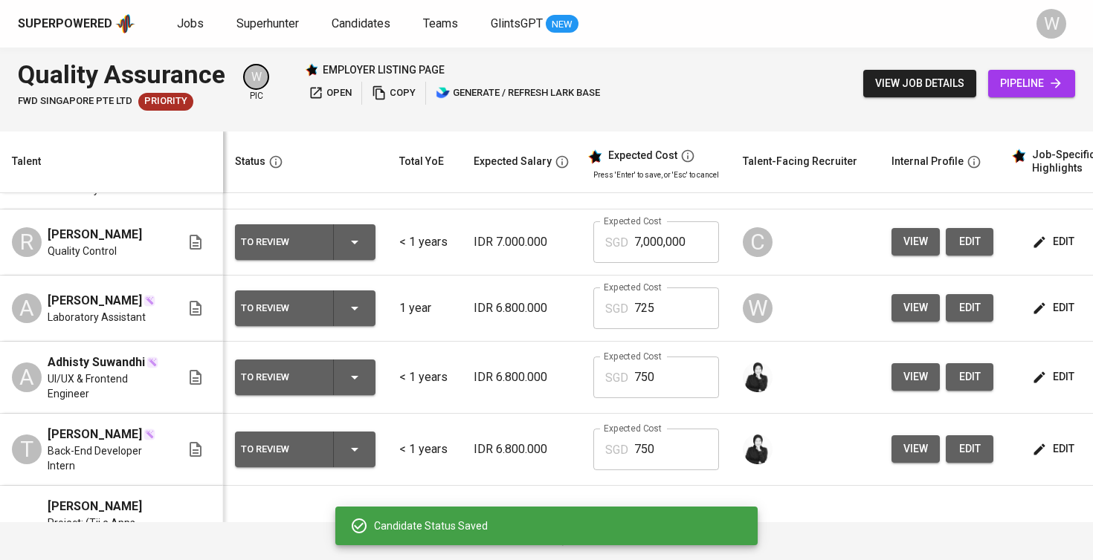
click at [357, 317] on icon "button" at bounding box center [355, 309] width 18 height 18
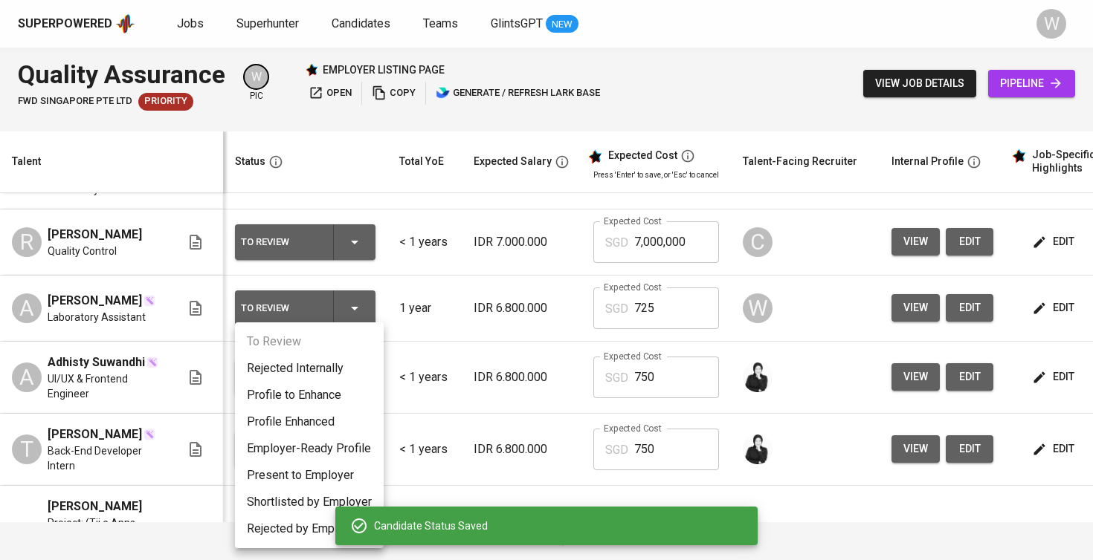
click at [322, 449] on li "Employer-Ready Profile" at bounding box center [309, 449] width 149 height 27
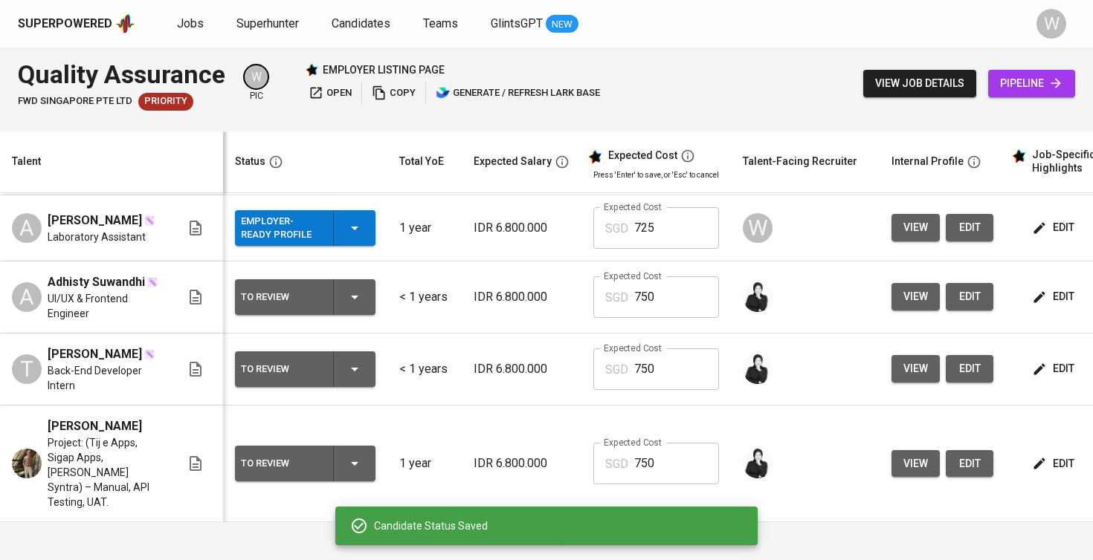
scroll to position [223, 0]
click at [1057, 455] on span "edit" at bounding box center [1054, 464] width 39 height 19
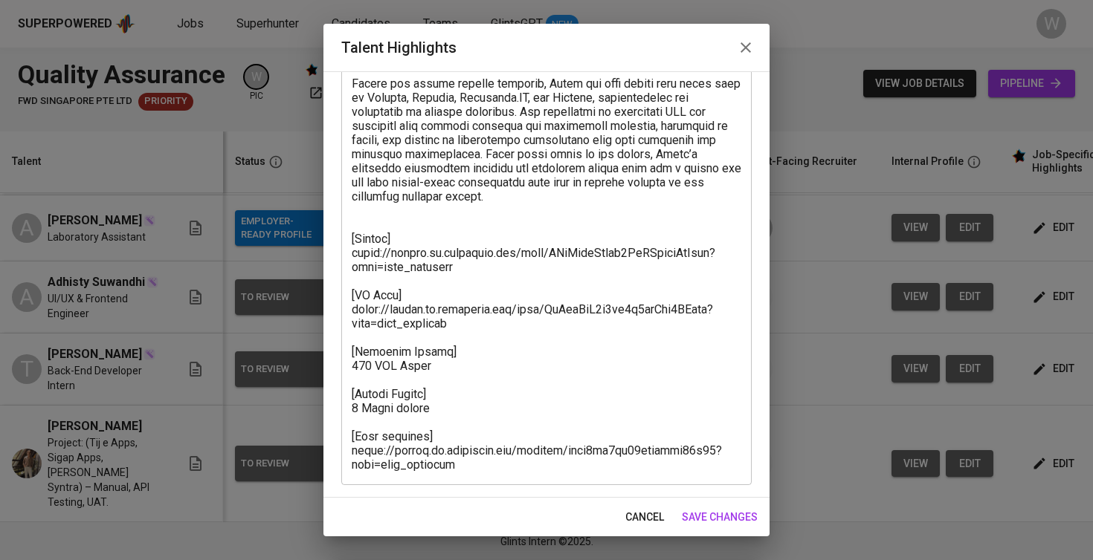
scroll to position [234, 0]
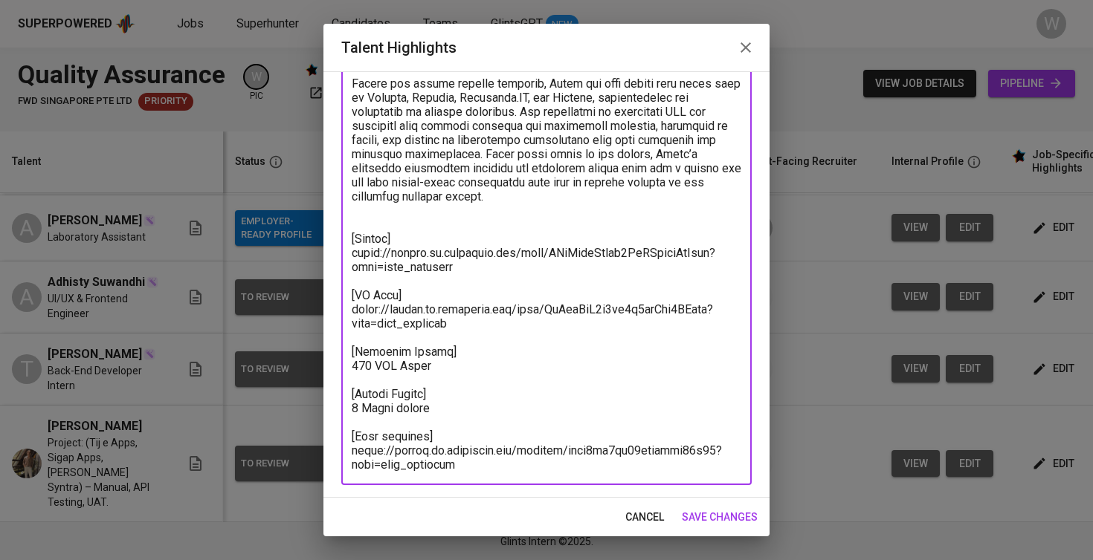
drag, startPoint x: 472, startPoint y: 466, endPoint x: 311, endPoint y: 454, distance: 161.7
click at [311, 454] on div "Talent Highlights Enhance the Talent's profile by adding highlights relevant to…" at bounding box center [546, 280] width 1093 height 560
click at [464, 262] on textarea at bounding box center [546, 203] width 389 height 537
click at [409, 216] on textarea at bounding box center [546, 203] width 389 height 537
type textarea "Yulio has gained direct hands-on experience in IT Quality Assurance through his…"
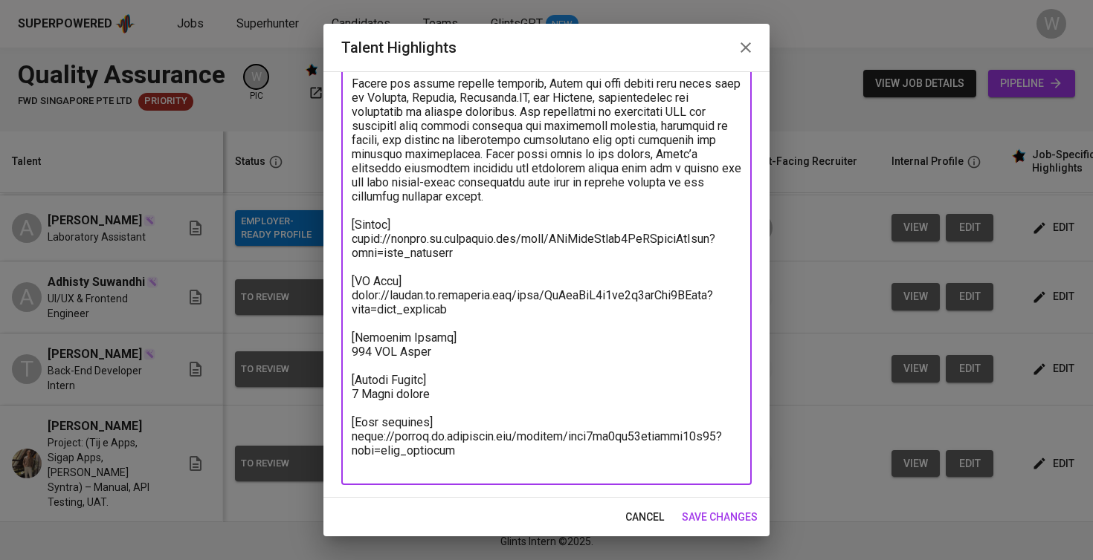
scroll to position [220, 0]
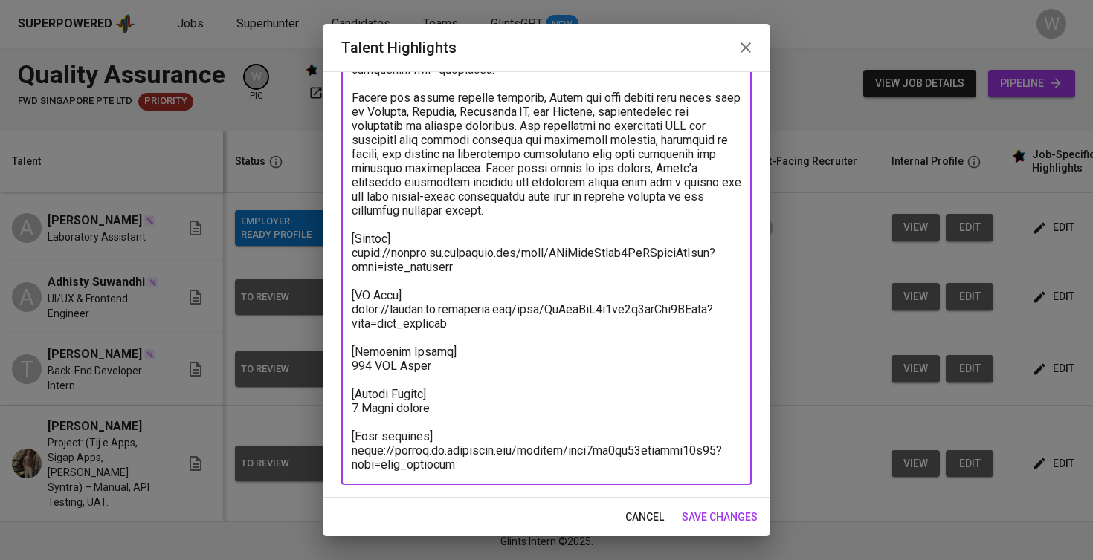
drag, startPoint x: 462, startPoint y: 268, endPoint x: 338, endPoint y: 256, distance: 124.0
click at [338, 256] on div "Enhance the Talent's profile by adding highlights relevant to this job - accomp…" at bounding box center [546, 284] width 446 height 427
click at [714, 514] on span "save changes" at bounding box center [720, 517] width 76 height 19
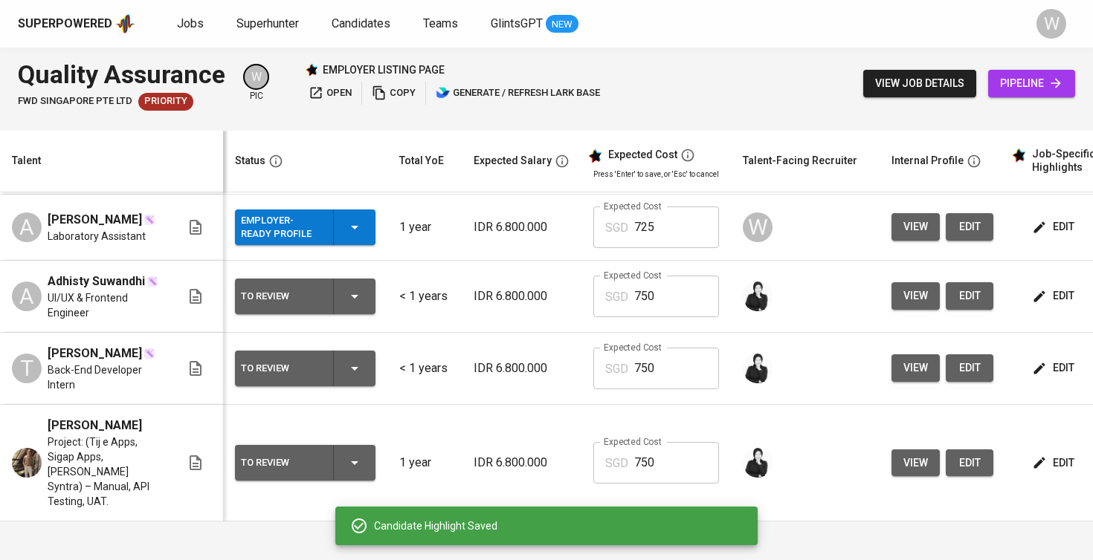
scroll to position [0, 0]
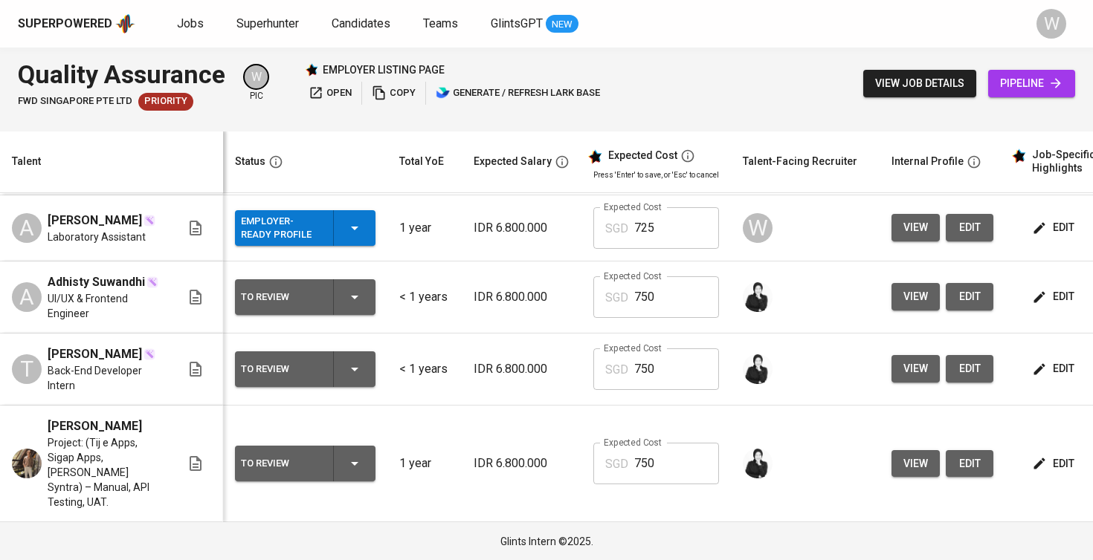
click at [1076, 357] on div "edit" at bounding box center [1078, 369] width 98 height 28
click at [1048, 355] on button "edit" at bounding box center [1054, 369] width 51 height 28
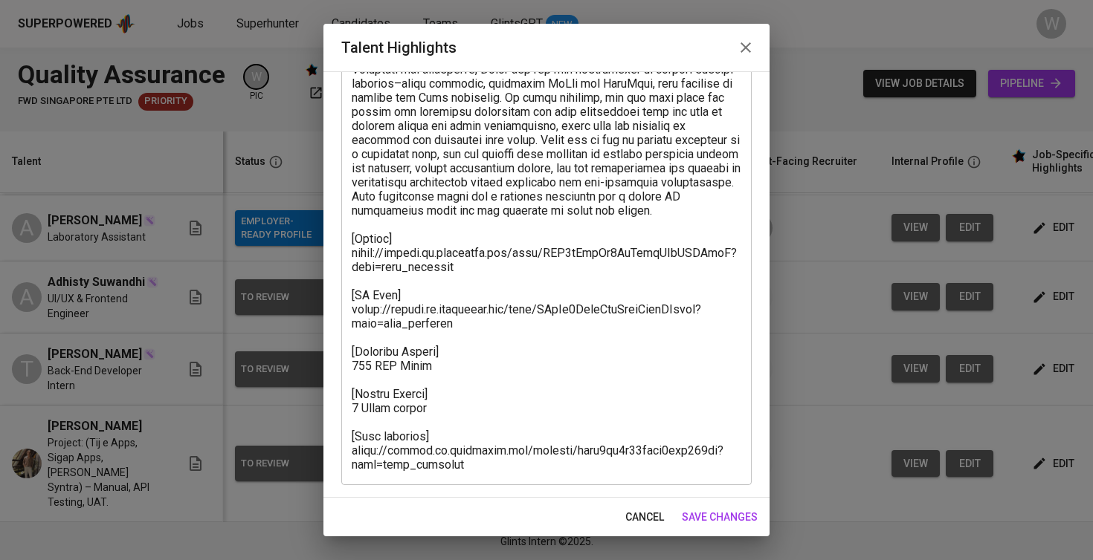
scroll to position [276, 0]
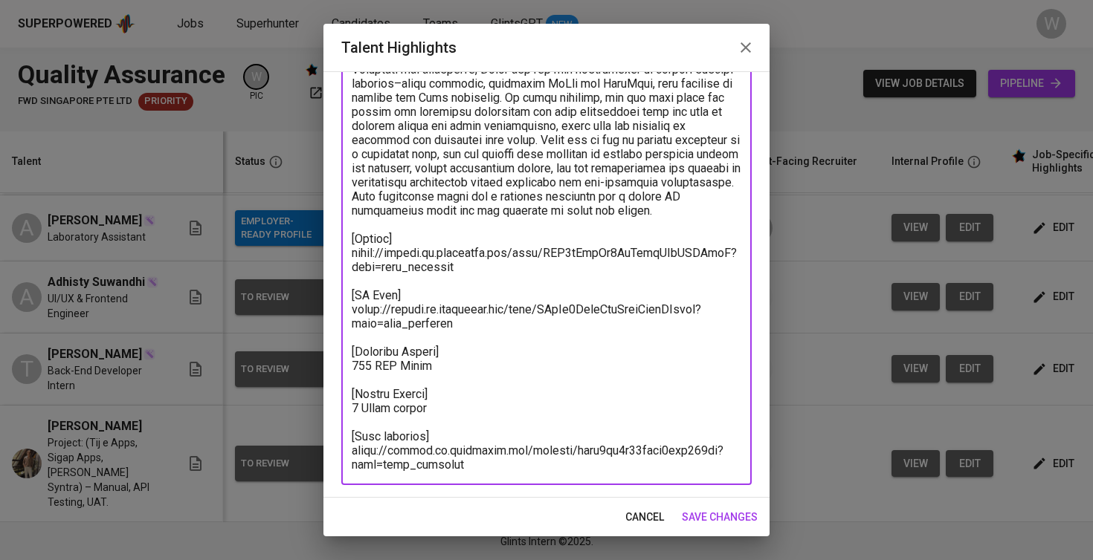
drag, startPoint x: 475, startPoint y: 259, endPoint x: 389, endPoint y: 260, distance: 86.2
click at [376, 260] on textarea at bounding box center [546, 182] width 389 height 579
click at [465, 268] on textarea at bounding box center [546, 182] width 389 height 579
drag, startPoint x: 465, startPoint y: 268, endPoint x: 346, endPoint y: 261, distance: 119.1
click at [346, 261] on div "x Talent Highlights" at bounding box center [546, 182] width 410 height 606
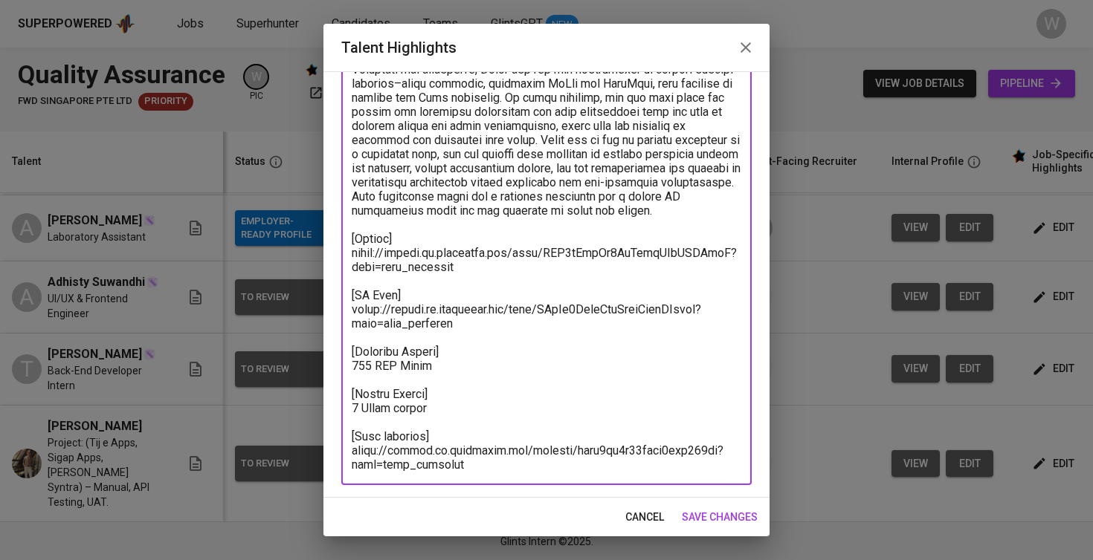
click at [349, 250] on div "x Talent Highlights" at bounding box center [546, 182] width 410 height 606
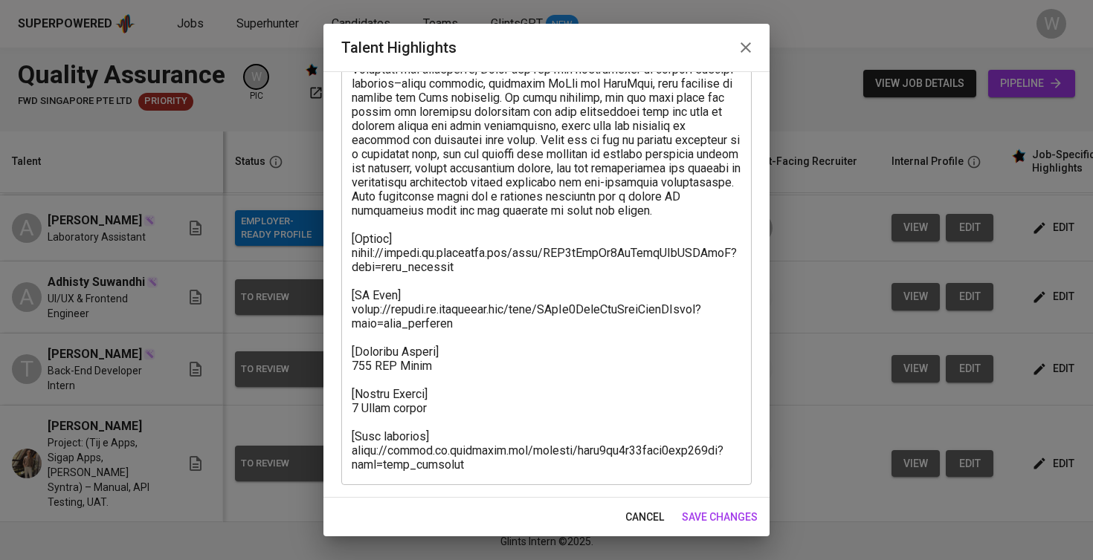
click at [349, 250] on div "x Talent Highlights" at bounding box center [546, 182] width 410 height 606
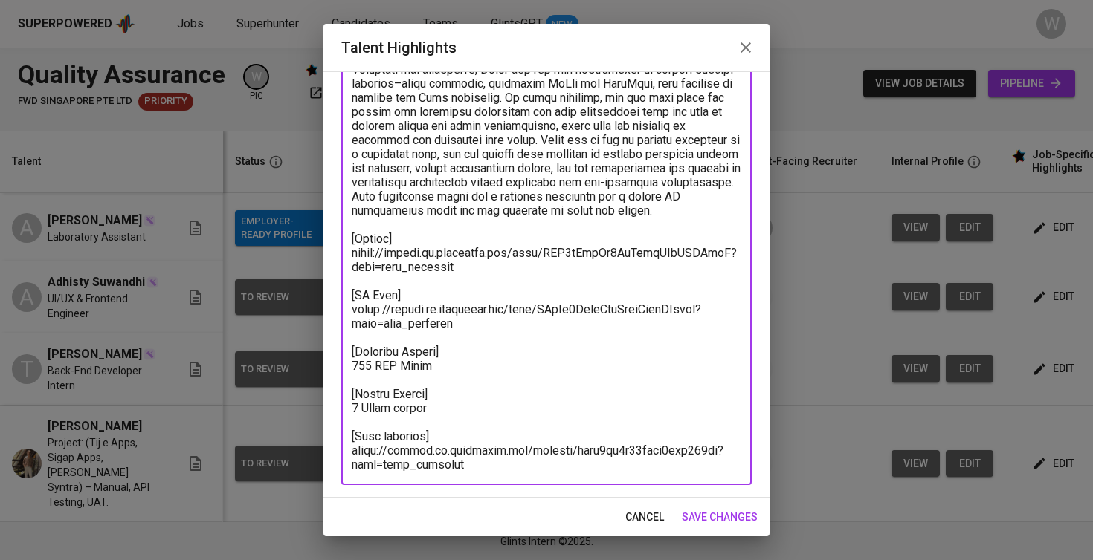
click at [466, 259] on textarea at bounding box center [546, 182] width 389 height 579
drag, startPoint x: 459, startPoint y: 267, endPoint x: 328, endPoint y: 252, distance: 132.4
click at [328, 252] on div "Enhance the Talent's profile by adding highlights relevant to this job - accomp…" at bounding box center [546, 284] width 446 height 427
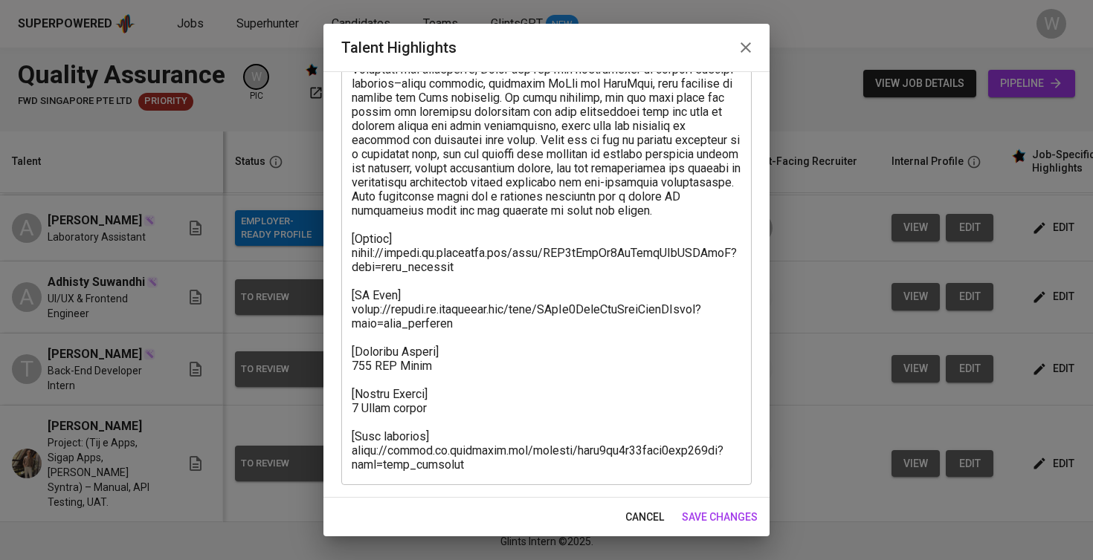
drag, startPoint x: 463, startPoint y: 477, endPoint x: 347, endPoint y: 450, distance: 119.2
click at [348, 450] on div "x Talent Highlights" at bounding box center [546, 182] width 410 height 606
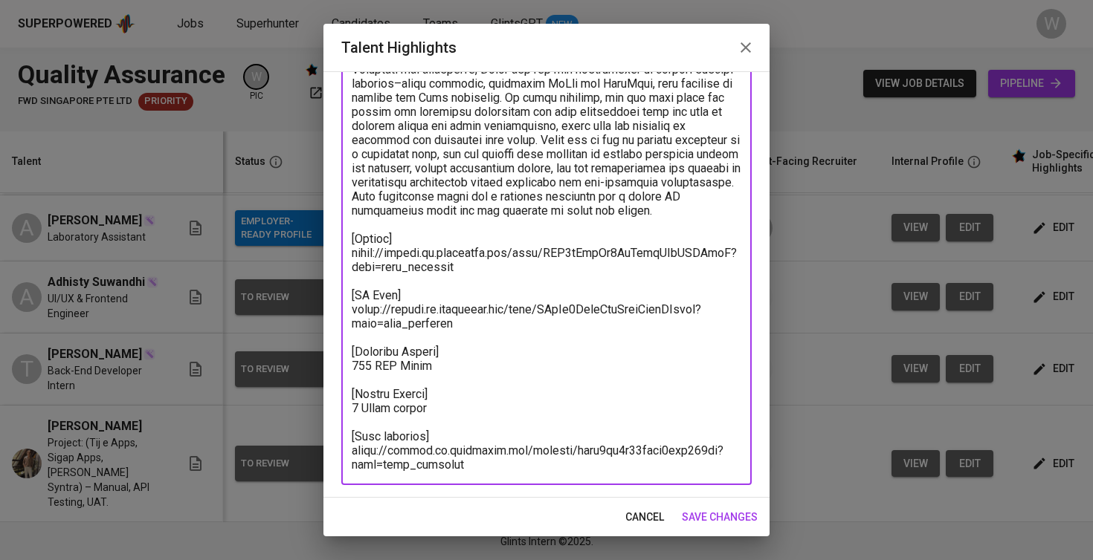
drag, startPoint x: 353, startPoint y: 448, endPoint x: 487, endPoint y: 464, distance: 134.7
click at [488, 464] on textarea at bounding box center [546, 182] width 389 height 579
click at [468, 258] on textarea at bounding box center [546, 182] width 389 height 579
click at [728, 523] on span "save changes" at bounding box center [720, 517] width 76 height 19
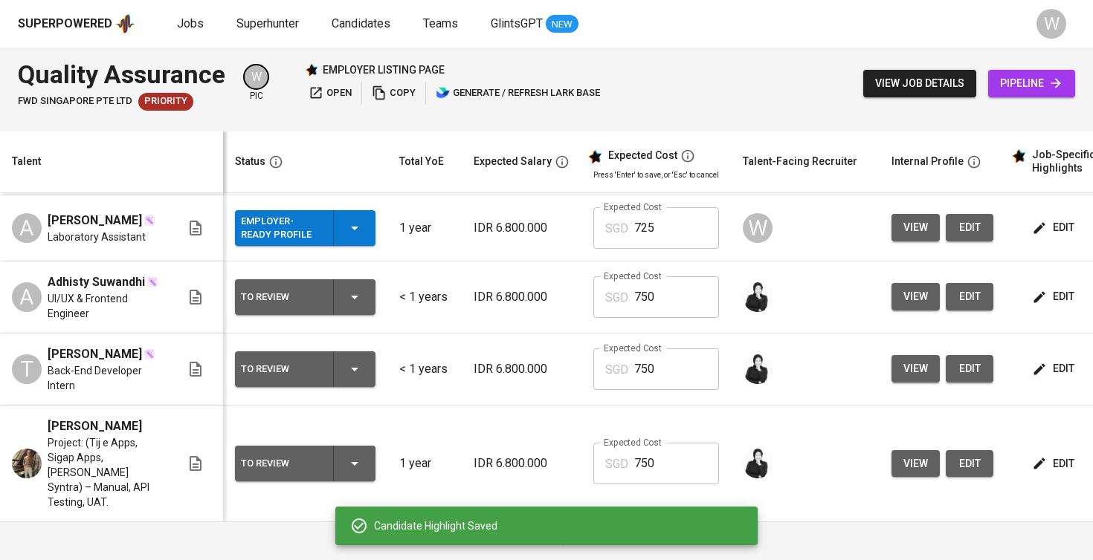
click at [375, 369] on td "To Review" at bounding box center [305, 370] width 164 height 72
click at [360, 377] on div "To Review" at bounding box center [305, 370] width 129 height 36
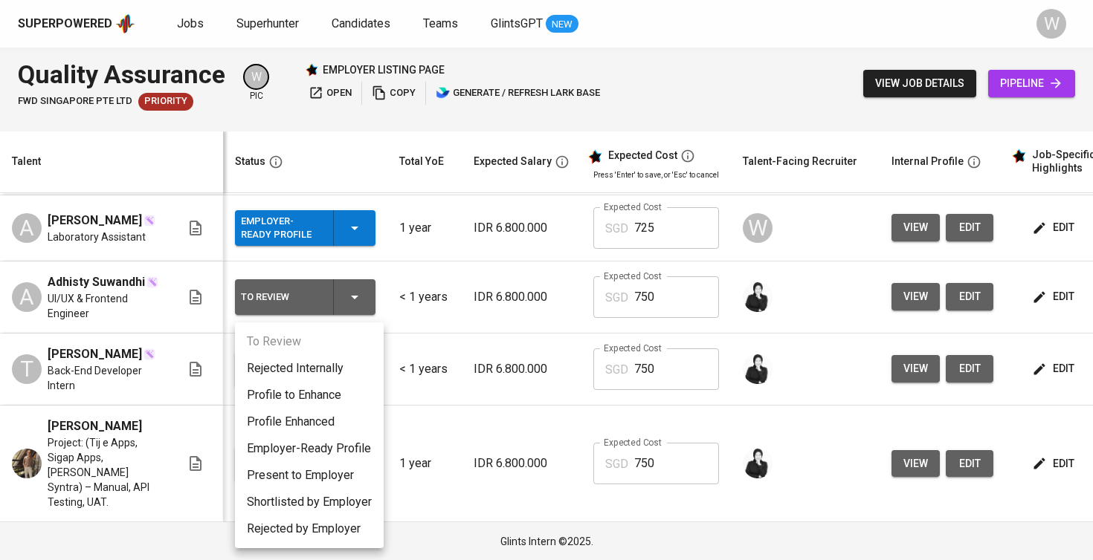
click at [351, 436] on li "Employer-Ready Profile" at bounding box center [309, 449] width 149 height 27
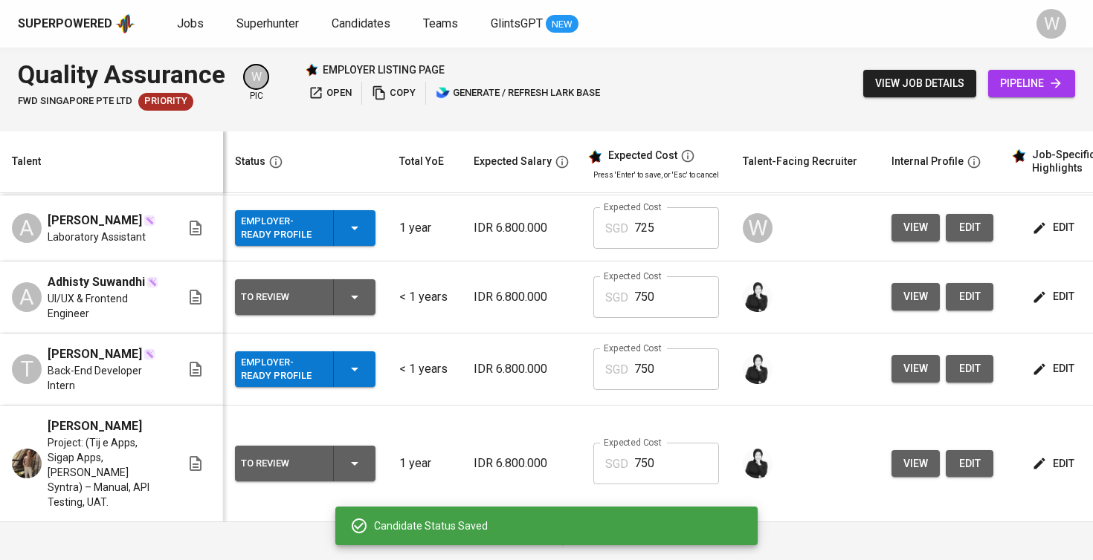
click at [1041, 293] on icon "button" at bounding box center [1039, 297] width 15 height 15
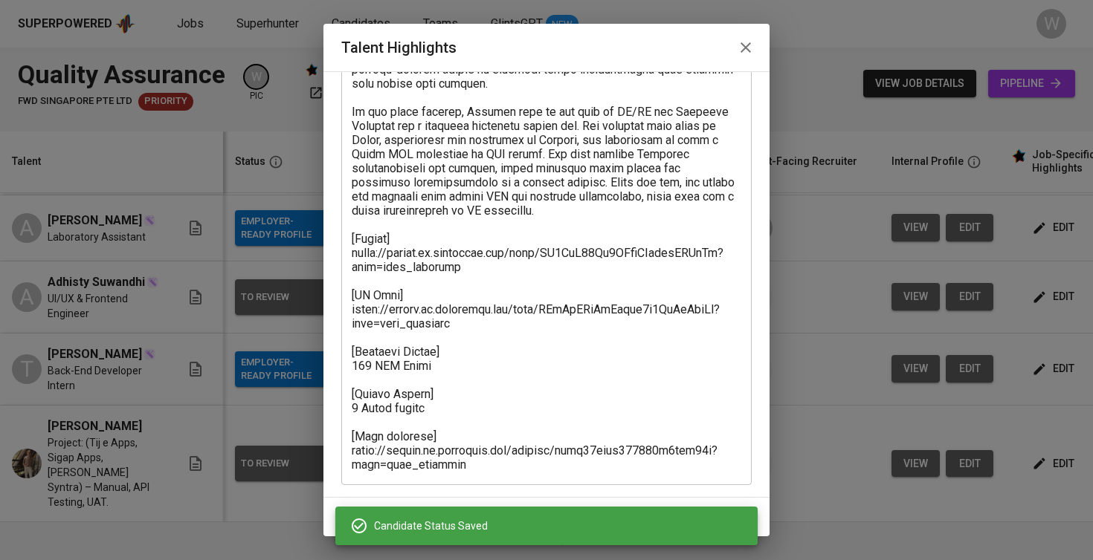
scroll to position [206, 0]
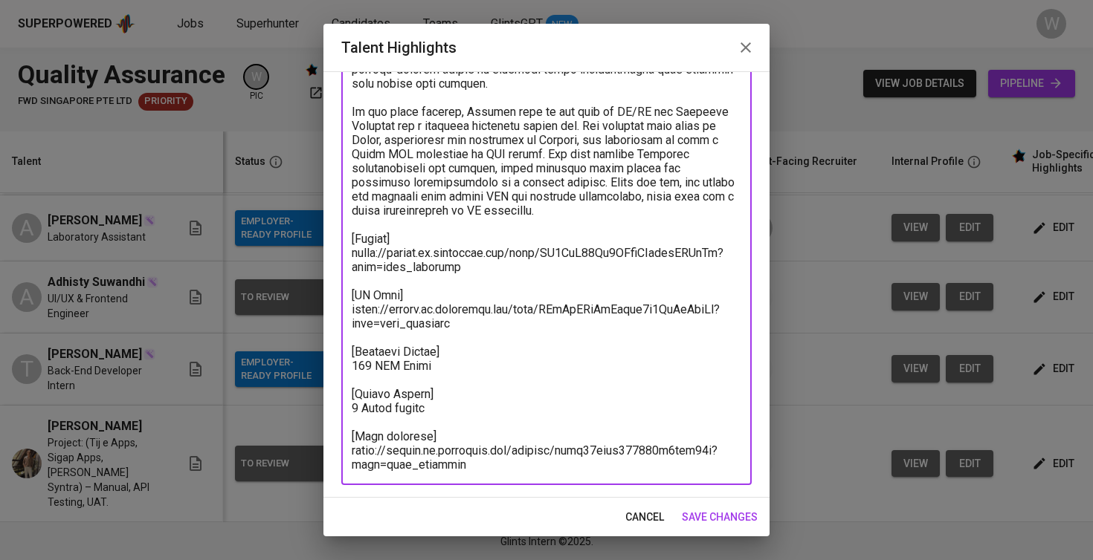
drag, startPoint x: 479, startPoint y: 283, endPoint x: 333, endPoint y: 259, distance: 148.5
click at [333, 259] on div "Enhance the Talent's profile by adding highlights relevant to this job - accomp…" at bounding box center [546, 284] width 446 height 427
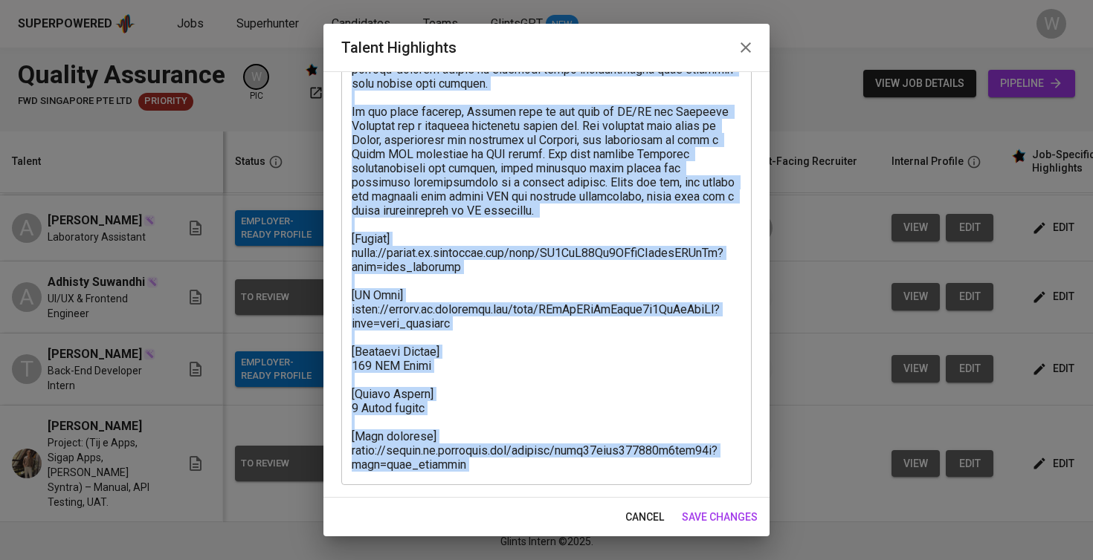
drag, startPoint x: 472, startPoint y: 479, endPoint x: 423, endPoint y: 456, distance: 53.9
click at [423, 456] on div "x Talent Highlights" at bounding box center [546, 217] width 410 height 536
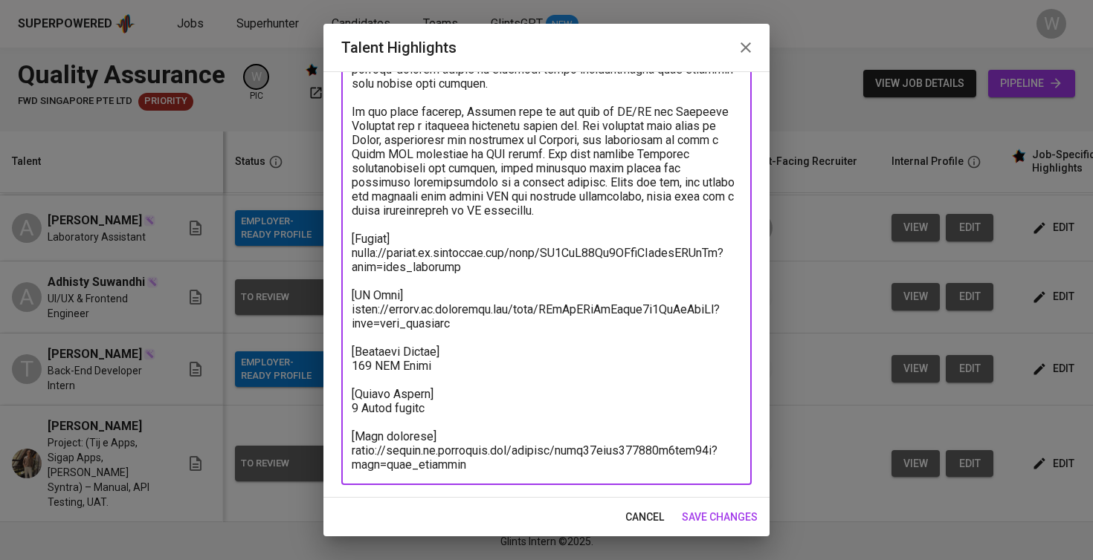
drag, startPoint x: 468, startPoint y: 467, endPoint x: 347, endPoint y: 454, distance: 121.8
click at [347, 454] on div "x Talent Highlights" at bounding box center [546, 217] width 410 height 536
click at [359, 311] on textarea at bounding box center [546, 218] width 389 height 508
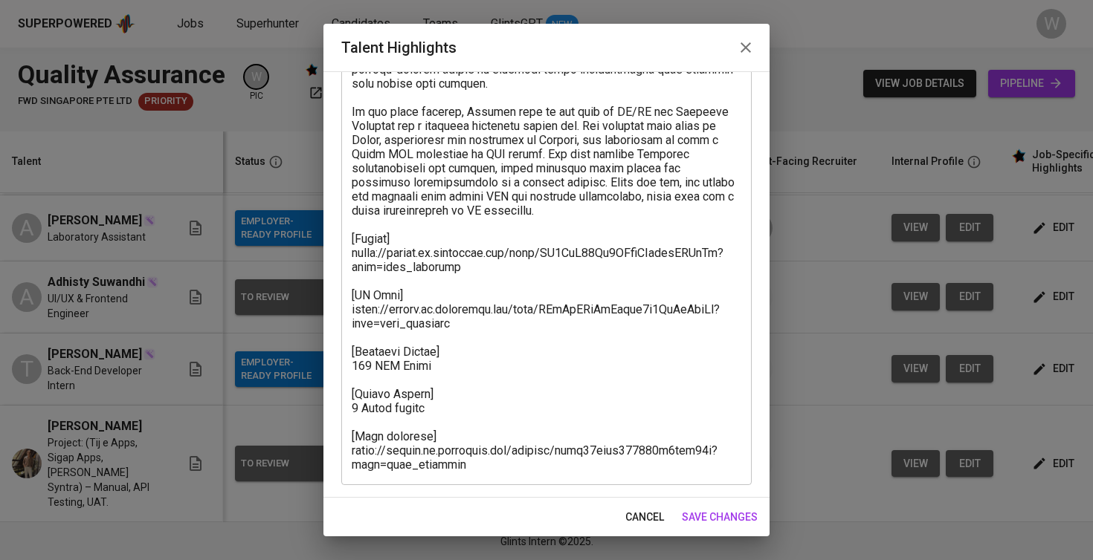
click at [468, 308] on textarea at bounding box center [546, 218] width 389 height 508
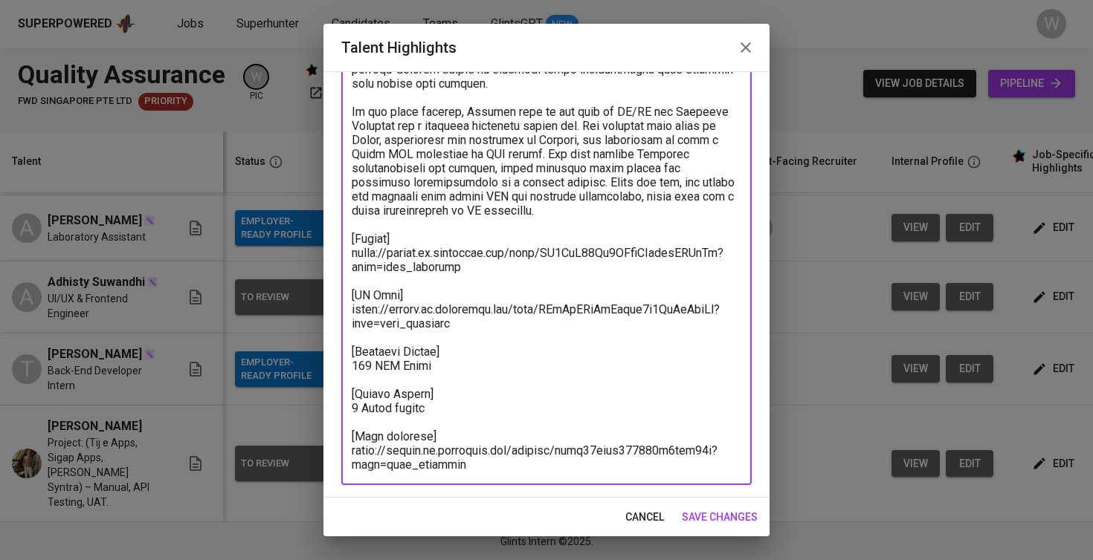
drag, startPoint x: 460, startPoint y: 318, endPoint x: 336, endPoint y: 311, distance: 124.3
click at [336, 311] on div "Enhance the Talent's profile by adding highlights relevant to this job - accomp…" at bounding box center [546, 284] width 446 height 427
click at [722, 523] on span "save changes" at bounding box center [720, 517] width 76 height 19
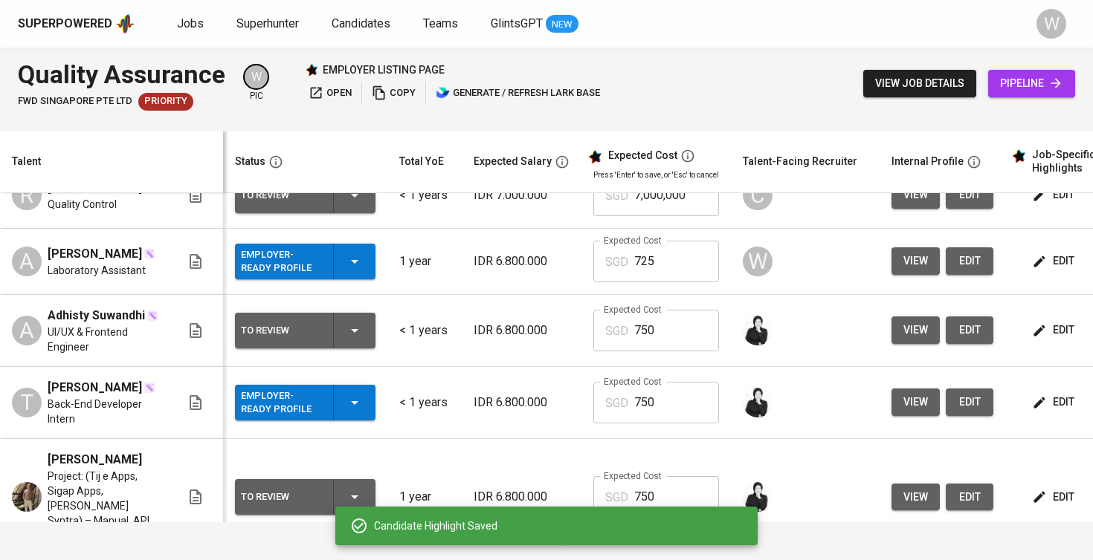
scroll to position [108, 0]
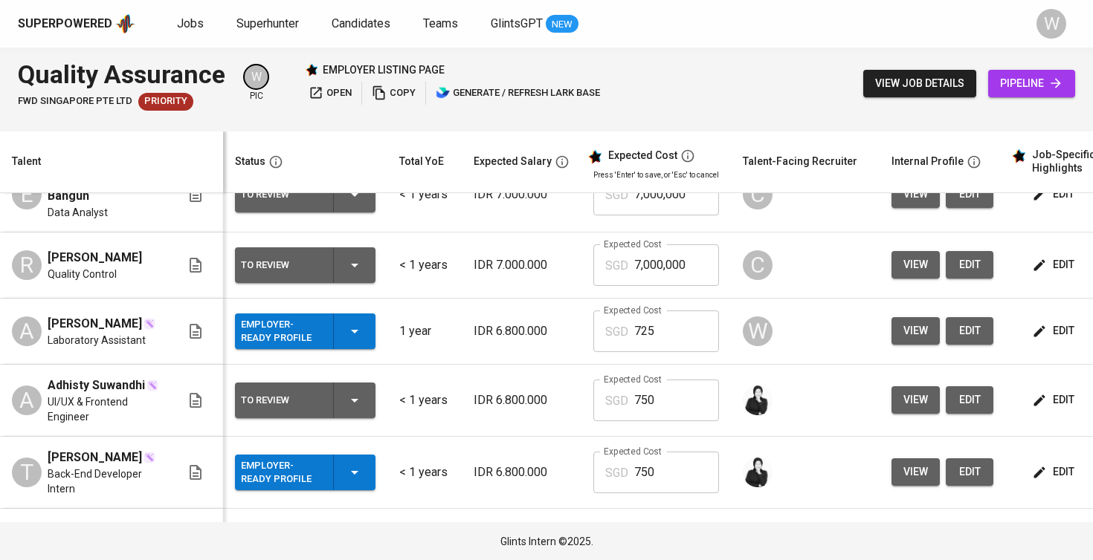
click at [1049, 274] on span "edit" at bounding box center [1054, 265] width 39 height 19
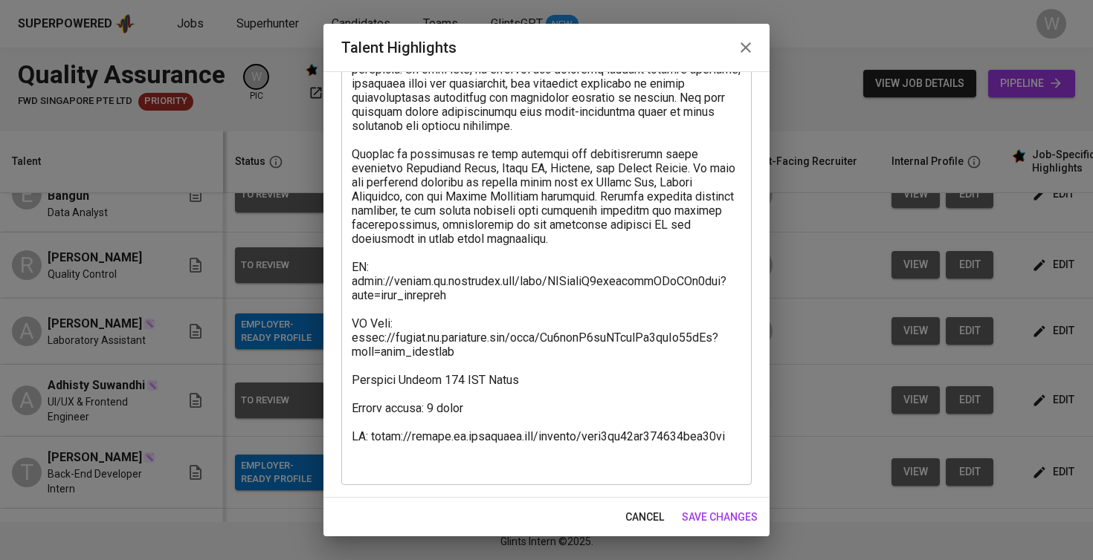
scroll to position [164, 0]
click at [548, 468] on textarea at bounding box center [546, 239] width 389 height 466
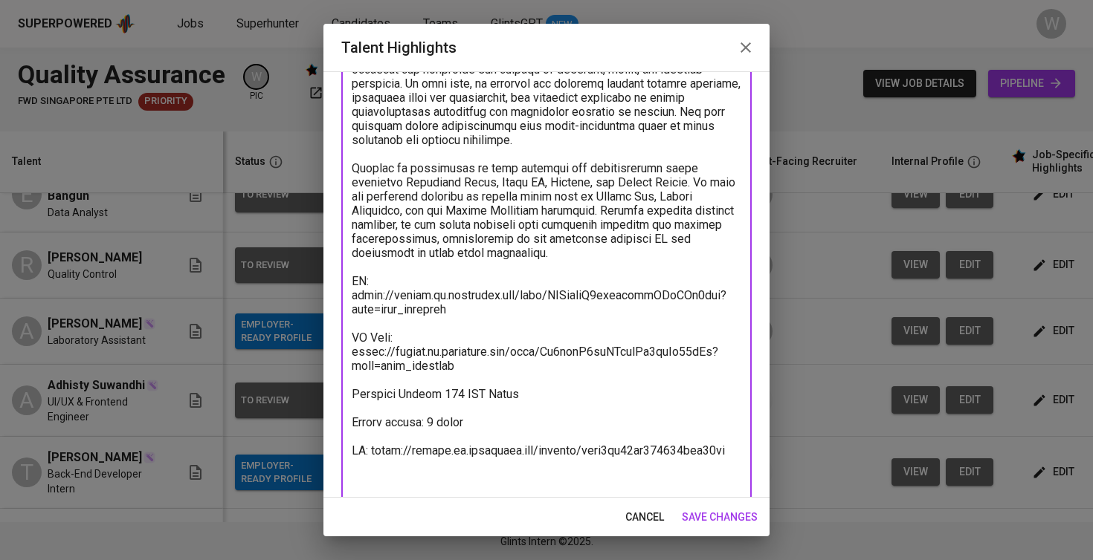
type textarea "Raphael is an Information Systems student at Bina Nusantara University with a s…"
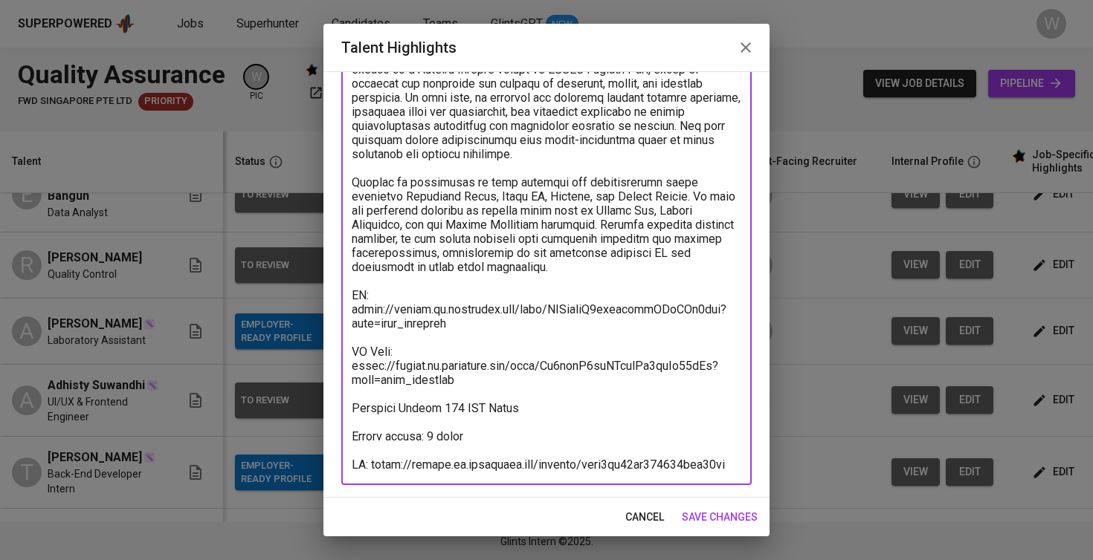
scroll to position [135, 0]
click at [694, 517] on span "save changes" at bounding box center [720, 517] width 76 height 19
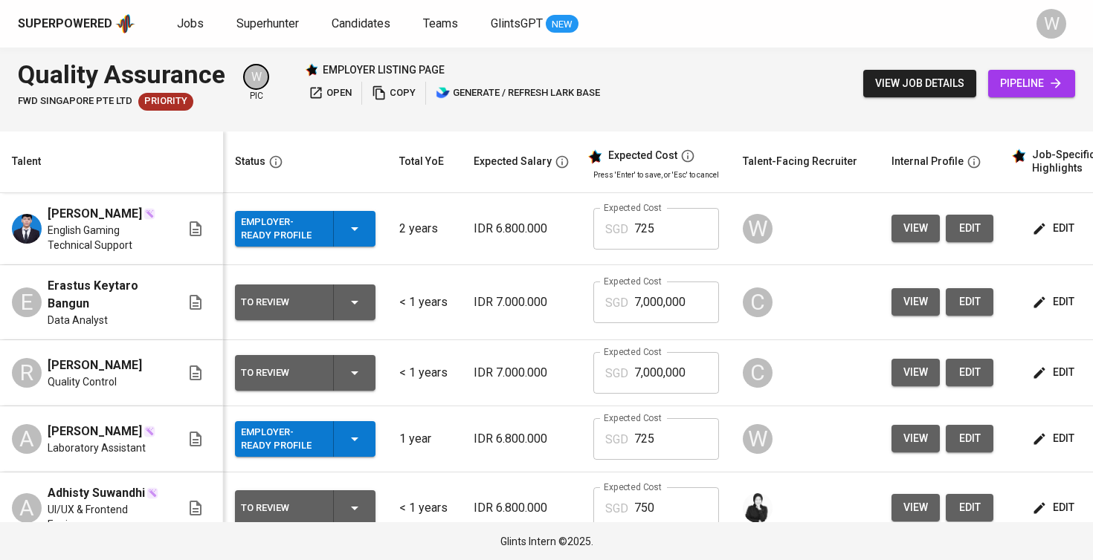
scroll to position [0, 0]
click at [1035, 373] on icon "button" at bounding box center [1039, 373] width 15 height 15
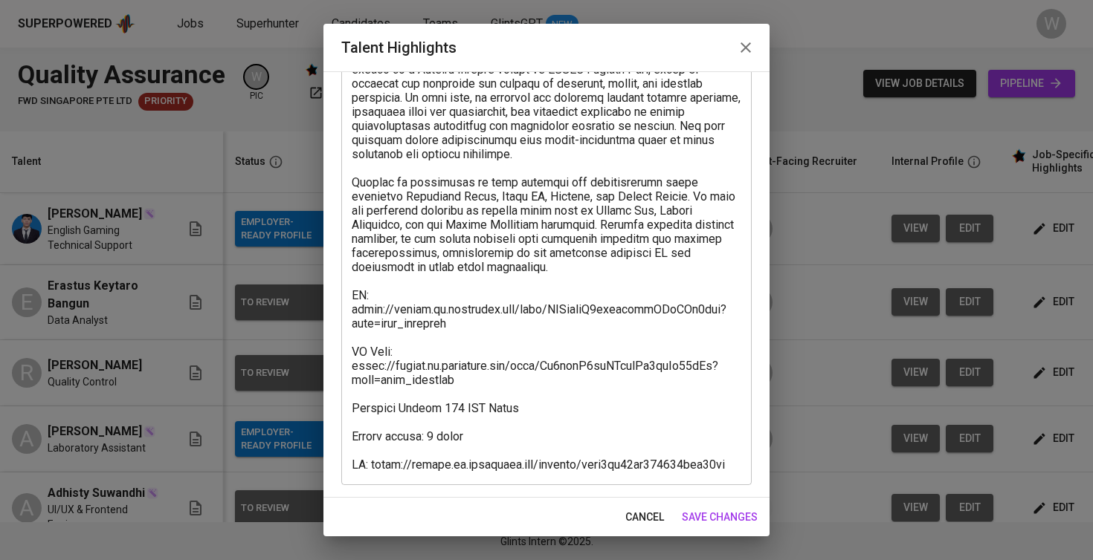
scroll to position [135, 0]
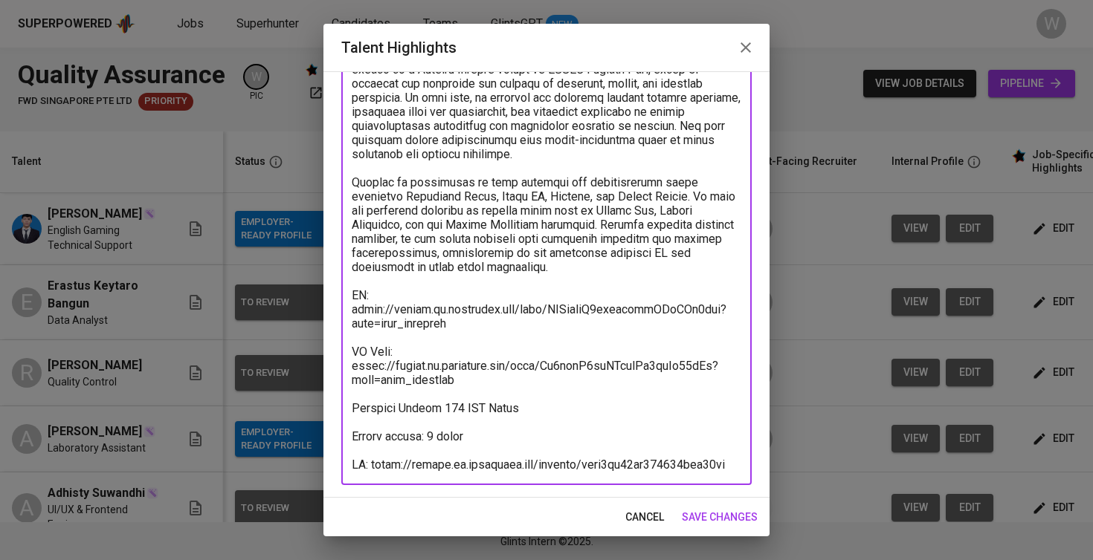
drag, startPoint x: 740, startPoint y: 450, endPoint x: 375, endPoint y: 448, distance: 365.7
click at [375, 448] on textarea at bounding box center [546, 253] width 389 height 438
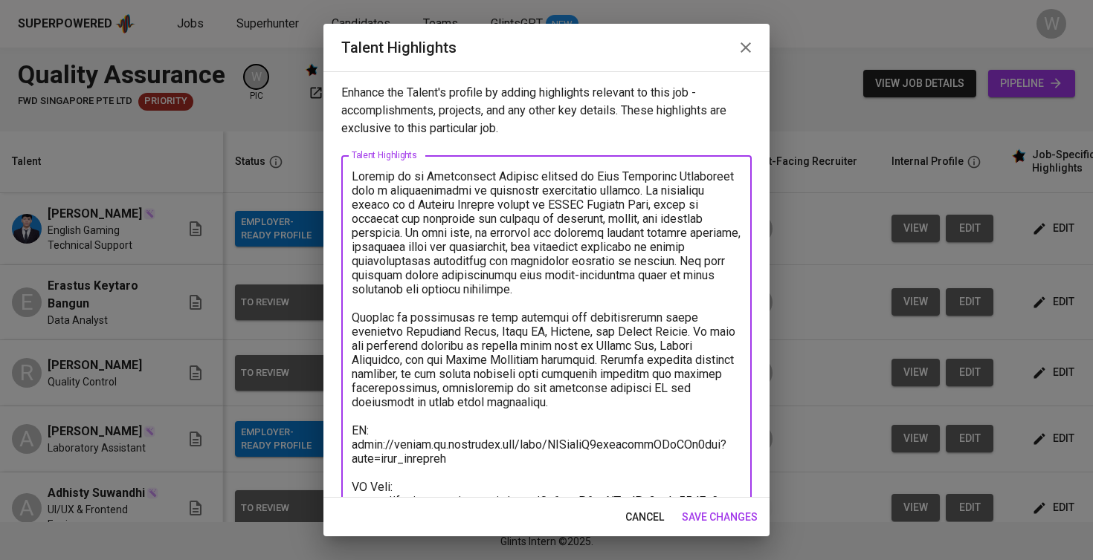
scroll to position [0, 0]
click at [690, 512] on span "save changes" at bounding box center [720, 517] width 76 height 19
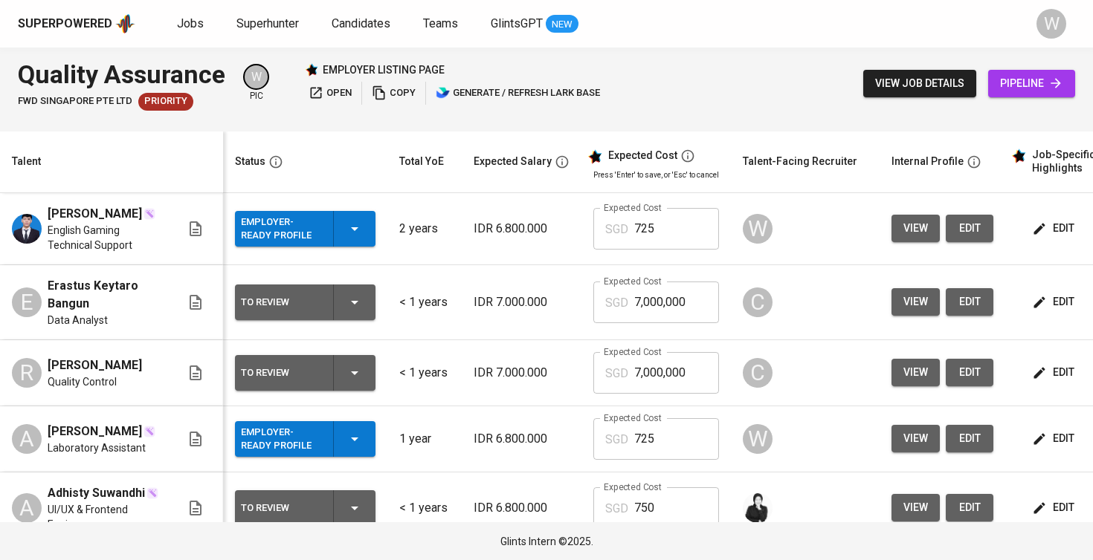
click at [1056, 380] on span "edit" at bounding box center [1054, 372] width 39 height 19
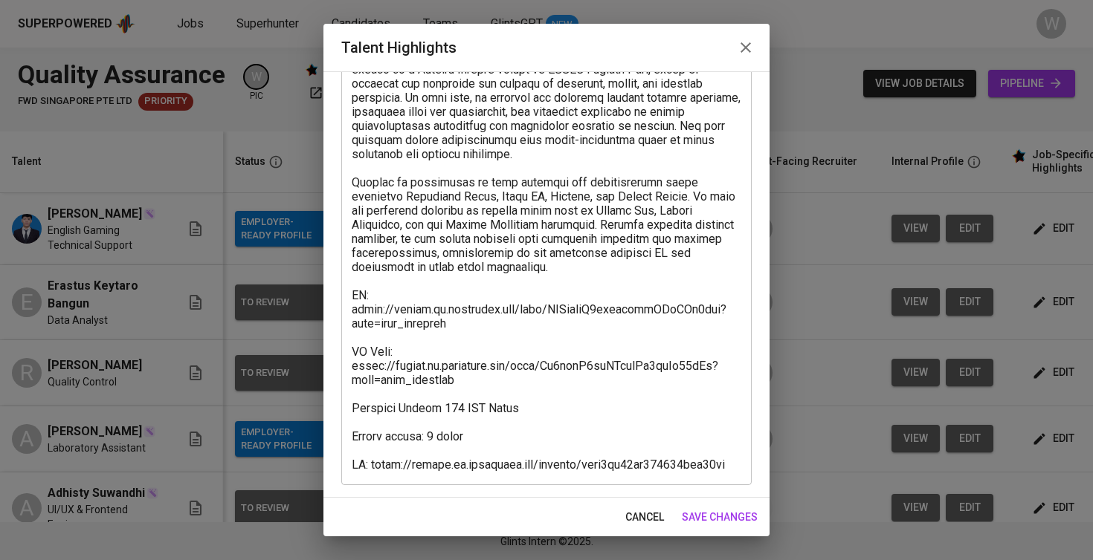
scroll to position [135, 0]
click at [719, 501] on div "cancel save changes" at bounding box center [546, 517] width 446 height 39
click at [722, 512] on span "save changes" at bounding box center [720, 517] width 76 height 19
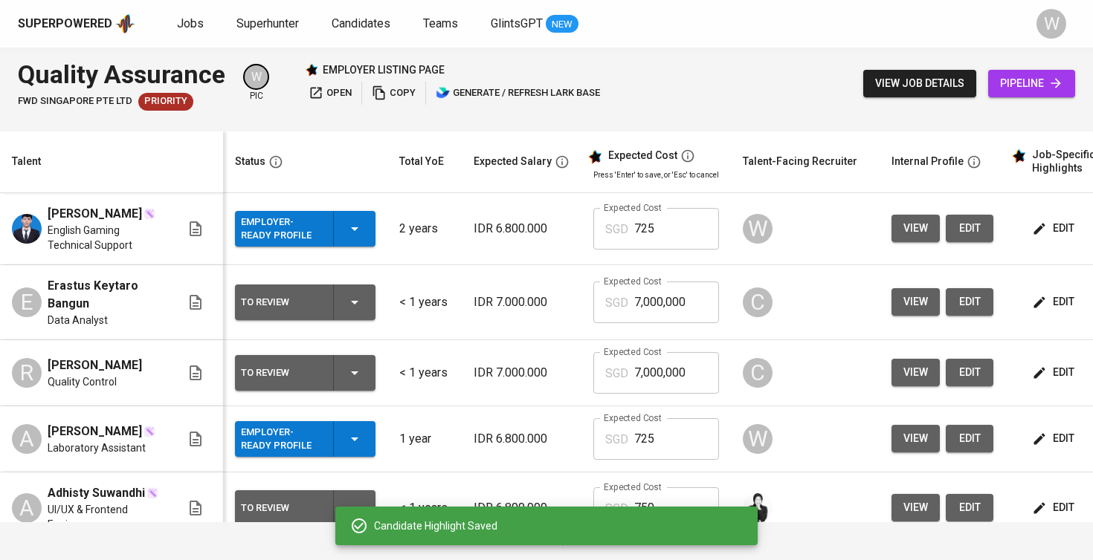
click at [923, 379] on span "view" at bounding box center [915, 372] width 25 height 19
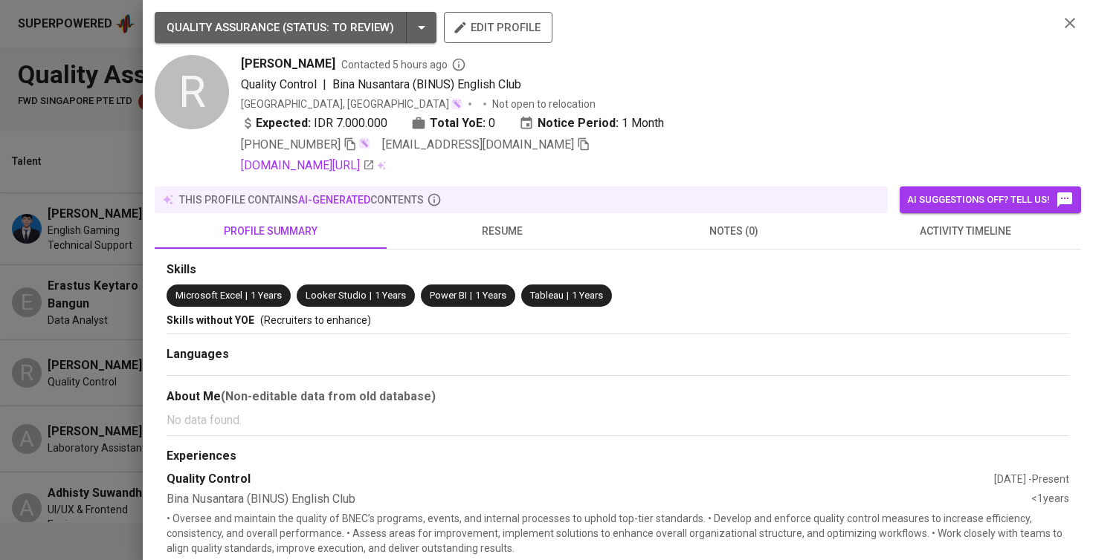
click at [517, 248] on button "resume" at bounding box center [502, 231] width 232 height 36
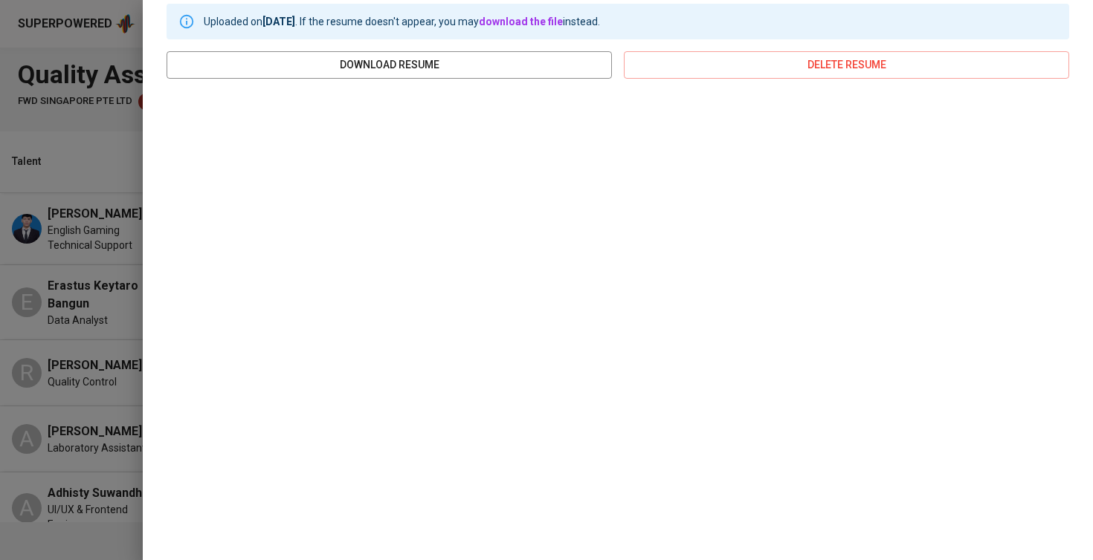
scroll to position [257, 0]
click at [117, 271] on div at bounding box center [546, 280] width 1093 height 560
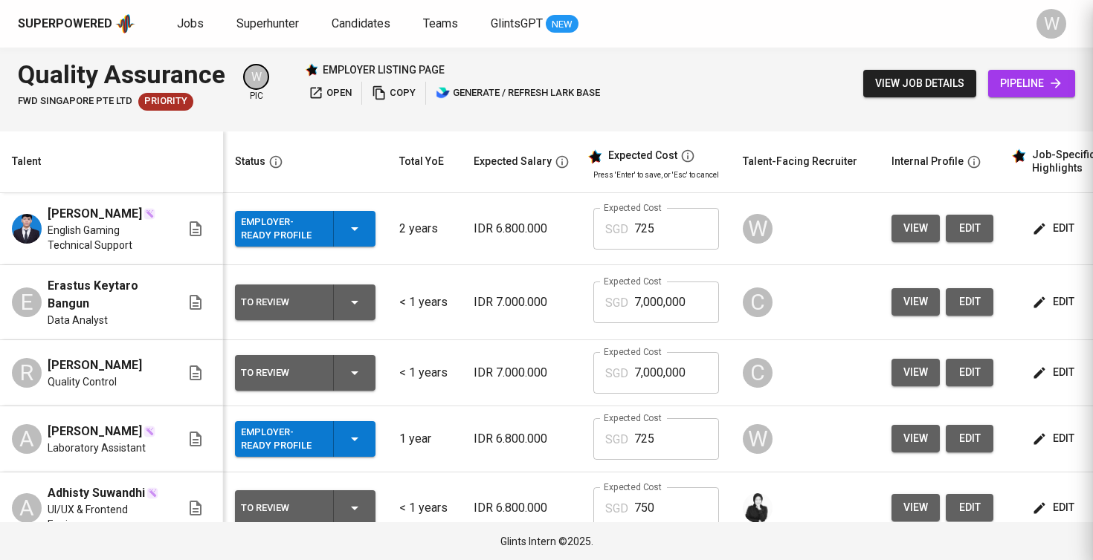
scroll to position [0, 0]
click at [666, 379] on input "7,000,000" at bounding box center [676, 373] width 85 height 42
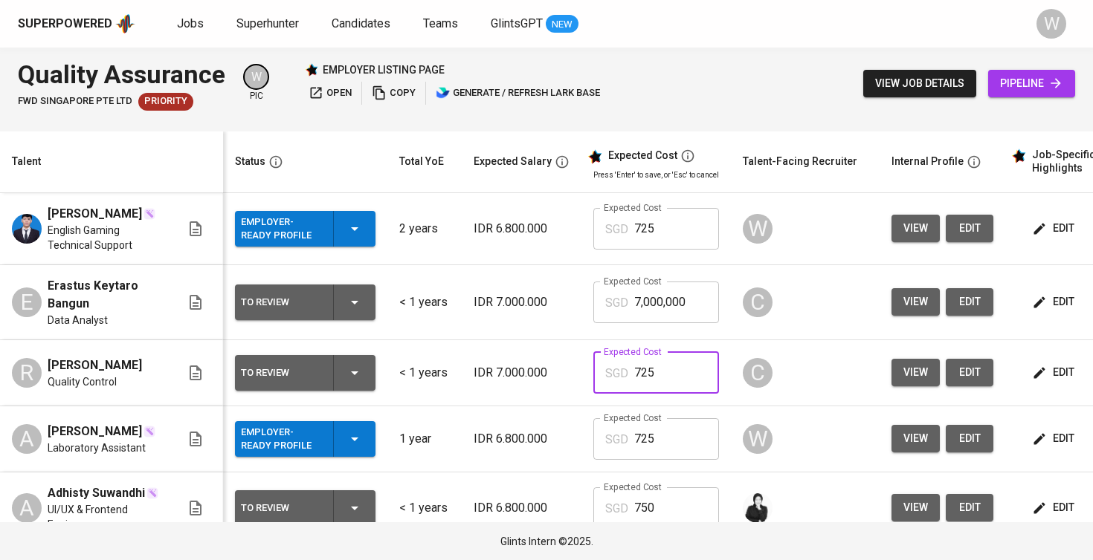
type input "725"
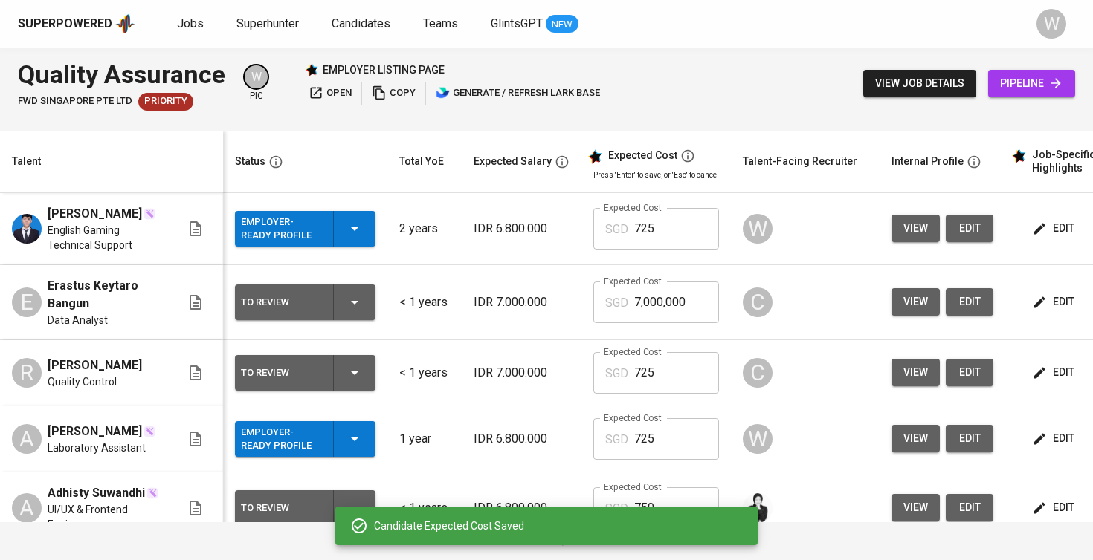
click at [720, 303] on td "Expected Cost SGD 7,000,000 Expected Cost" at bounding box center [655, 302] width 149 height 75
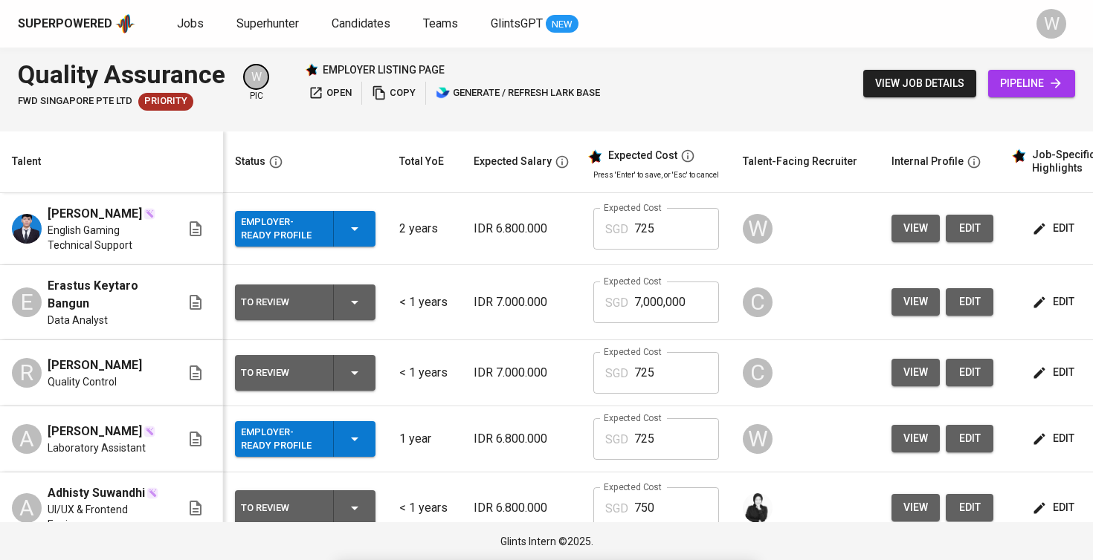
click at [1051, 306] on span "edit" at bounding box center [1054, 302] width 39 height 19
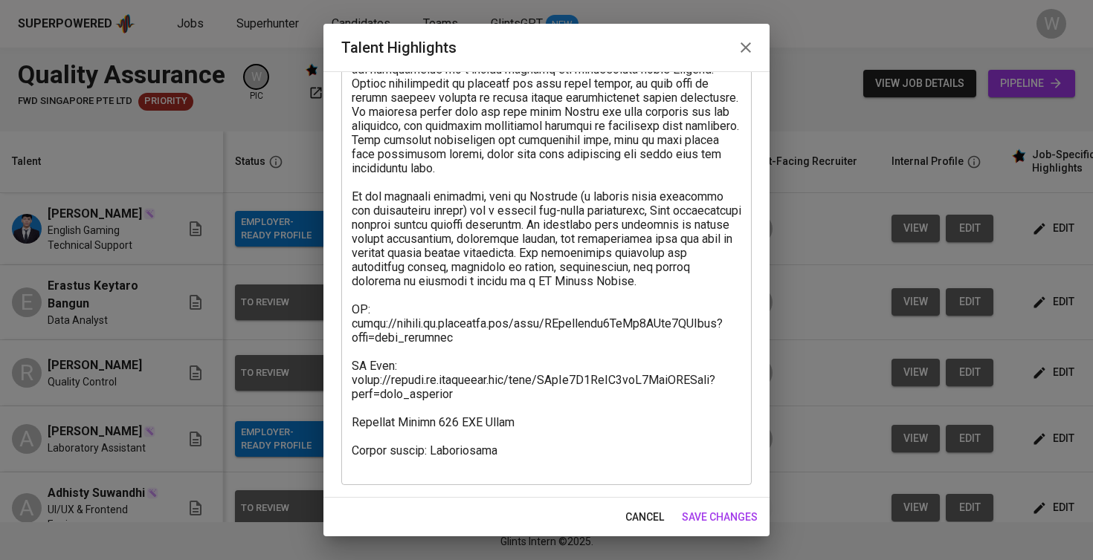
scroll to position [220, 0]
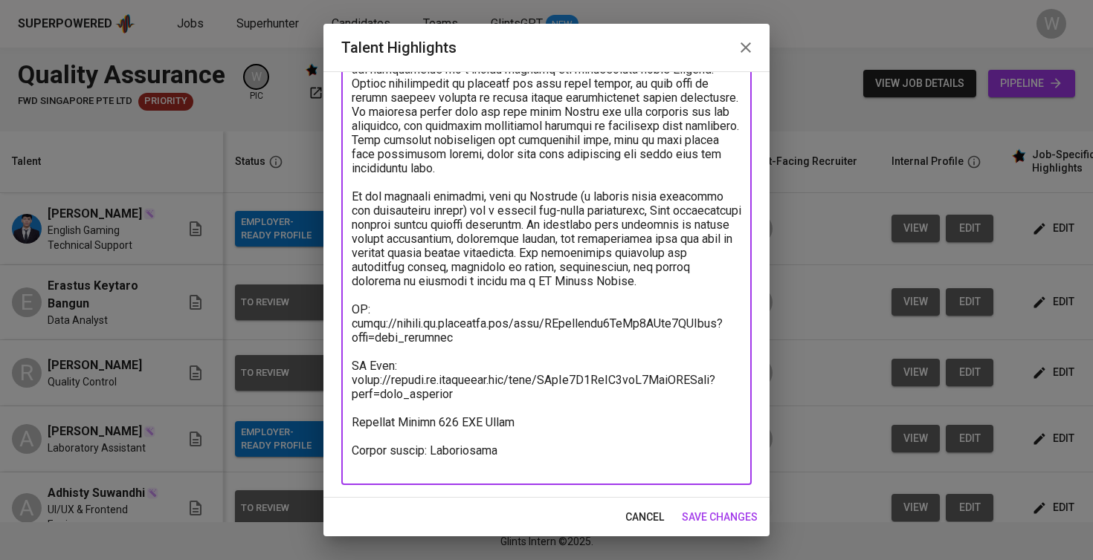
drag, startPoint x: 459, startPoint y: 320, endPoint x: 375, endPoint y: 311, distance: 83.8
click at [375, 311] on textarea at bounding box center [546, 210] width 389 height 523
drag, startPoint x: 376, startPoint y: 465, endPoint x: 727, endPoint y: 472, distance: 350.9
click at [727, 472] on div "x Talent Highlights" at bounding box center [546, 210] width 410 height 550
click at [722, 522] on span "save changes" at bounding box center [720, 517] width 76 height 19
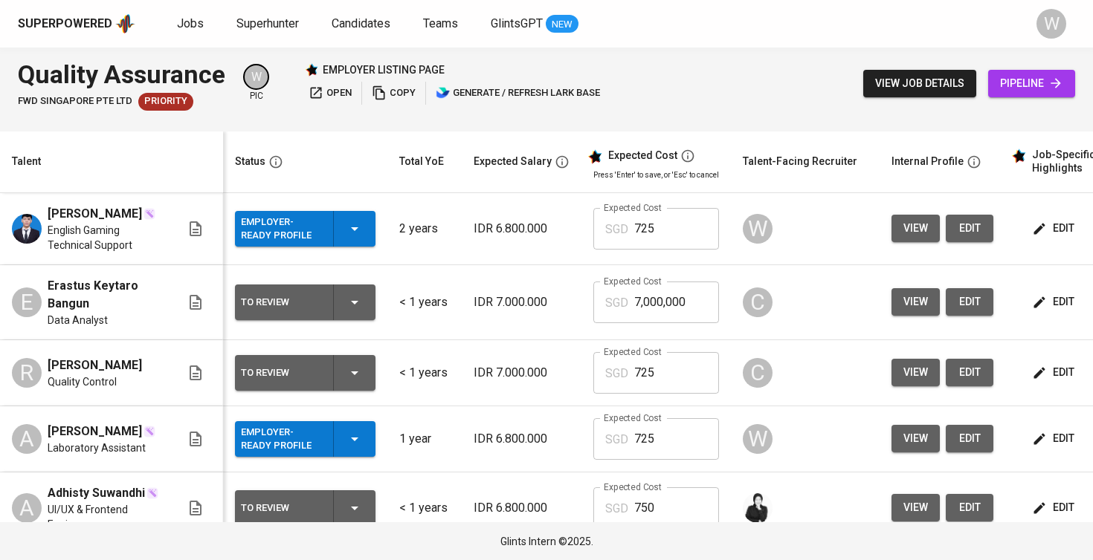
click at [1039, 375] on icon "button" at bounding box center [1039, 372] width 11 height 11
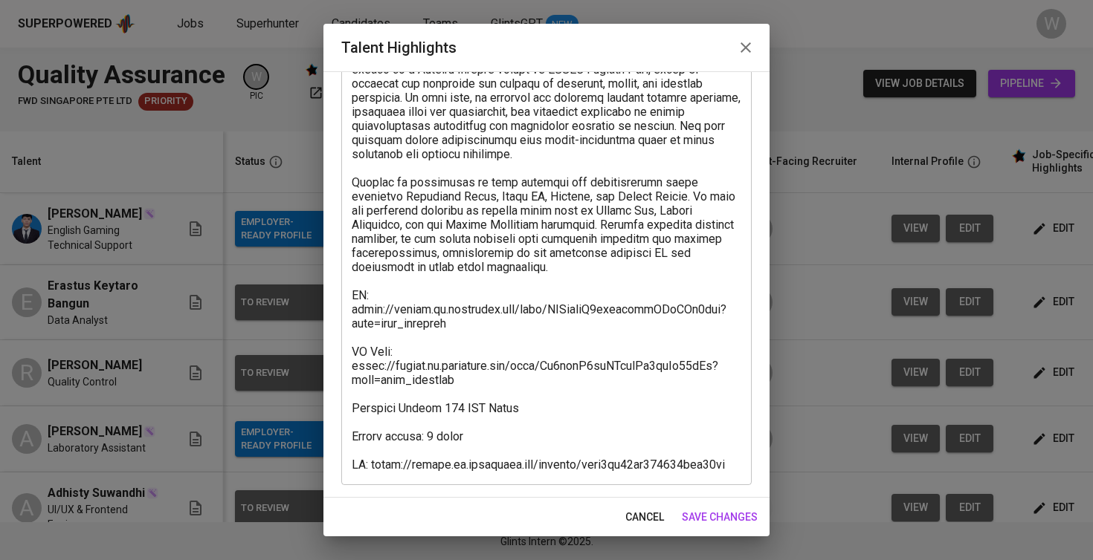
scroll to position [135, 0]
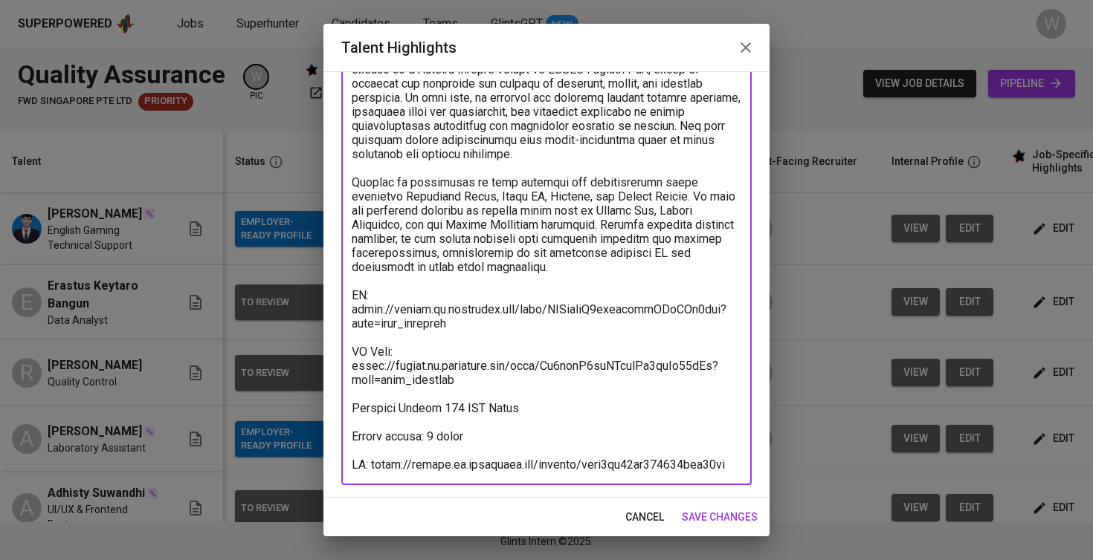
drag, startPoint x: 470, startPoint y: 309, endPoint x: 373, endPoint y: 294, distance: 97.8
click at [373, 294] on textarea at bounding box center [546, 253] width 389 height 438
click at [707, 511] on span "save changes" at bounding box center [720, 517] width 76 height 19
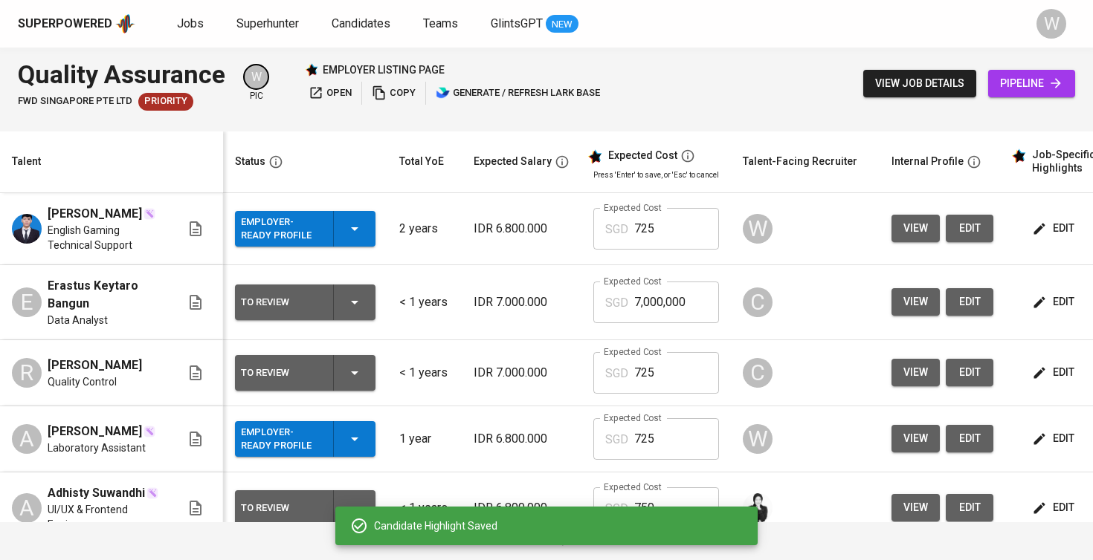
click at [693, 308] on input "7,000,000" at bounding box center [676, 303] width 85 height 42
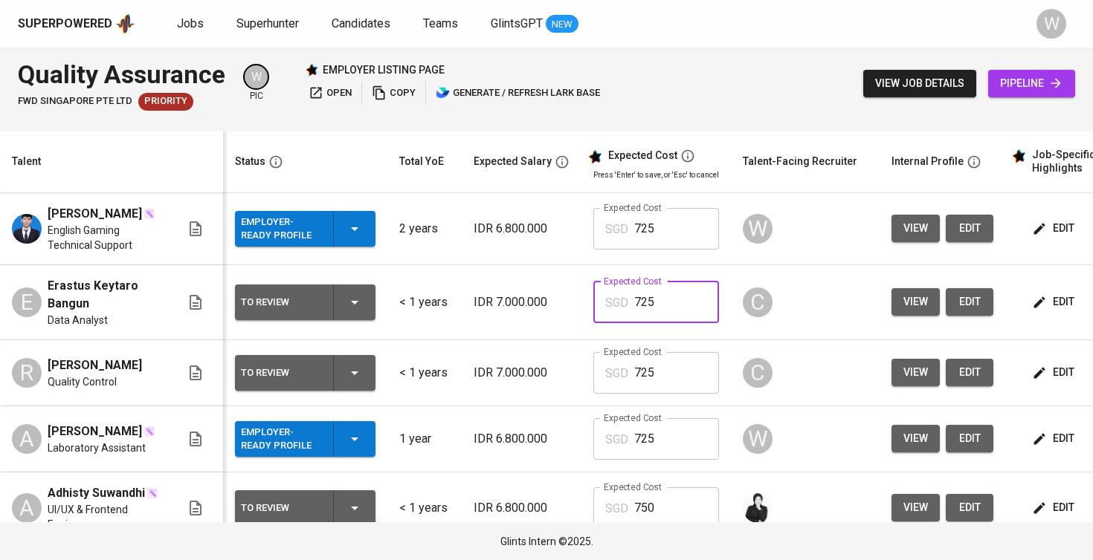
type input "725"
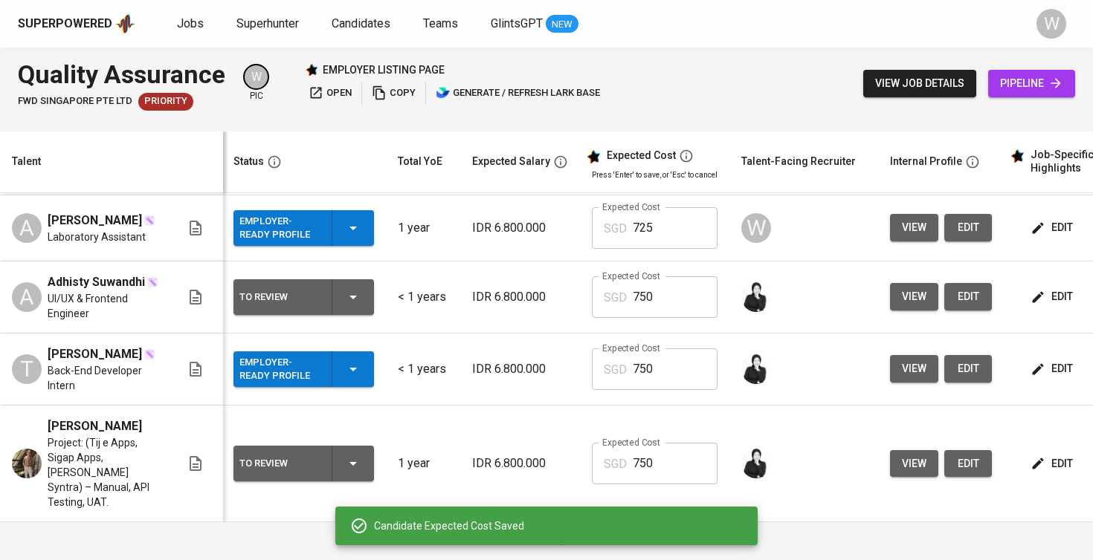
scroll to position [223, 1]
click at [352, 467] on icon "button" at bounding box center [353, 464] width 18 height 18
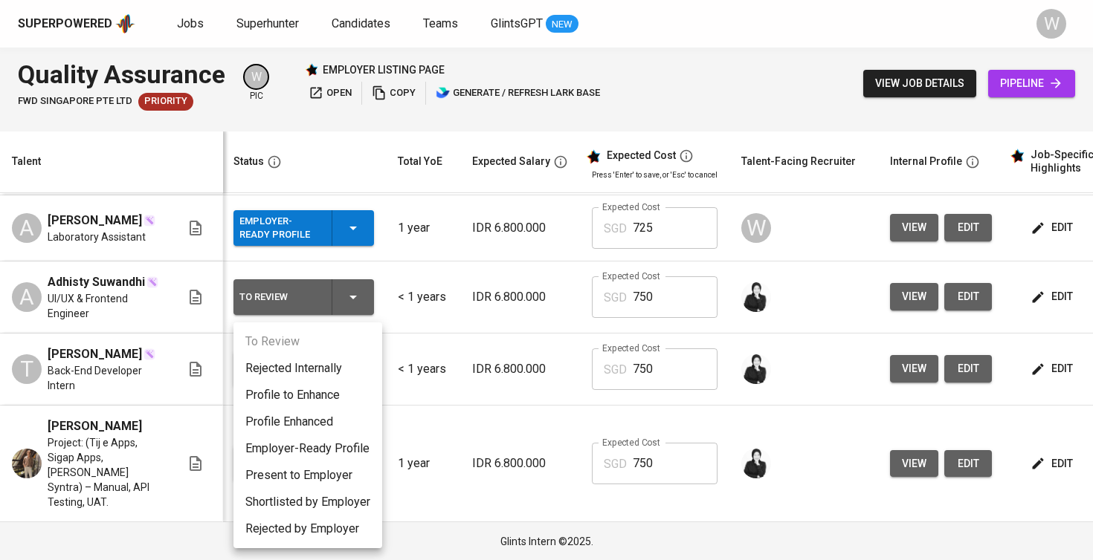
click at [335, 449] on li "Employer-Ready Profile" at bounding box center [307, 449] width 149 height 27
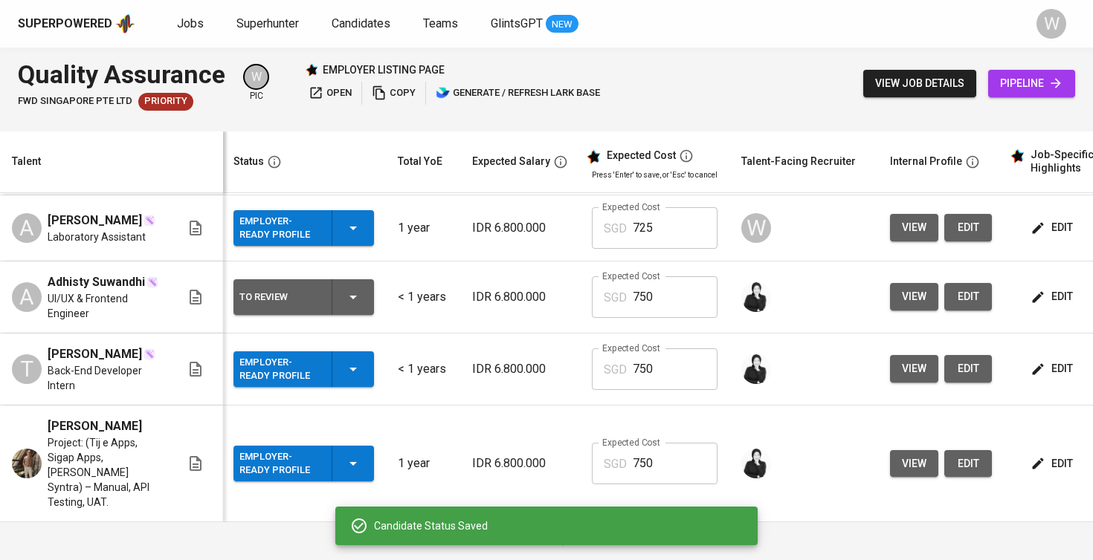
click at [336, 302] on div "To Review" at bounding box center [303, 297] width 129 height 36
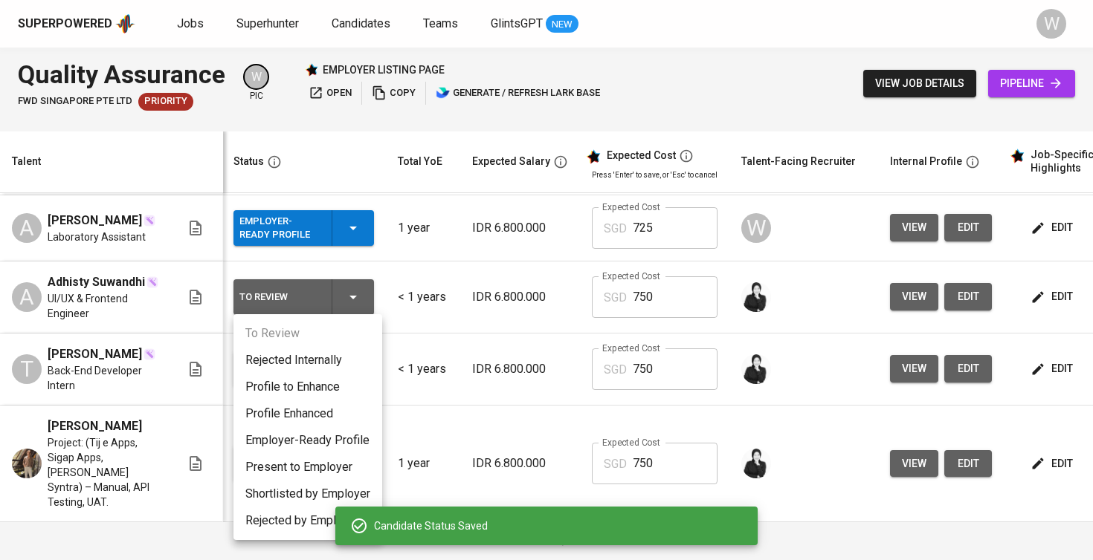
click at [335, 449] on li "Employer-Ready Profile" at bounding box center [307, 440] width 149 height 27
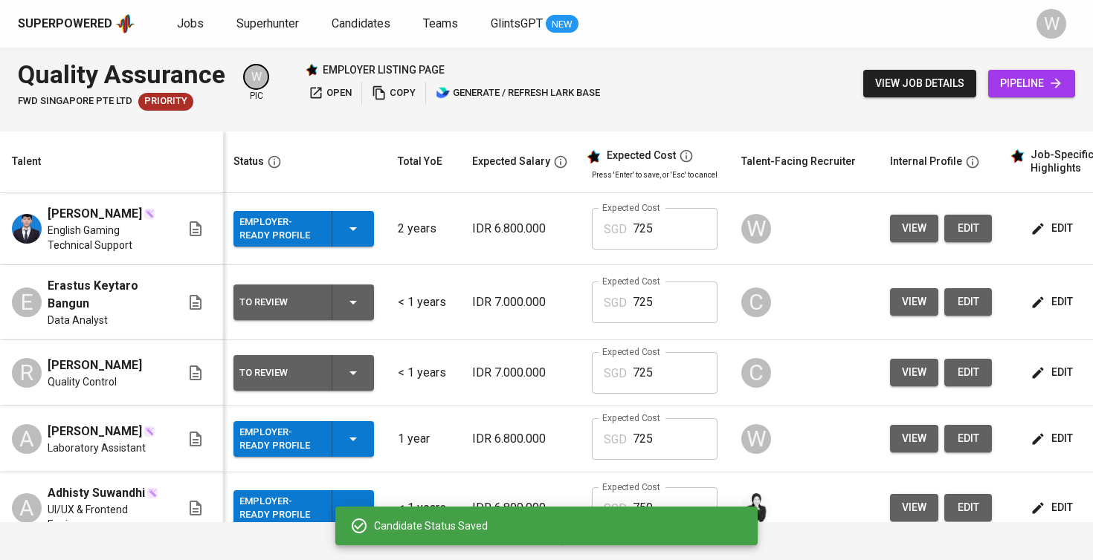
scroll to position [0, 1]
click at [342, 377] on div "To Review" at bounding box center [303, 373] width 129 height 36
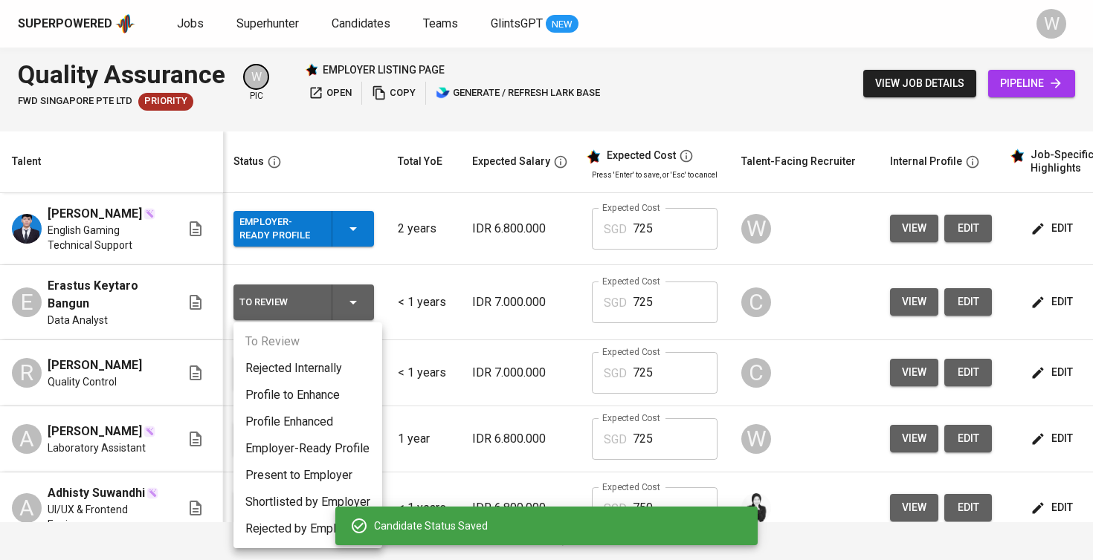
click at [325, 452] on li "Employer-Ready Profile" at bounding box center [307, 449] width 149 height 27
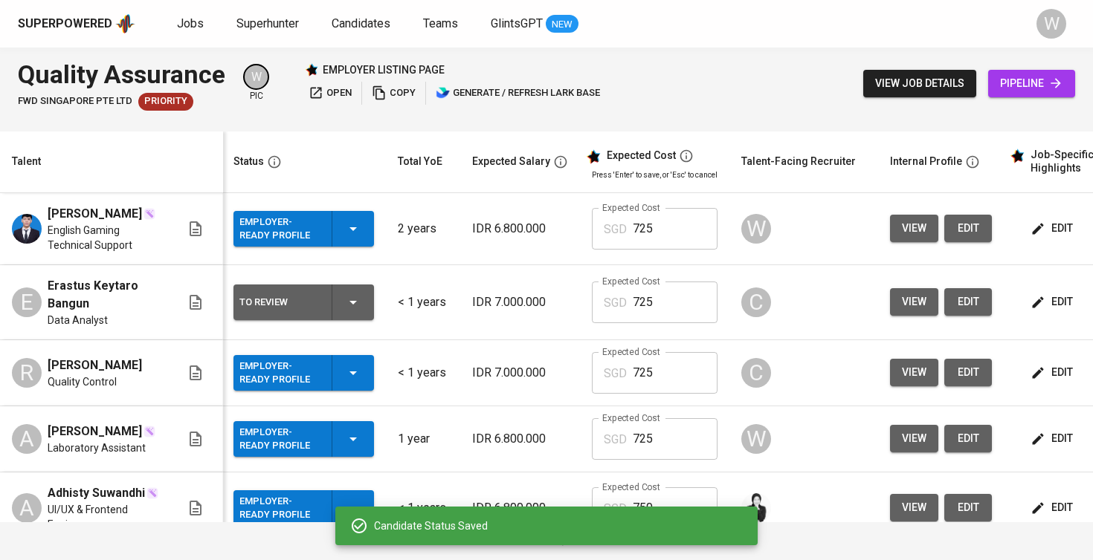
click at [343, 304] on div "To Review" at bounding box center [303, 303] width 129 height 36
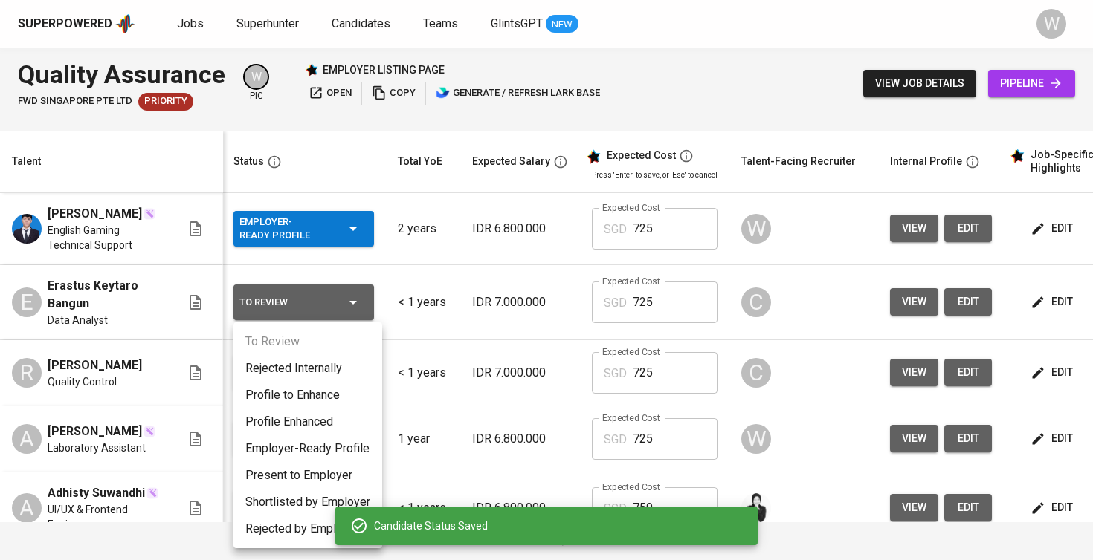
click at [323, 447] on li "Employer-Ready Profile" at bounding box center [307, 449] width 149 height 27
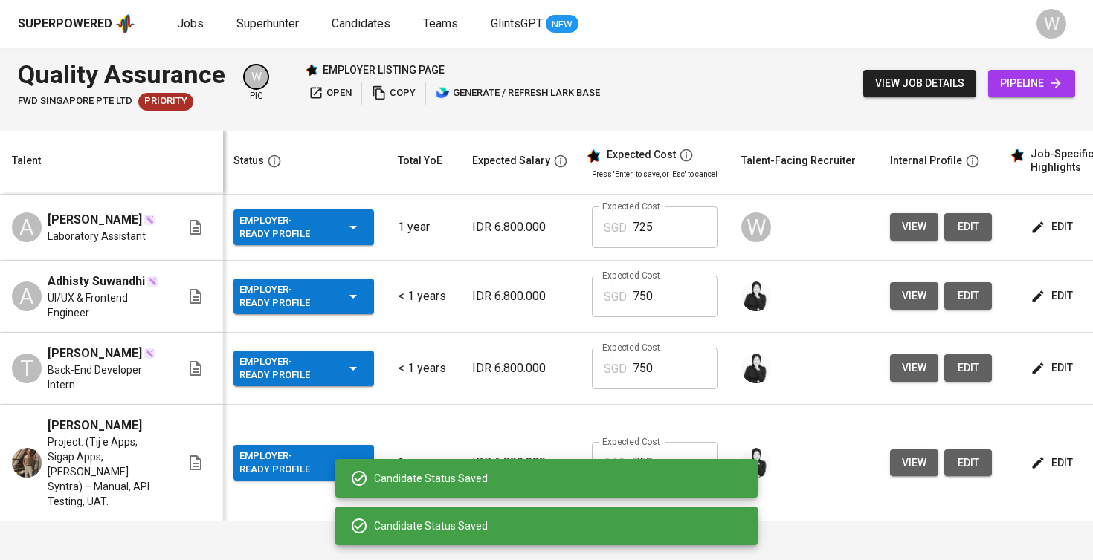
scroll to position [0, 0]
